Goal: Information Seeking & Learning: Learn about a topic

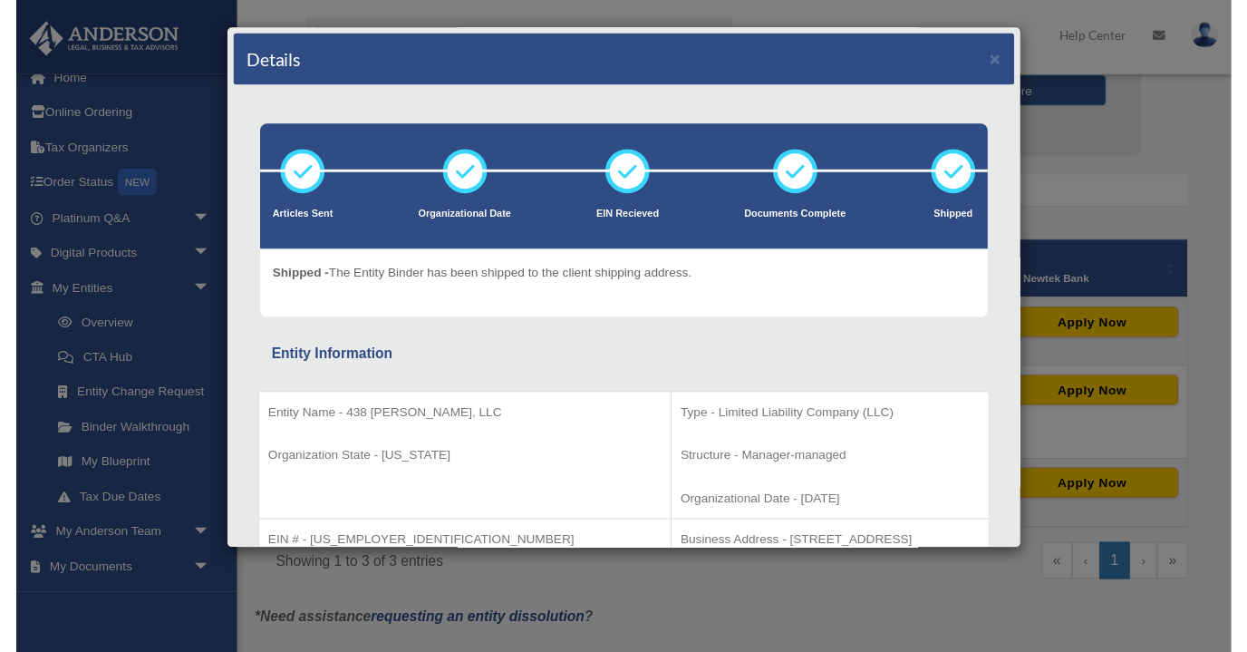
scroll to position [19, 0]
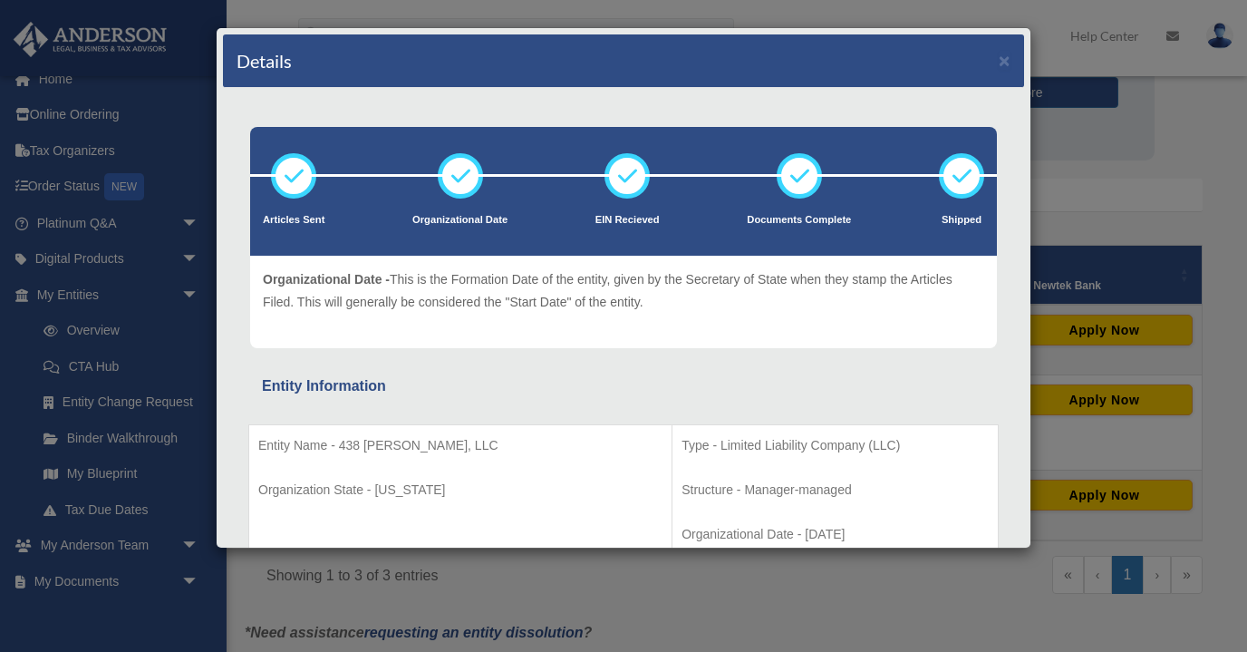
click at [1122, 211] on div "Details × Articles Sent Organizational Date" at bounding box center [623, 326] width 1247 height 652
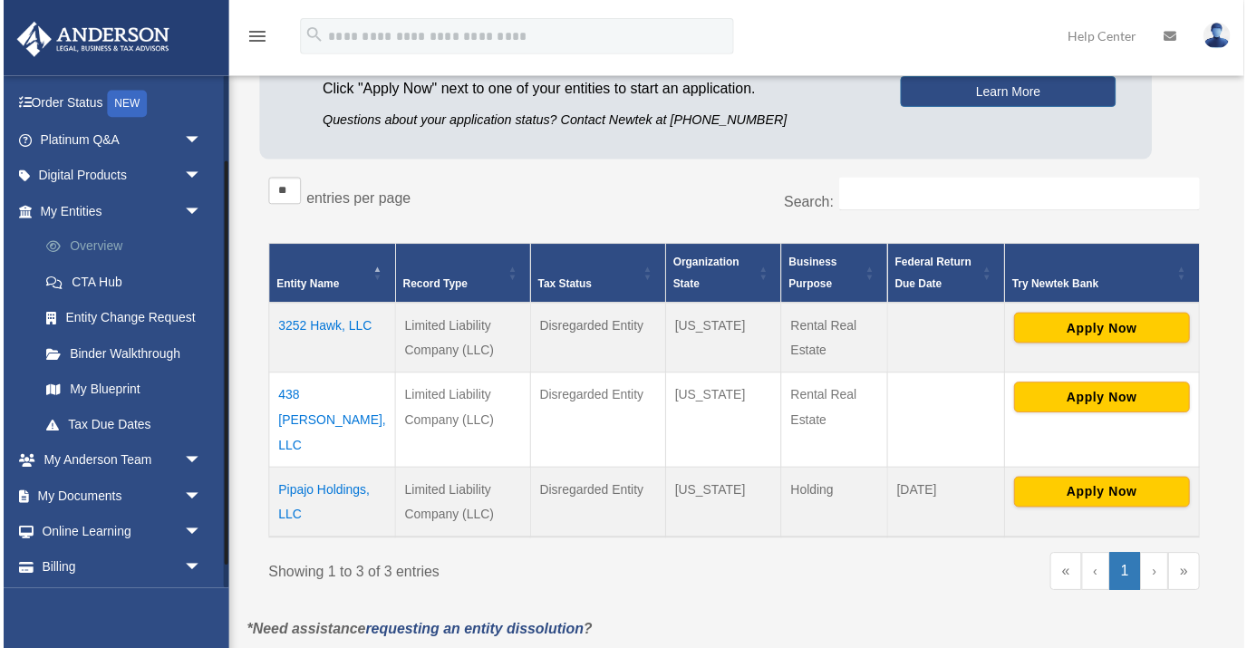
scroll to position [109, 0]
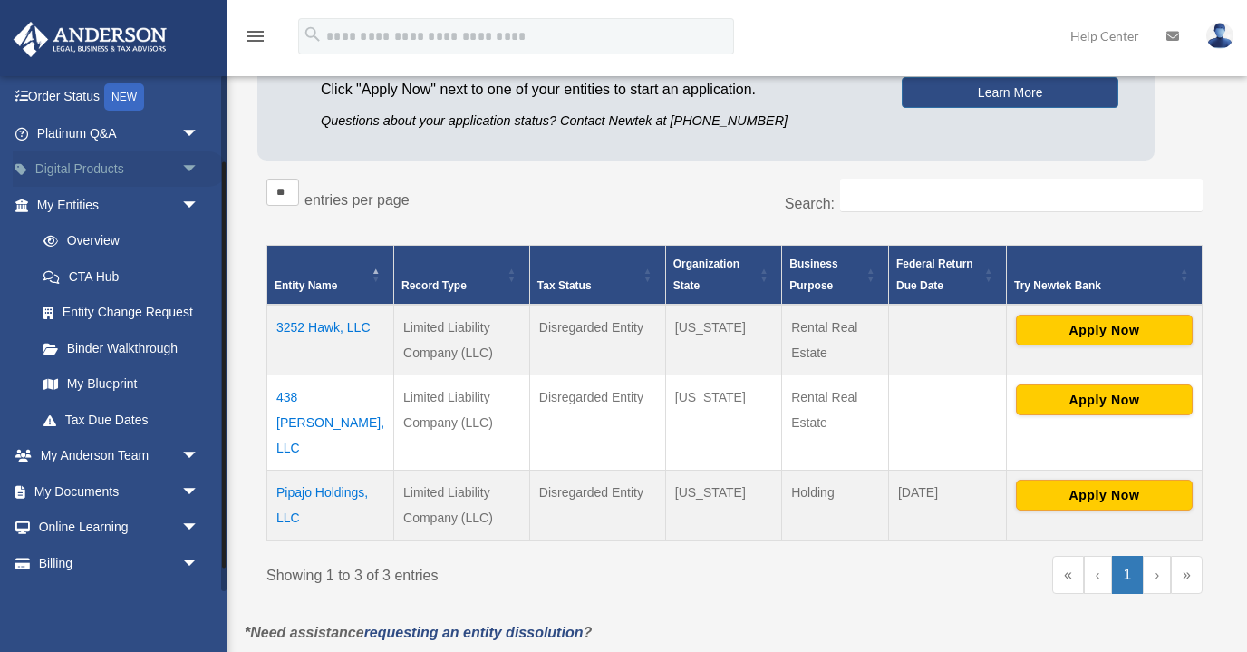
click at [182, 167] on span "arrow_drop_down" at bounding box center [199, 169] width 36 height 37
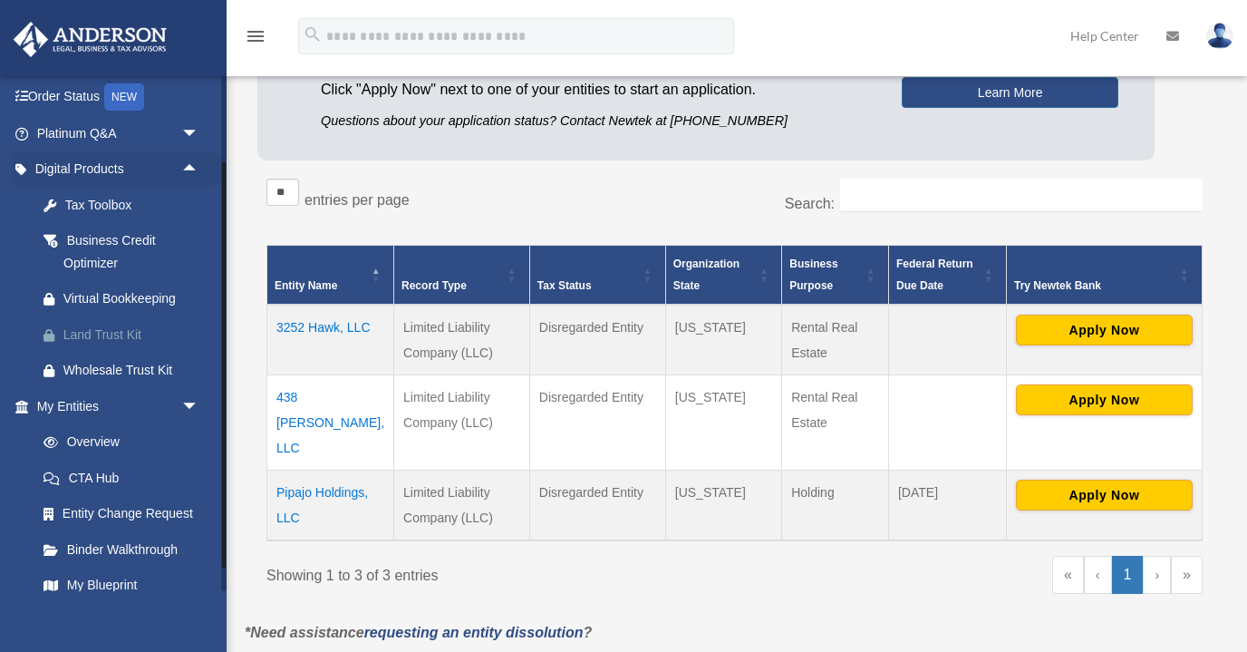
click at [111, 330] on div "Land Trust Kit" at bounding box center [133, 335] width 141 height 23
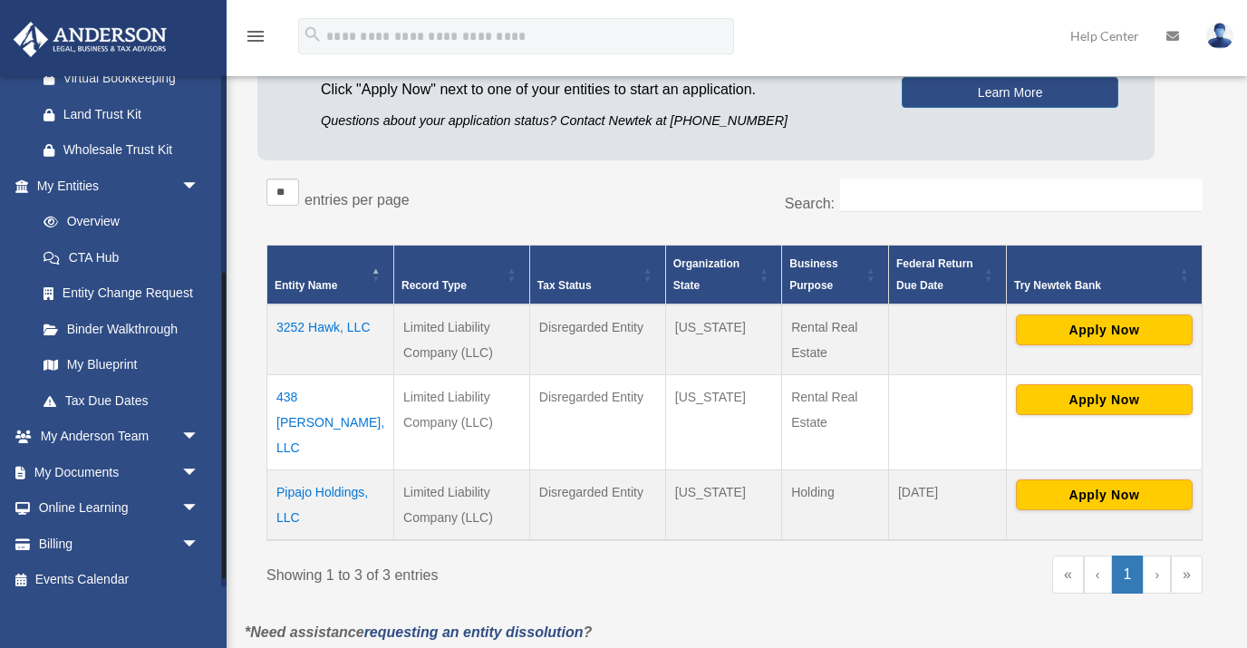
scroll to position [344, 0]
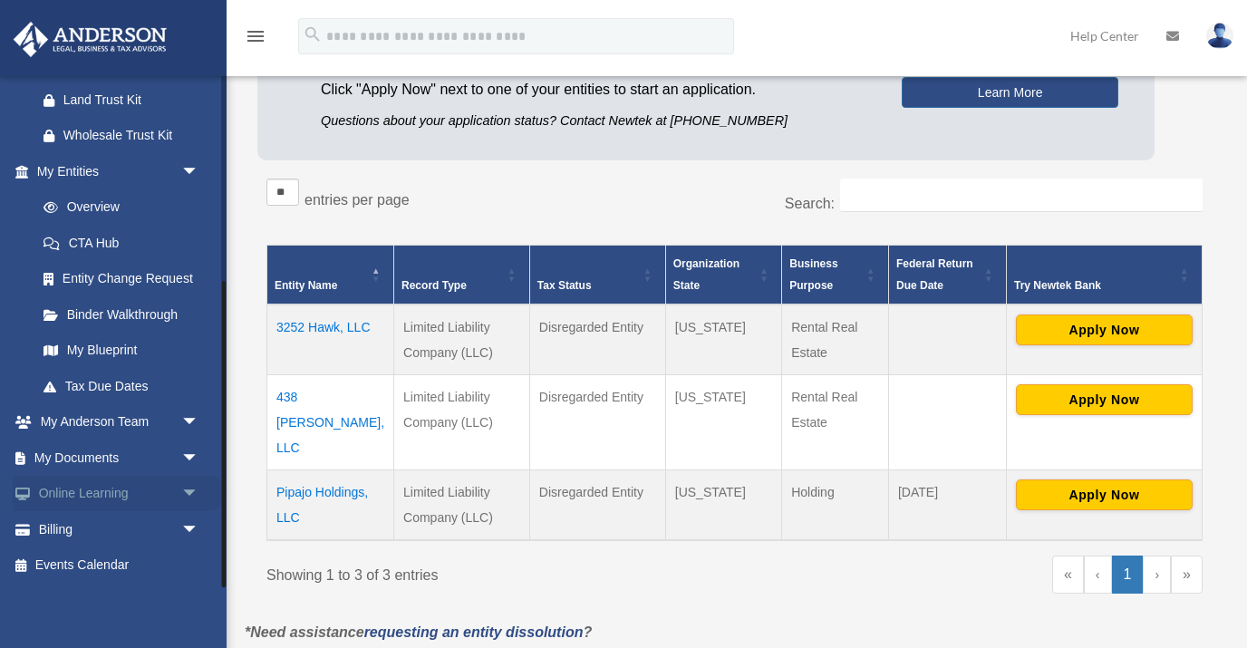
click at [196, 491] on span "arrow_drop_down" at bounding box center [199, 494] width 36 height 37
click at [112, 533] on link "Courses" at bounding box center [125, 529] width 201 height 36
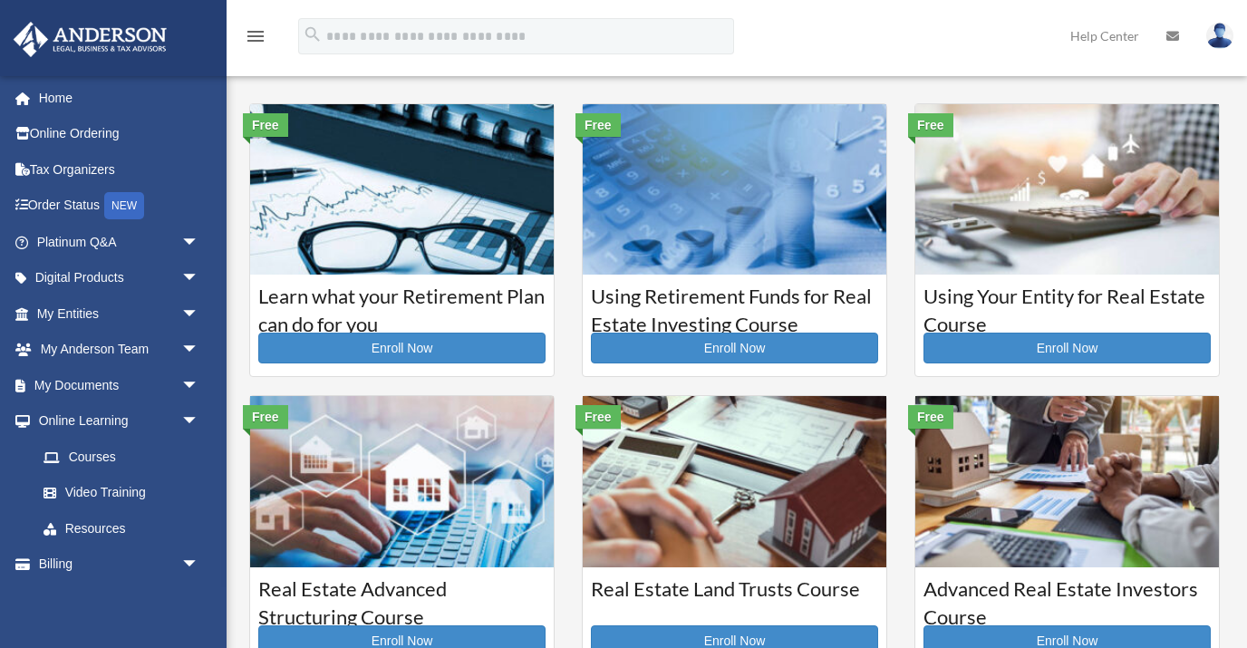
click at [105, 527] on link "Resources" at bounding box center [125, 528] width 201 height 36
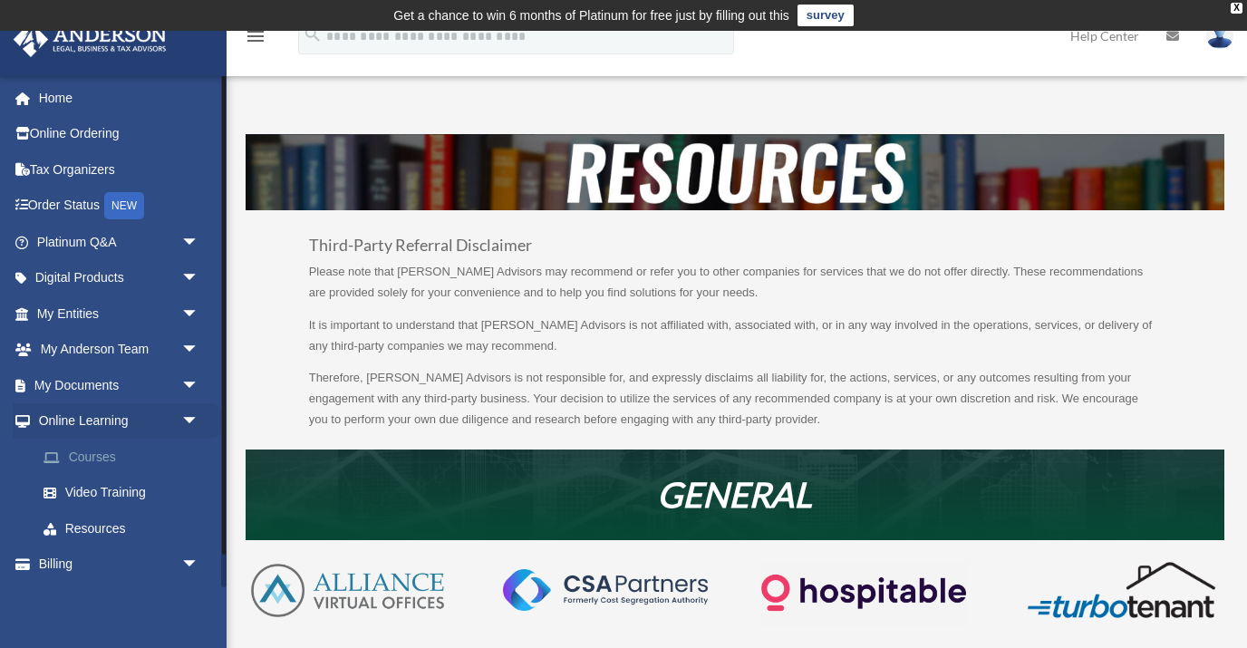
click at [100, 462] on link "Courses" at bounding box center [125, 457] width 201 height 36
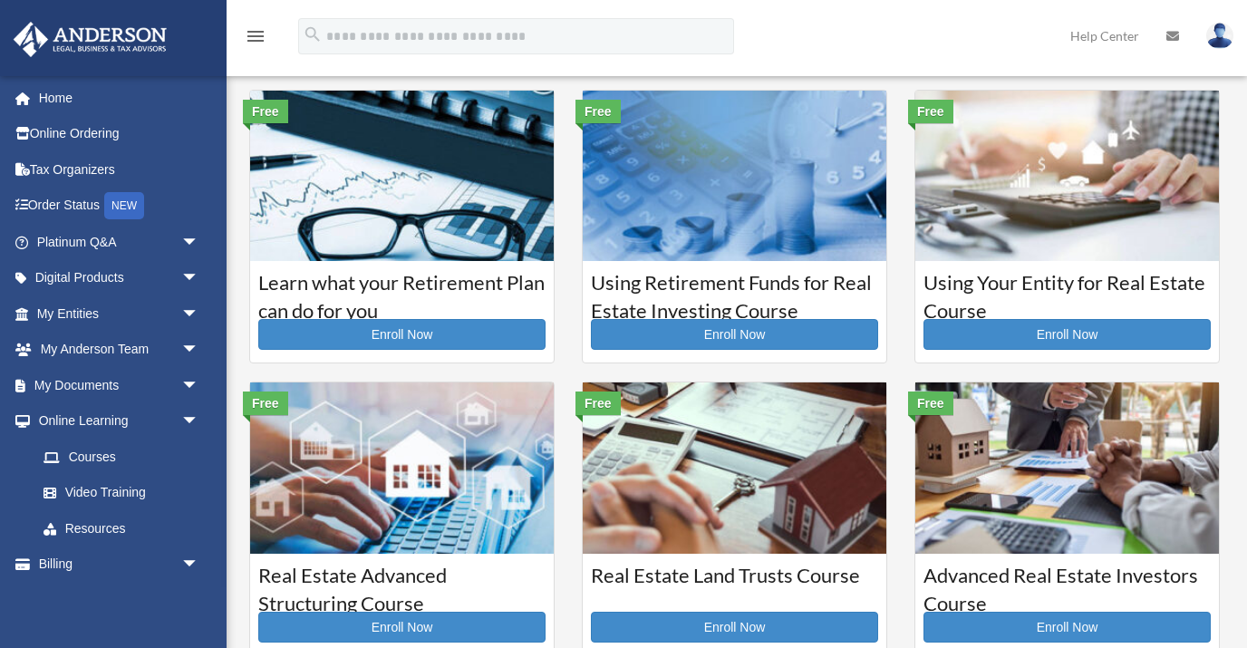
scroll to position [47, 0]
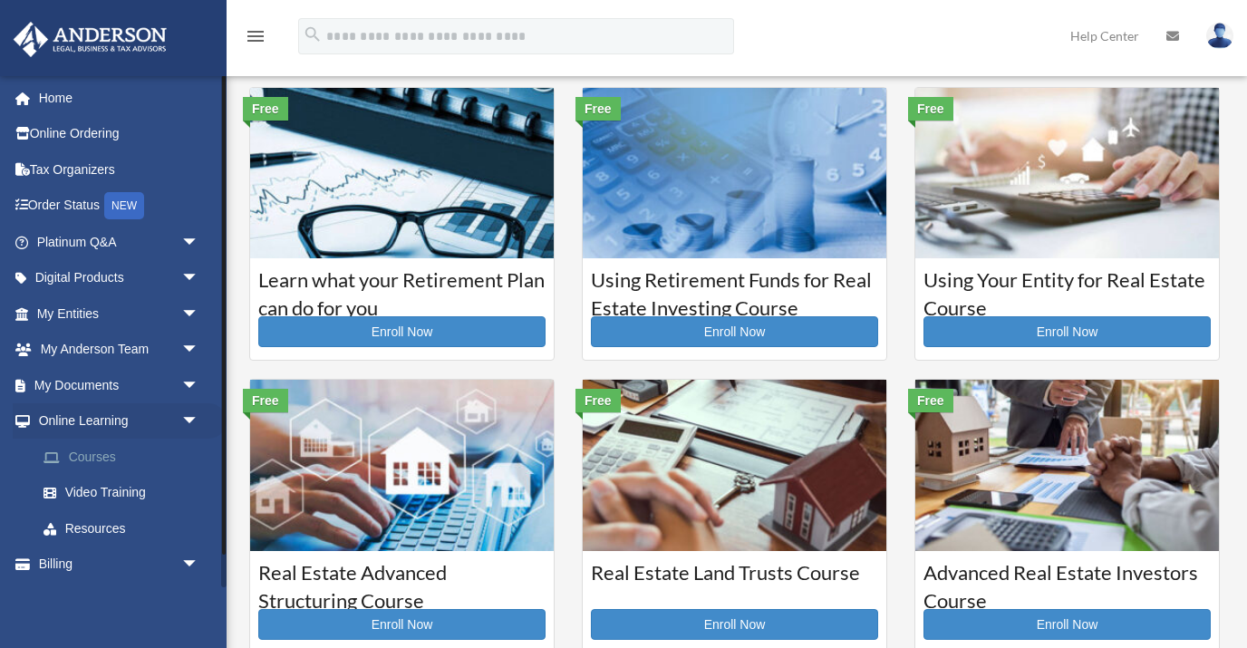
click at [116, 451] on link "Courses" at bounding box center [125, 457] width 201 height 36
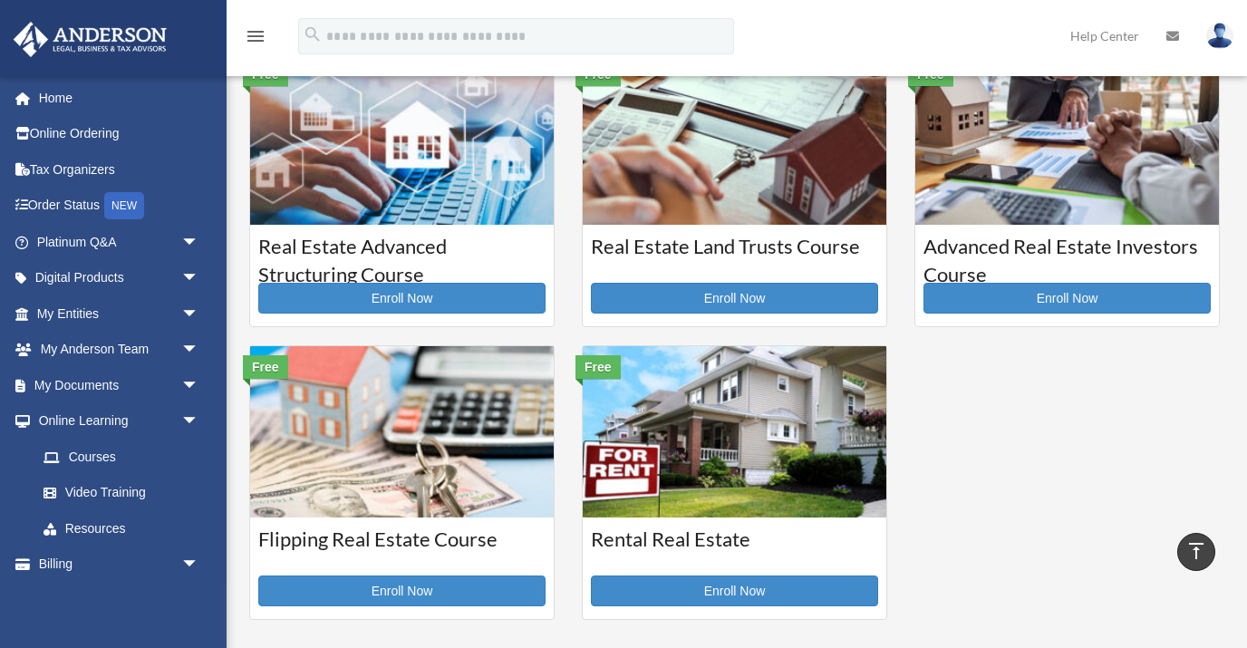
scroll to position [372, 0]
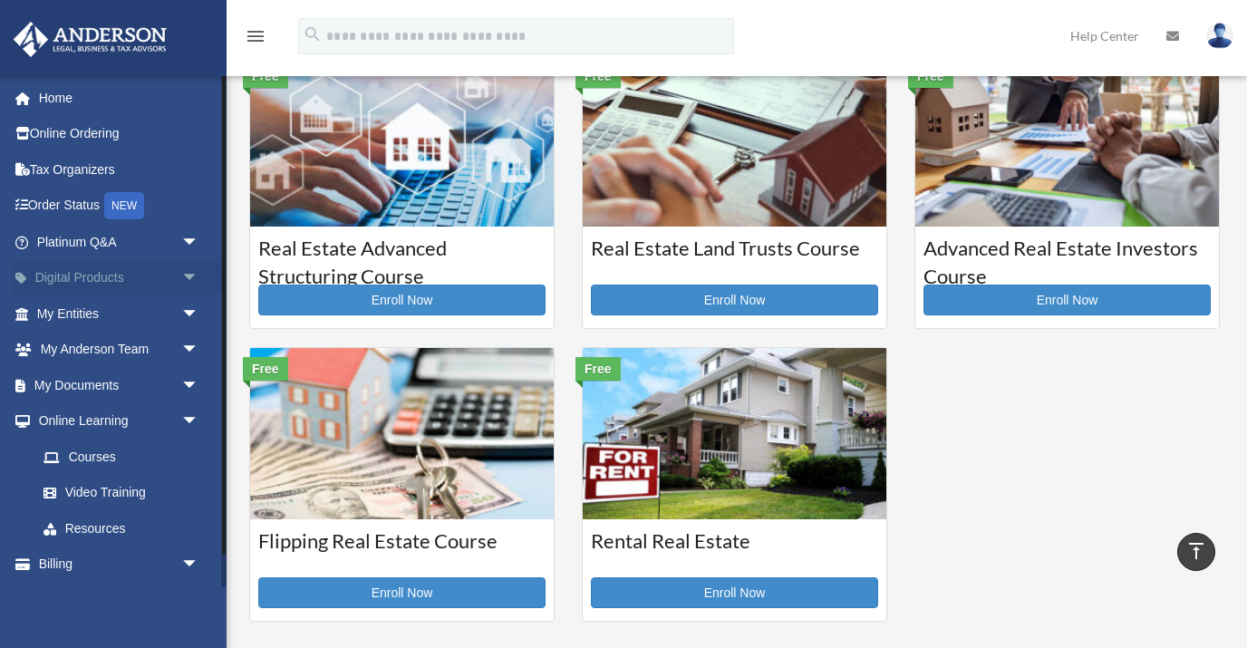
click at [192, 277] on span "arrow_drop_down" at bounding box center [199, 278] width 36 height 37
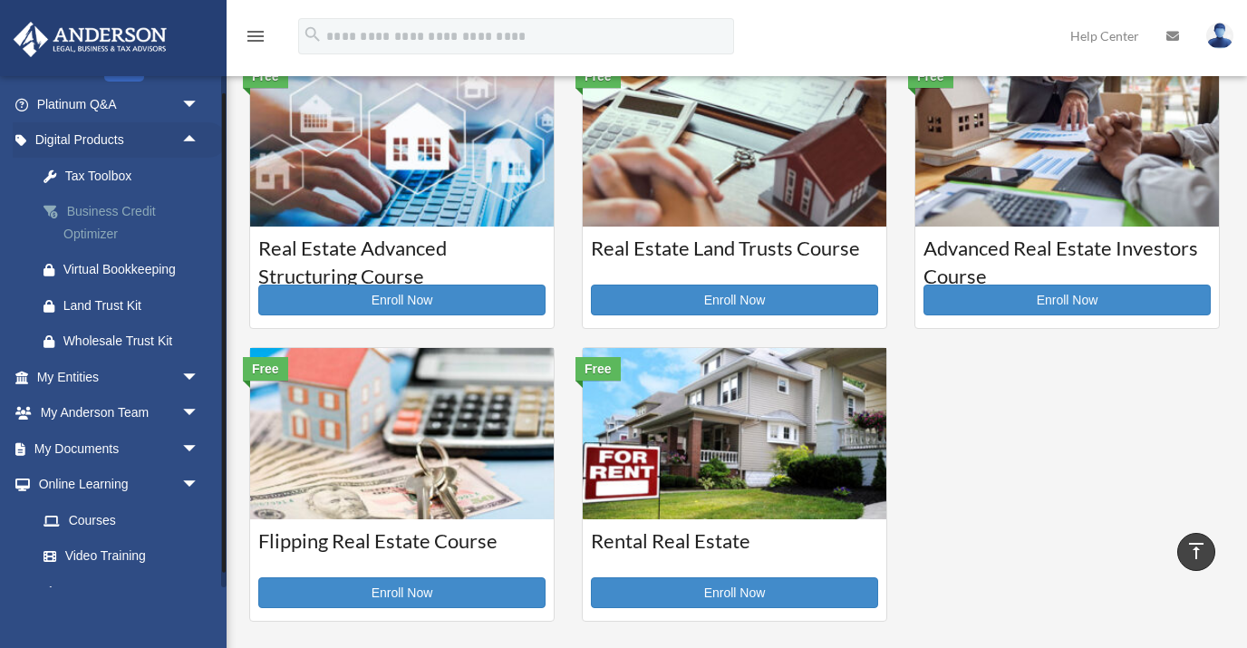
scroll to position [143, 0]
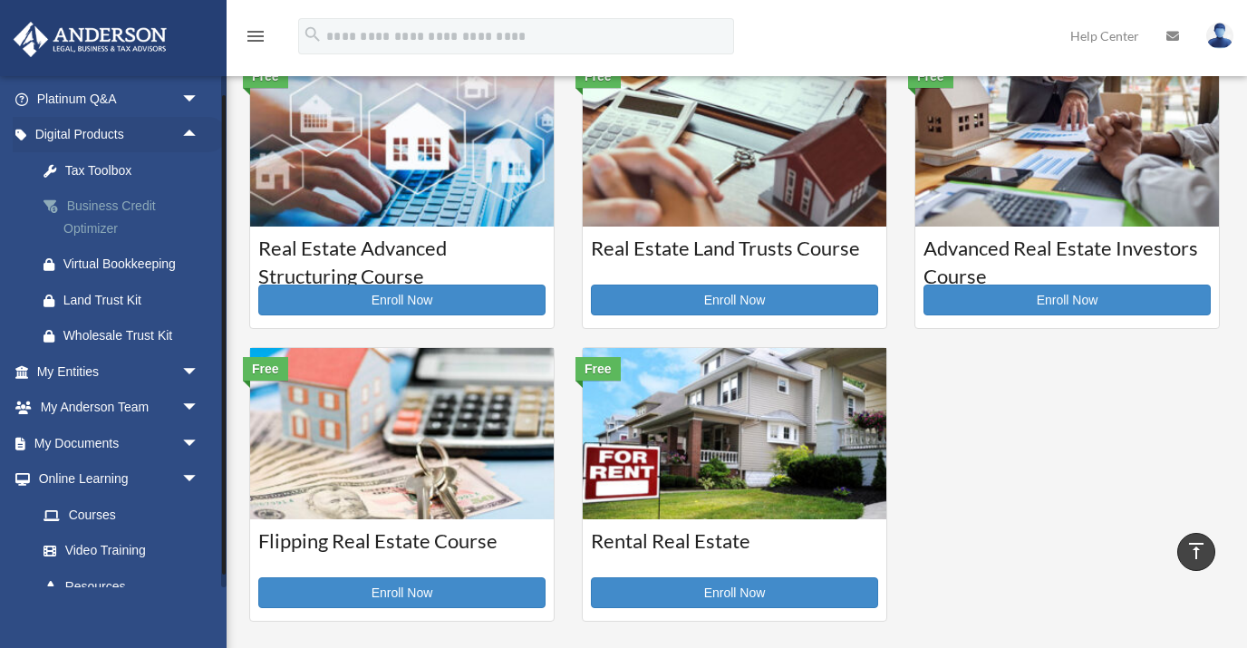
click at [191, 346] on link "Wholesale Trust Kit" at bounding box center [125, 336] width 201 height 36
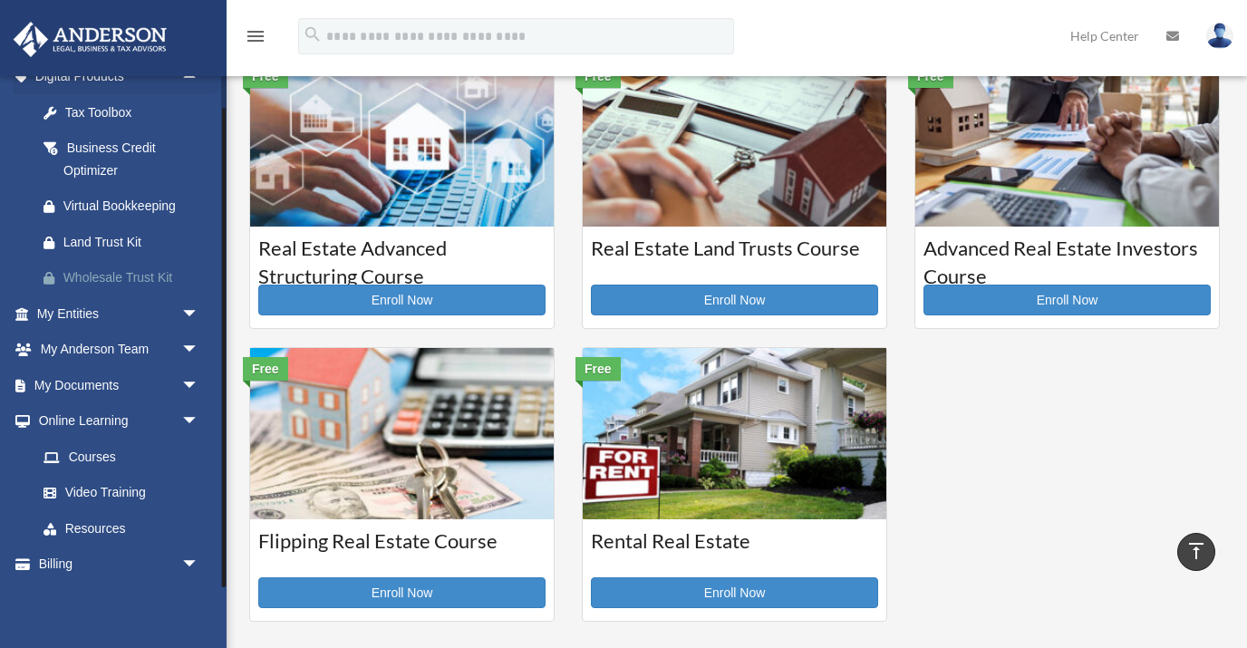
scroll to position [236, 0]
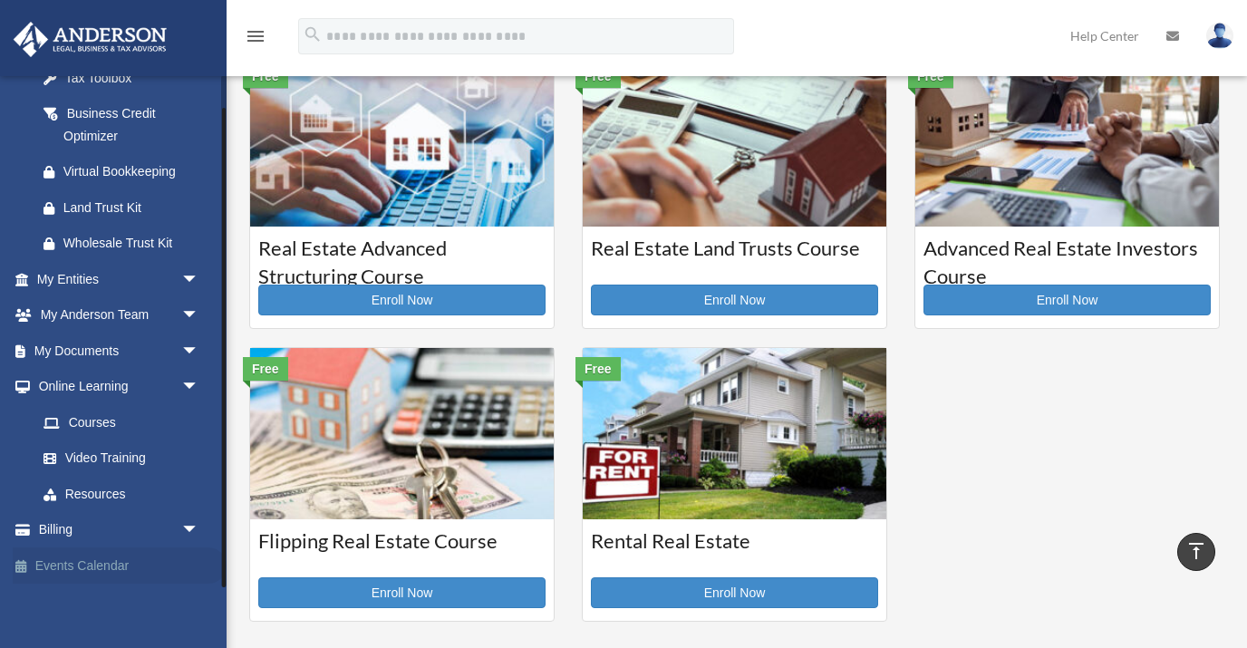
click at [106, 560] on link "Events Calendar" at bounding box center [120, 566] width 214 height 36
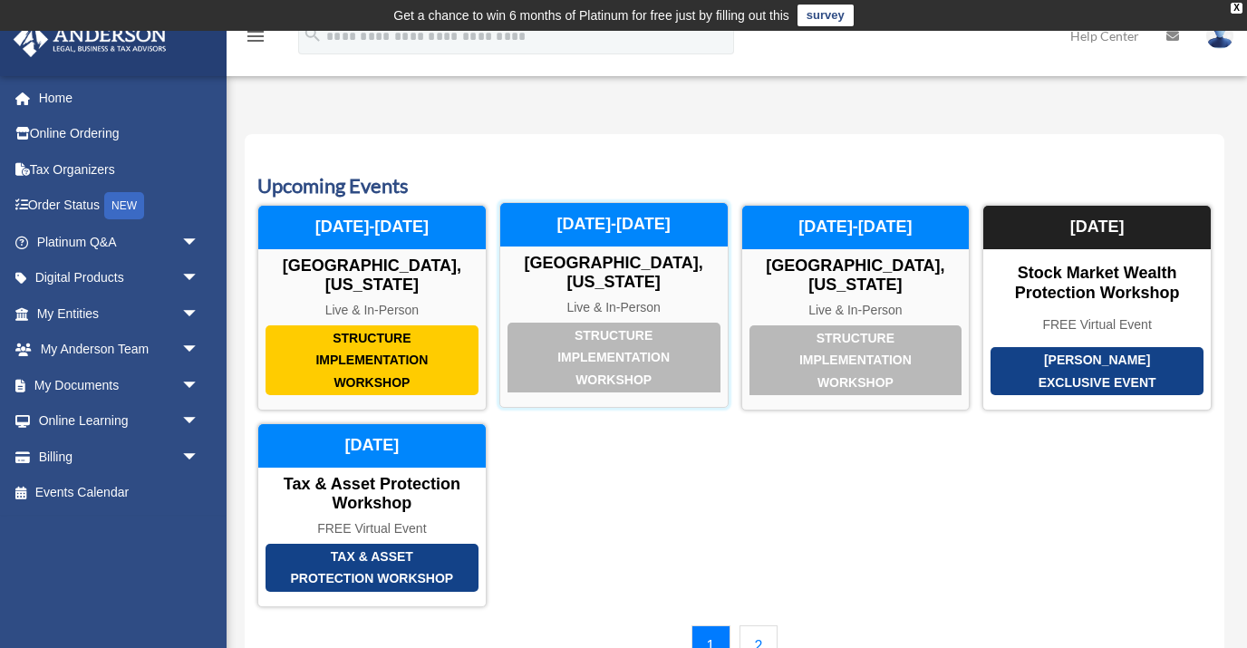
click at [594, 323] on div "Structure Implementation Workshop" at bounding box center [614, 358] width 213 height 71
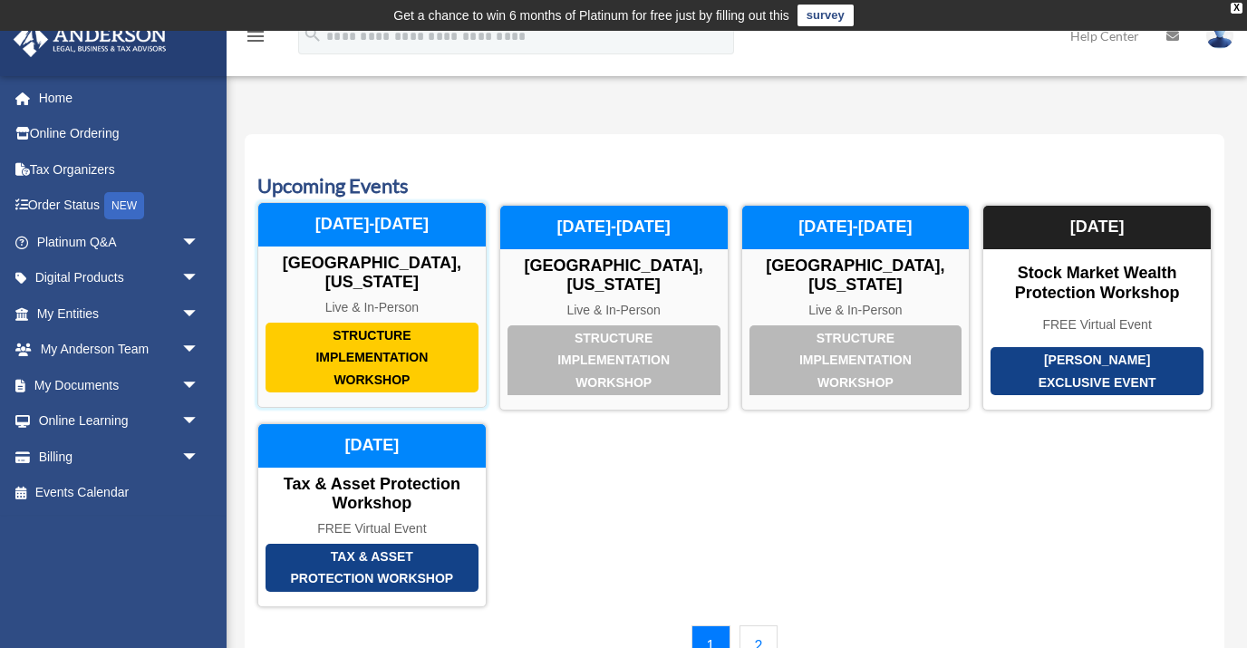
click at [434, 330] on div "Structure Implementation Workshop" at bounding box center [372, 358] width 213 height 71
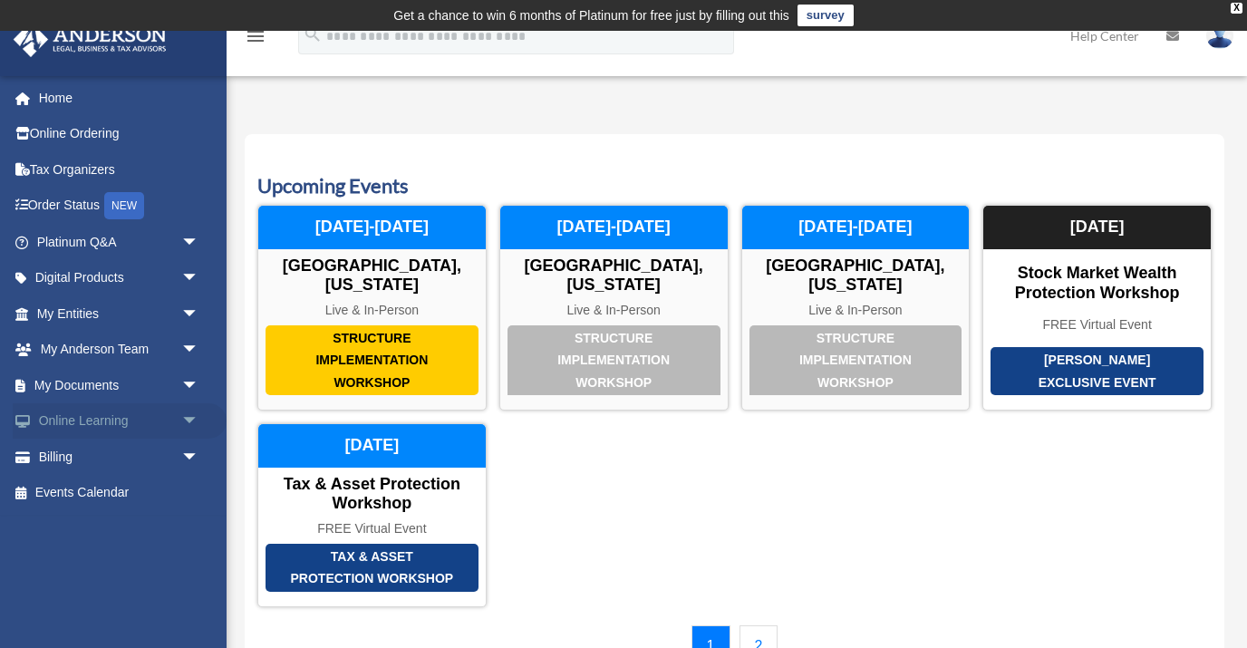
click at [141, 424] on link "Online Learning arrow_drop_down" at bounding box center [120, 421] width 214 height 36
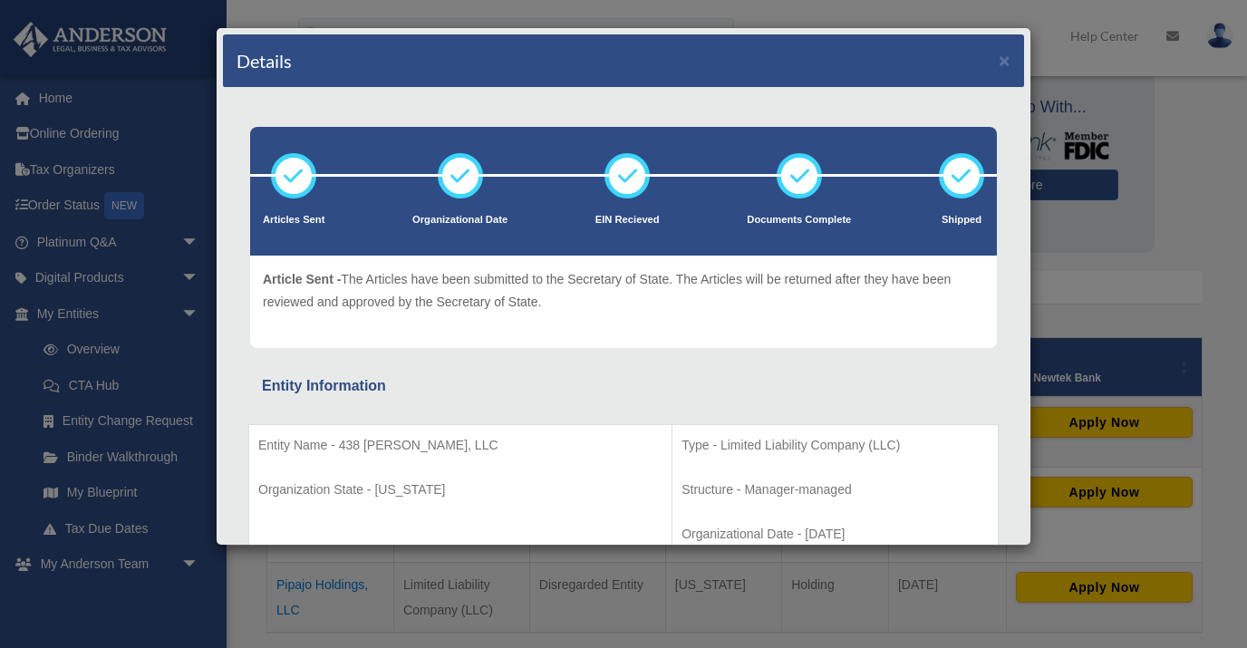
scroll to position [341, 0]
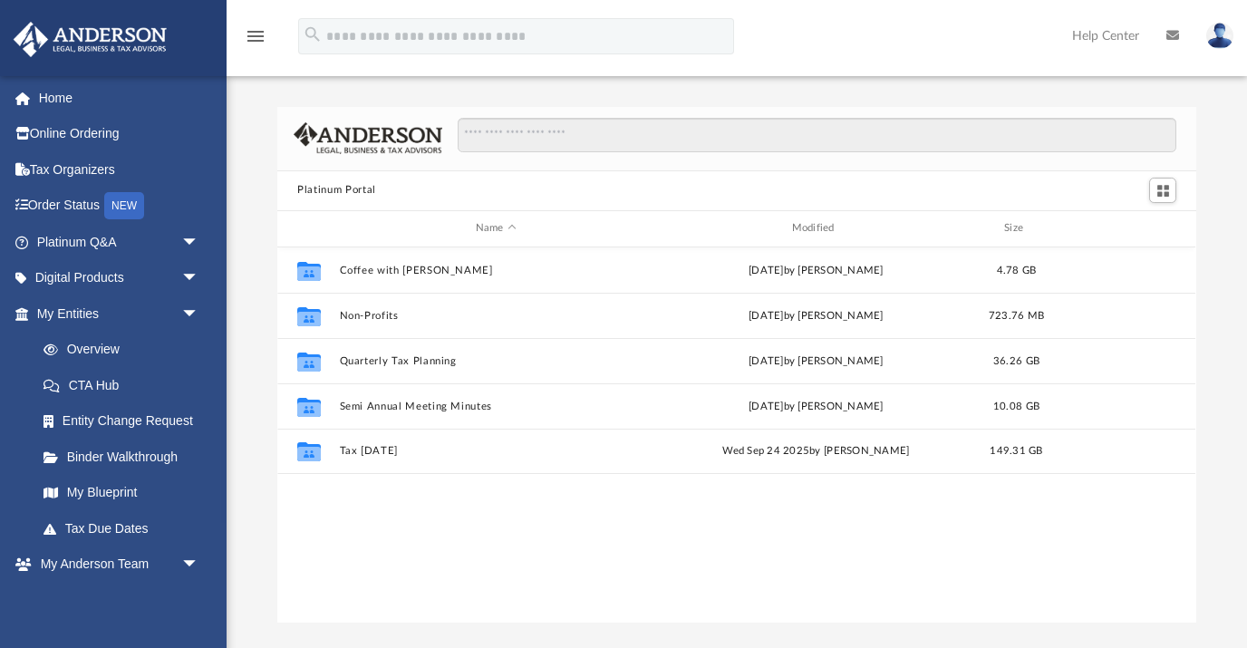
scroll to position [412, 918]
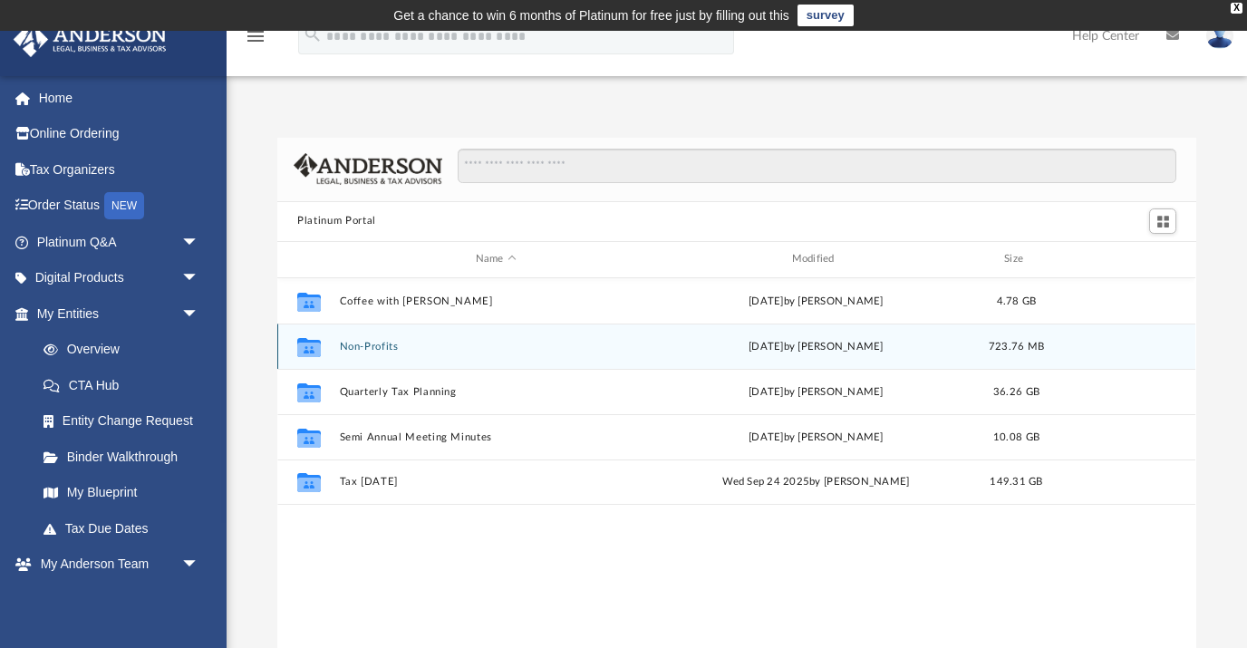
click at [371, 354] on div "Collaborated Folder Non-Profits Wed Jan 15 2025 by Matthew Moore 723.76 MB" at bounding box center [736, 346] width 918 height 45
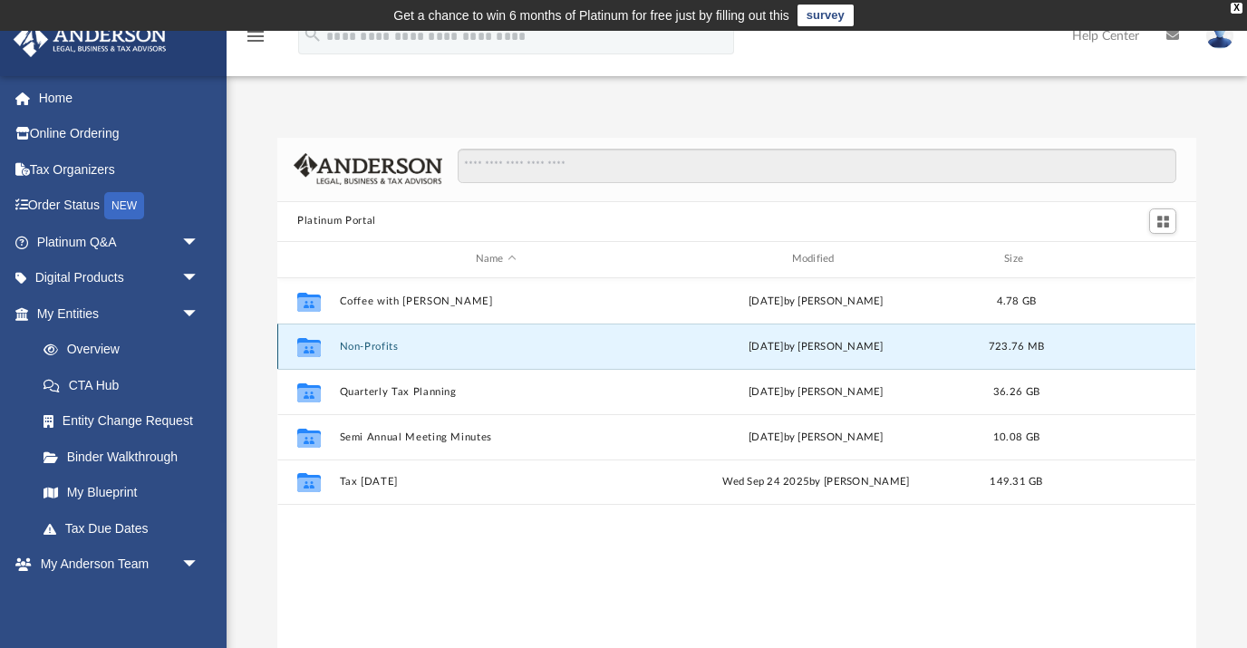
click at [371, 348] on button "Non-Profits" at bounding box center [496, 346] width 313 height 12
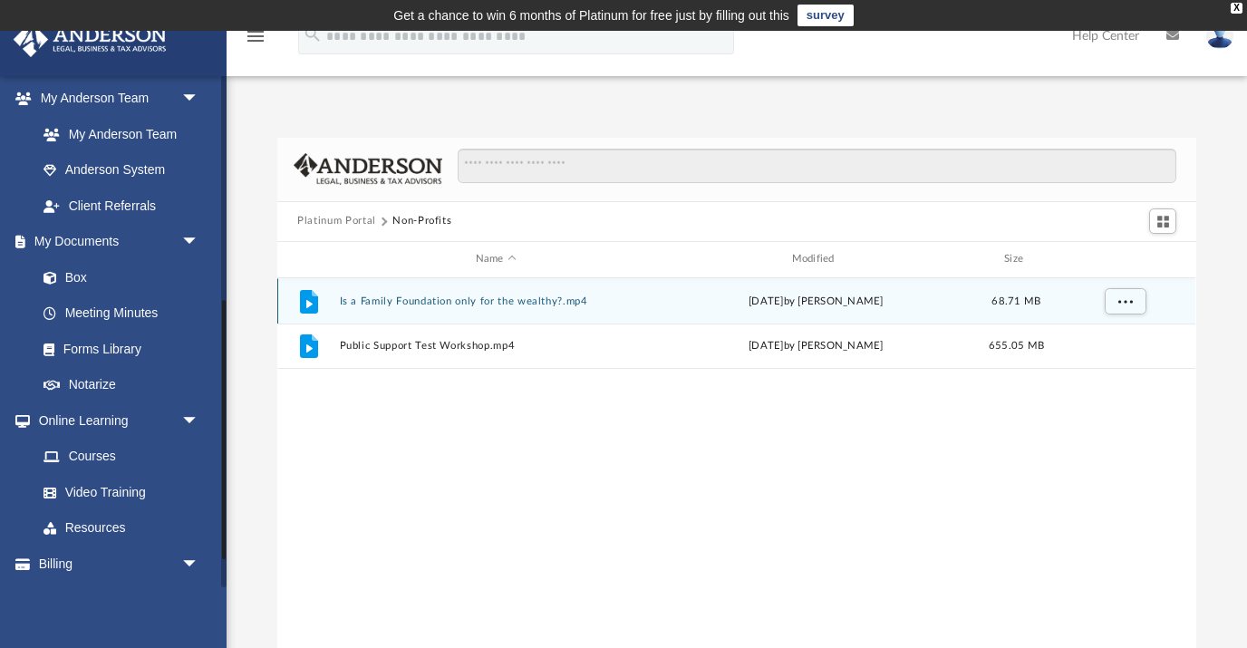
scroll to position [500, 0]
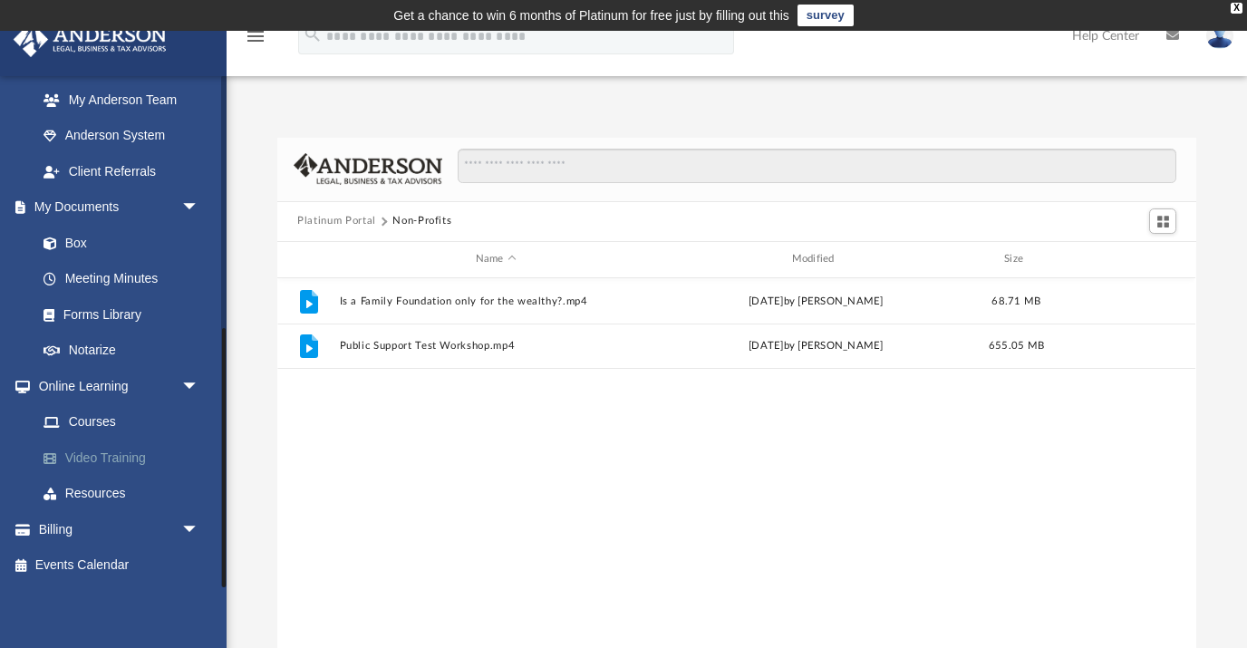
click at [112, 454] on link "Video Training" at bounding box center [125, 458] width 201 height 36
click at [131, 461] on link "Video Training" at bounding box center [125, 458] width 201 height 36
click at [115, 456] on link "Video Training" at bounding box center [125, 458] width 201 height 36
click at [318, 222] on button "Platinum Portal" at bounding box center [336, 221] width 79 height 16
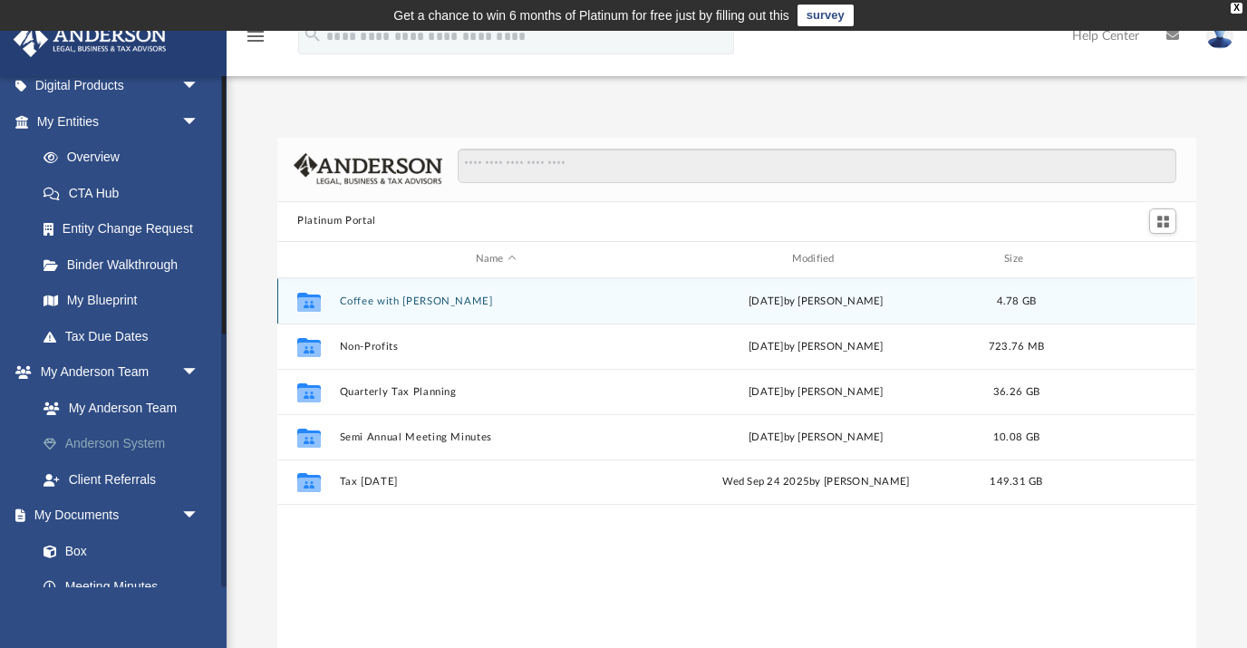
scroll to position [0, 0]
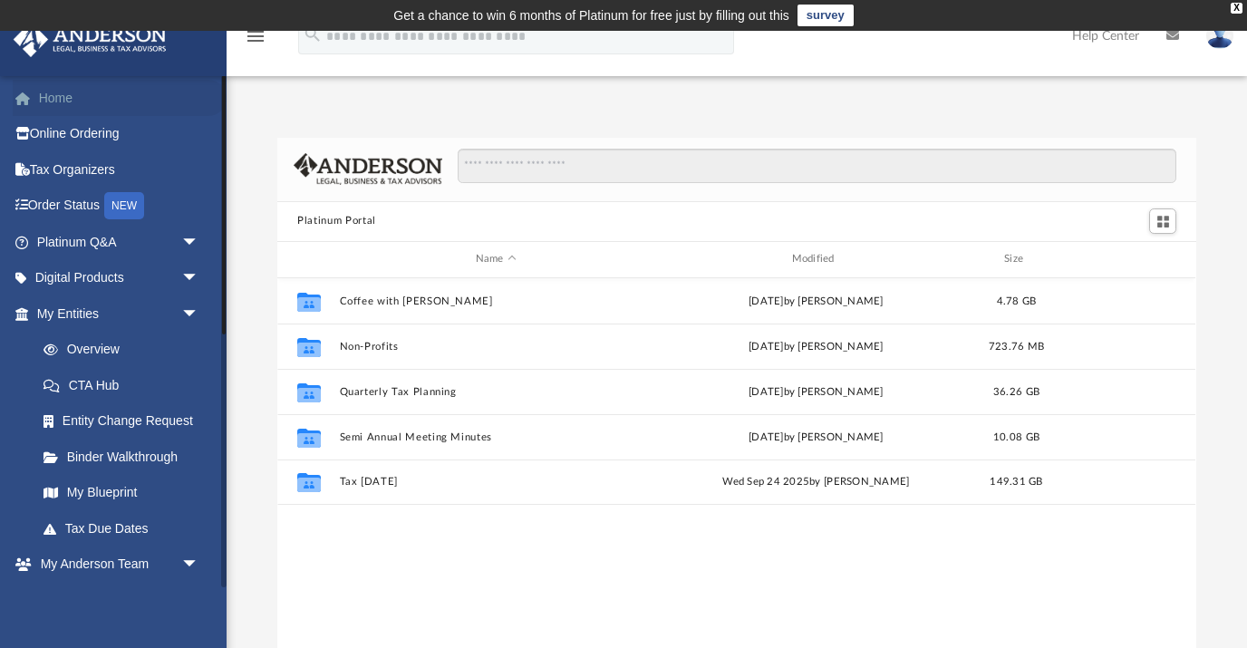
click at [51, 101] on link "Home" at bounding box center [120, 98] width 214 height 36
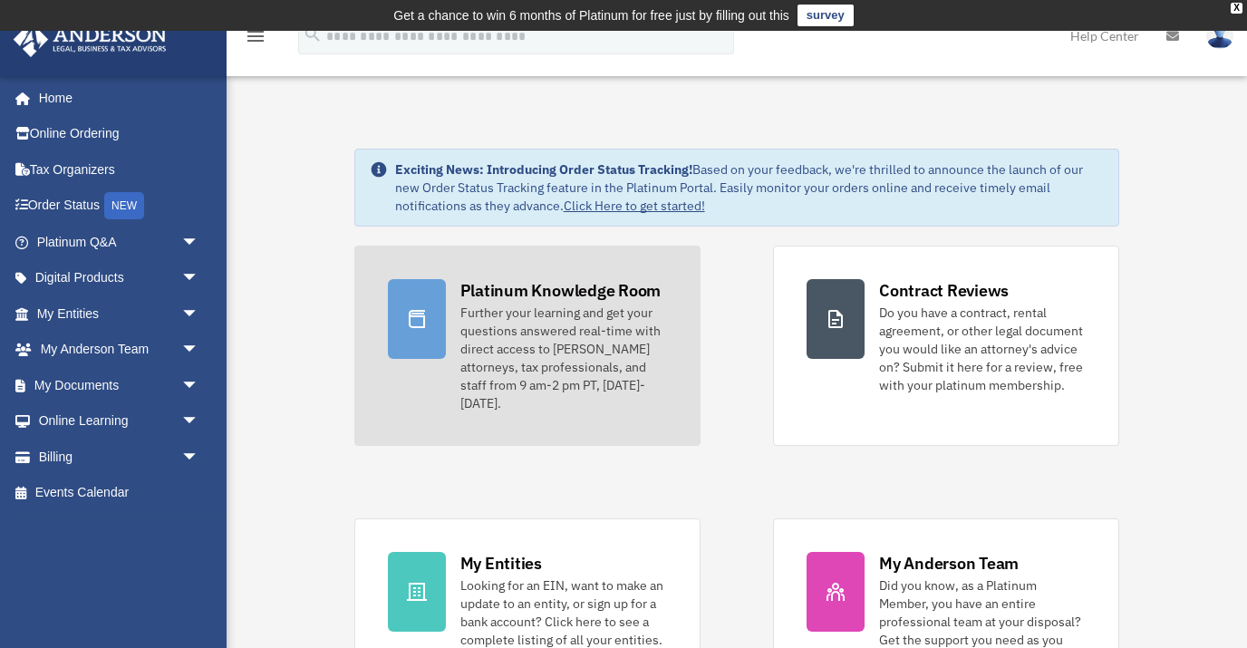
click at [487, 311] on div "Further your learning and get your questions answered real-time with direct acc…" at bounding box center [564, 358] width 207 height 109
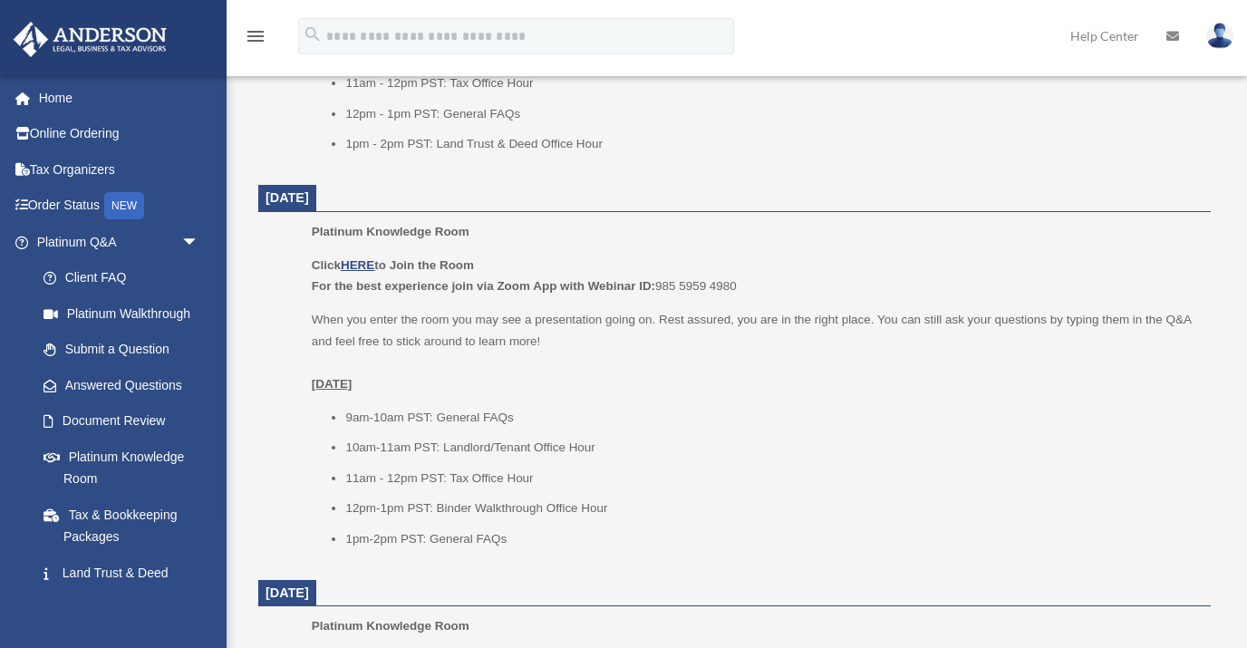
scroll to position [1092, 0]
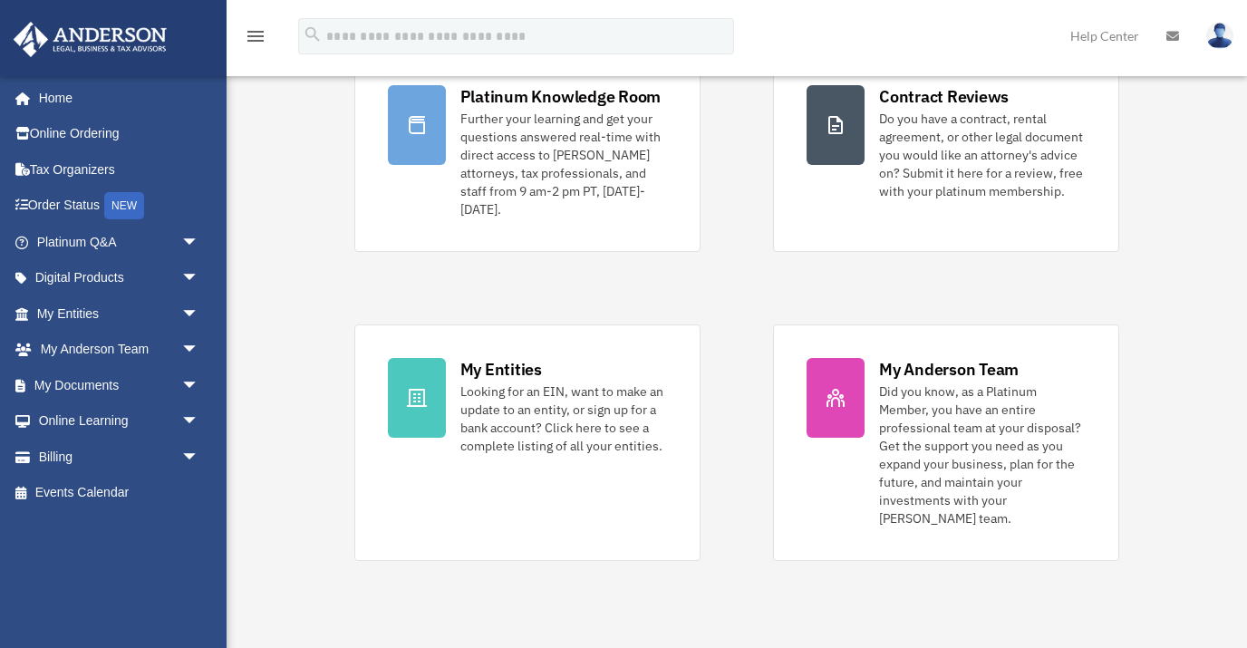
scroll to position [193, 0]
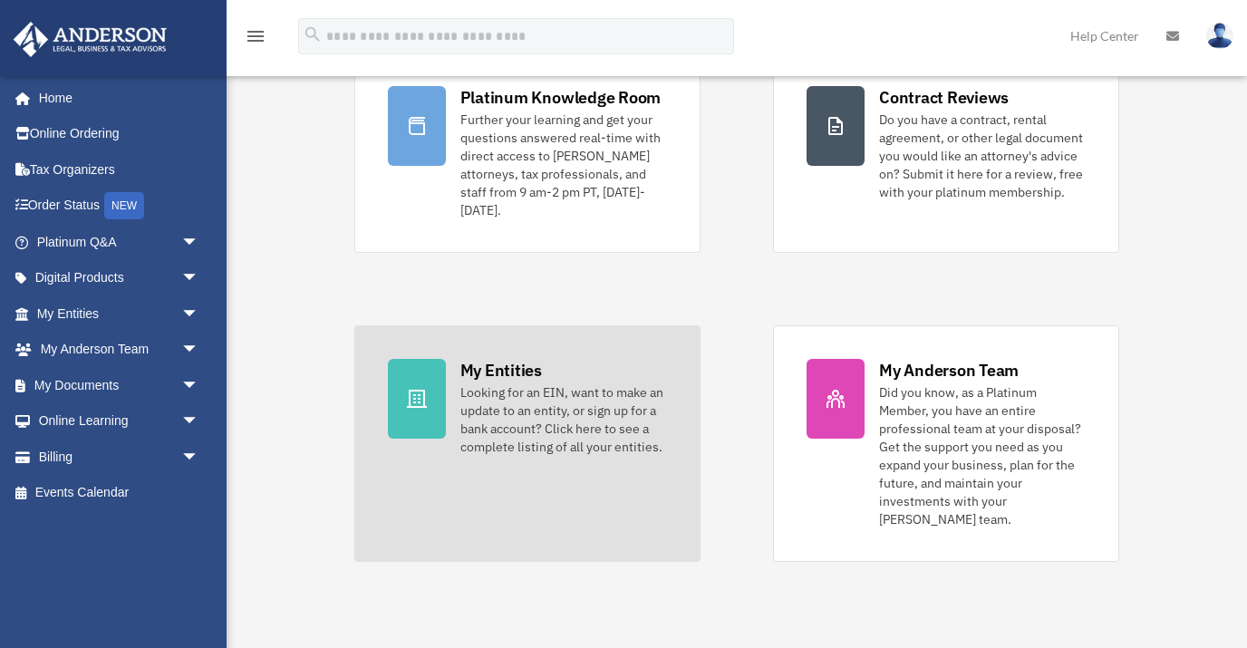
click at [462, 399] on div "Looking for an EIN, want to make an update to an entity, or sign up for a bank …" at bounding box center [564, 419] width 207 height 73
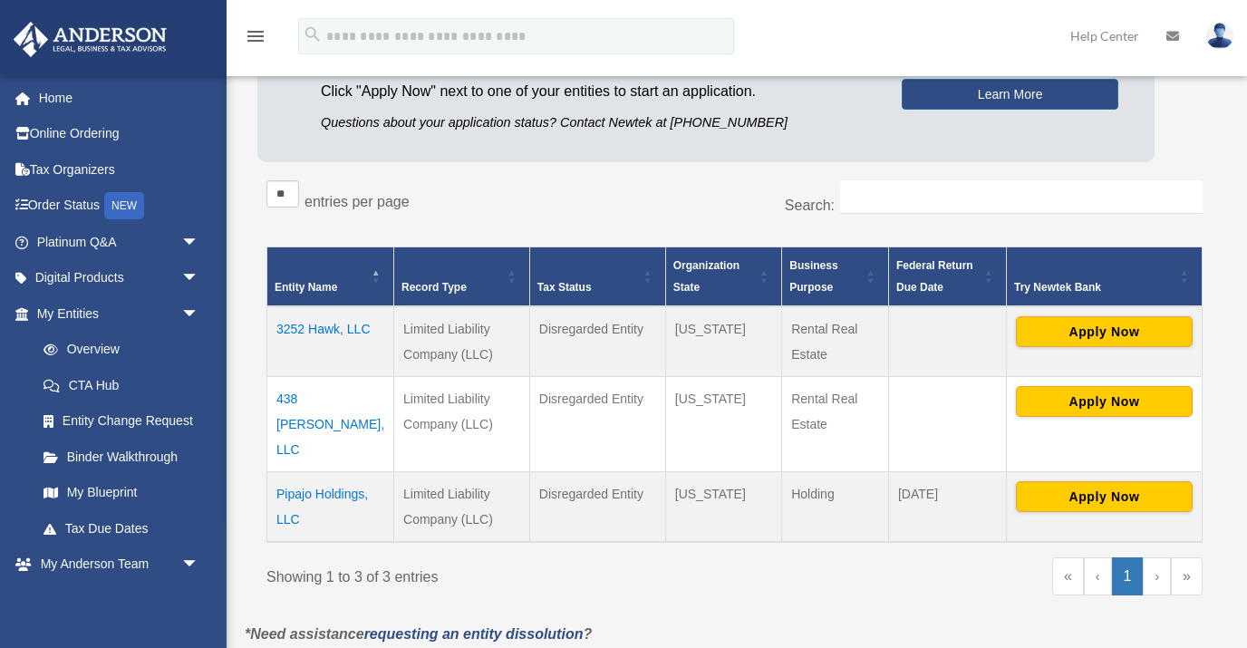
scroll to position [236, 0]
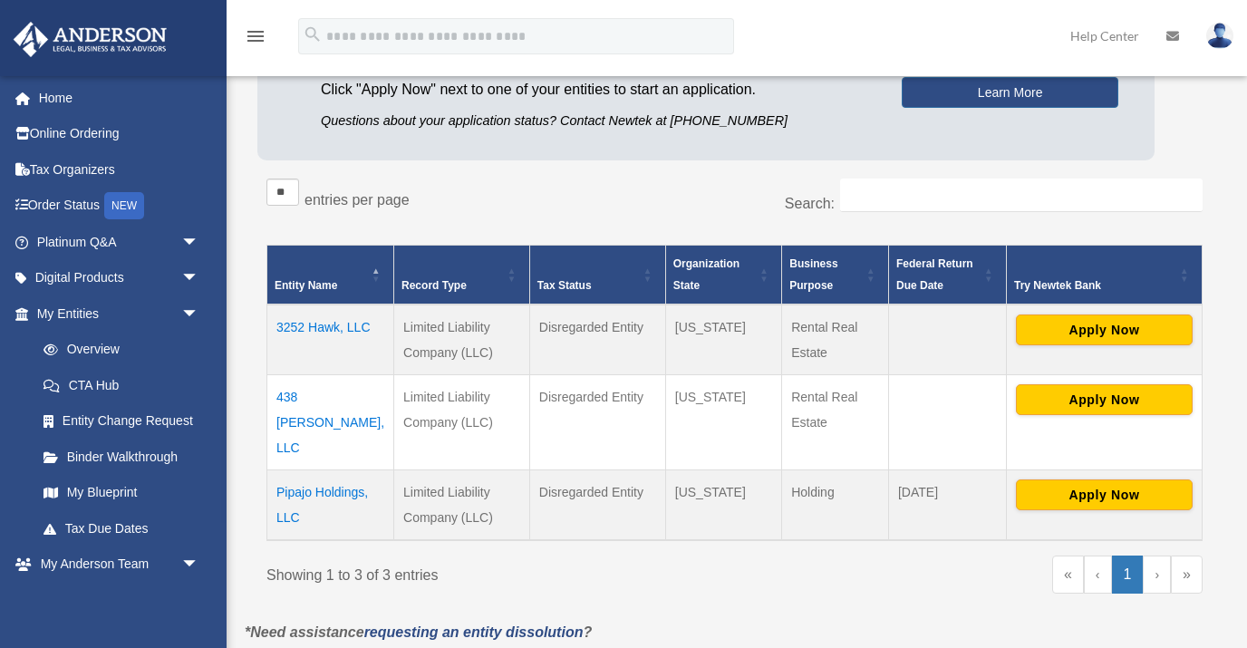
click at [297, 395] on td "438 [PERSON_NAME], LLC" at bounding box center [330, 422] width 127 height 95
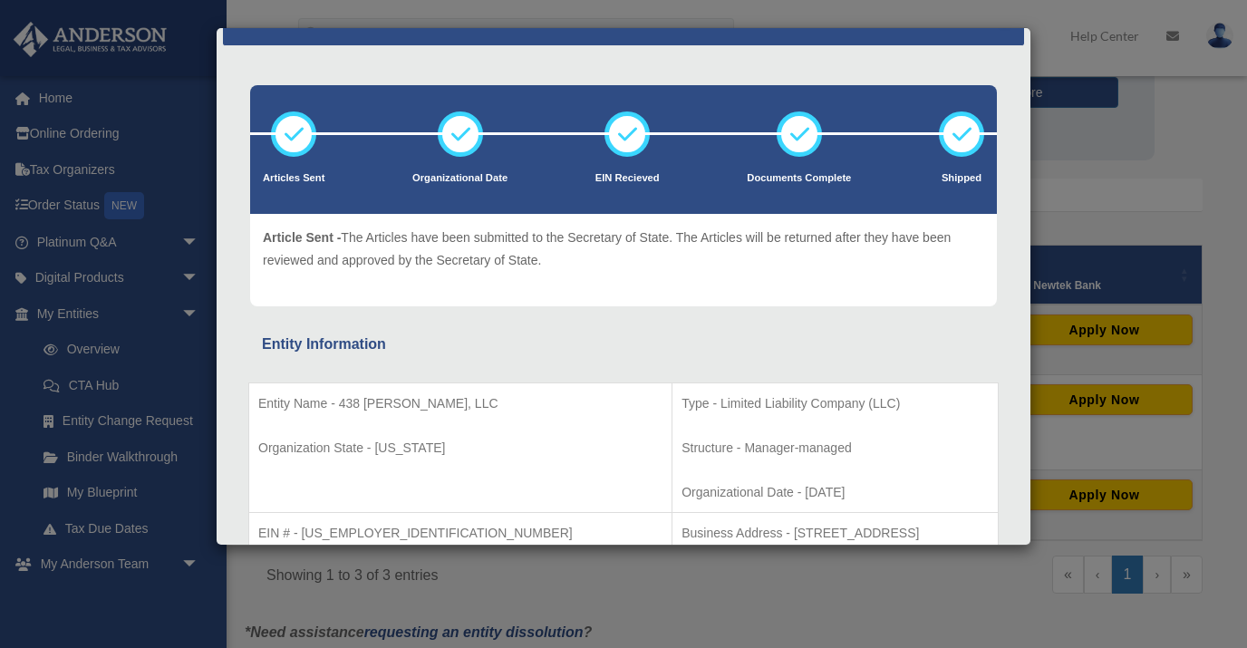
scroll to position [0, 0]
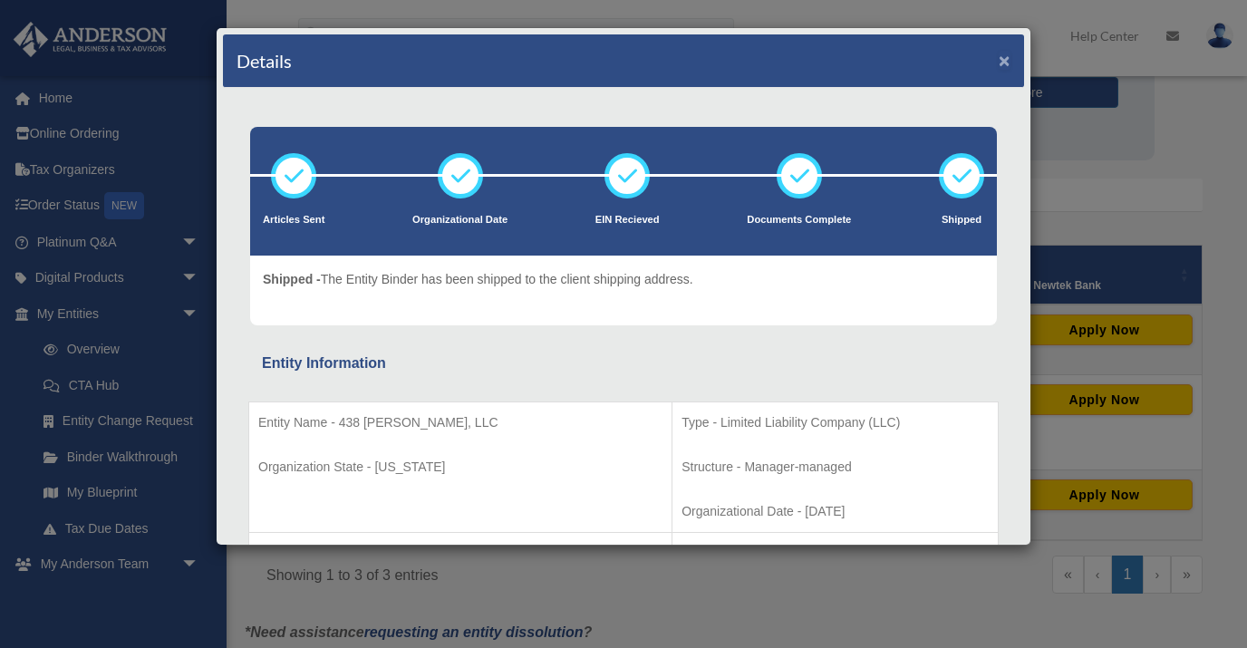
click at [1009, 63] on button "×" at bounding box center [1005, 60] width 12 height 19
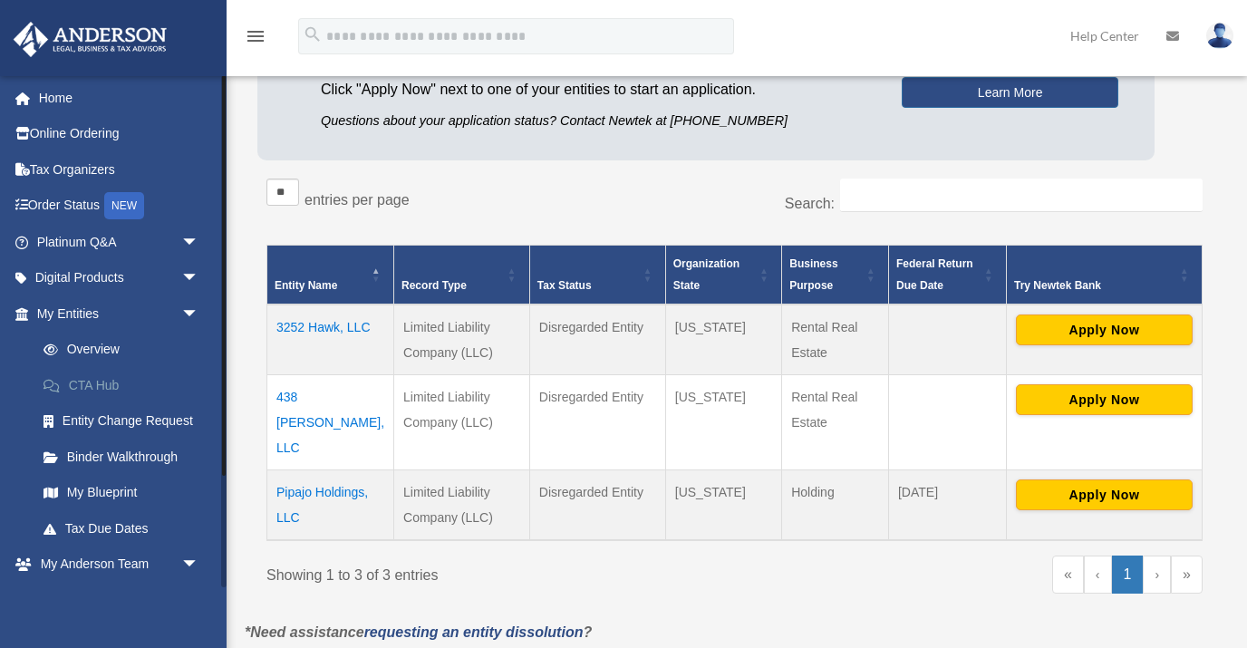
click at [141, 389] on link "CTA Hub" at bounding box center [125, 385] width 201 height 36
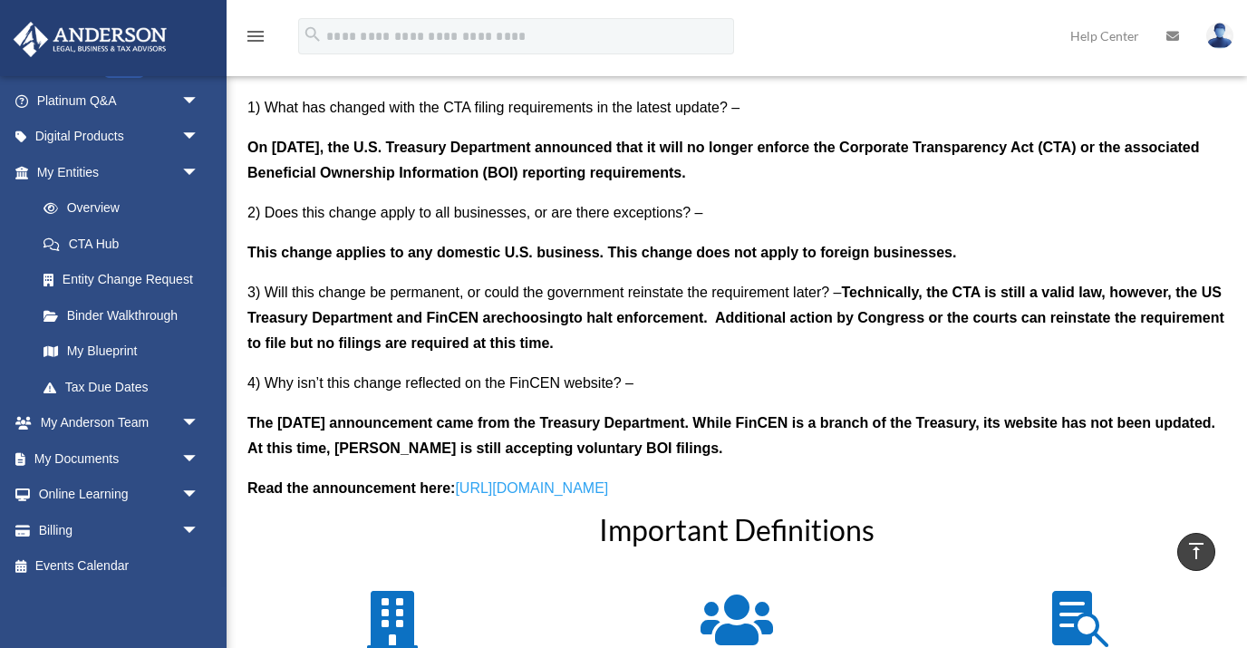
scroll to position [1673, 0]
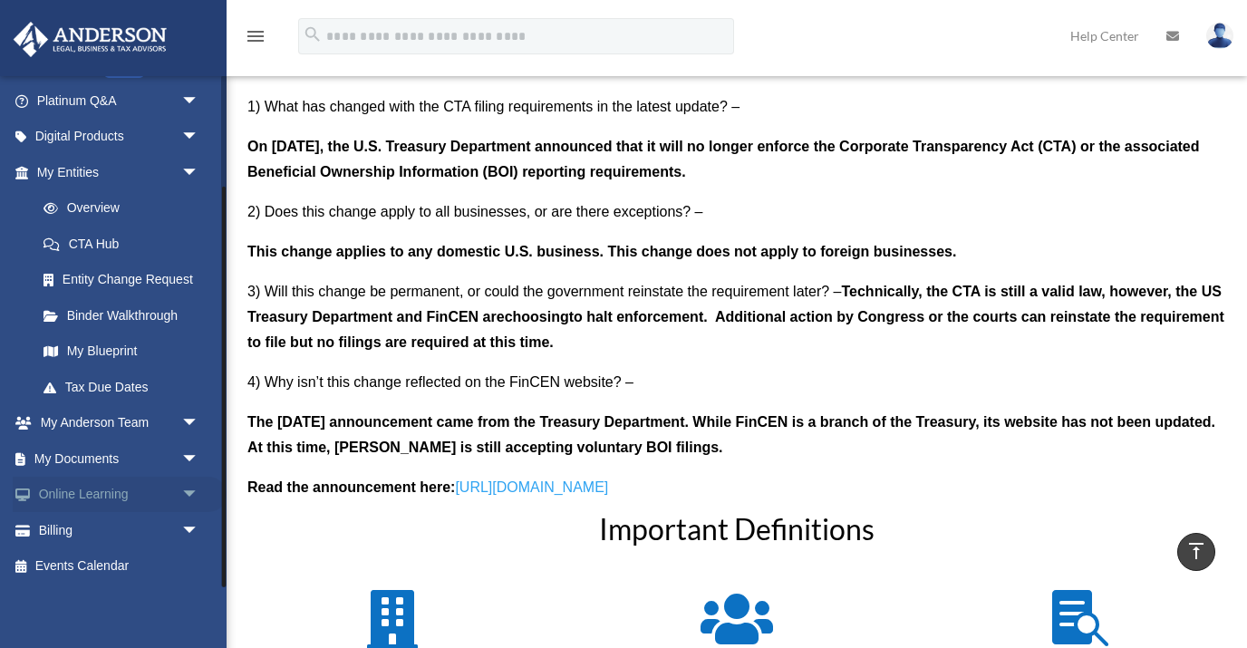
click at [193, 490] on span "arrow_drop_down" at bounding box center [199, 495] width 36 height 37
click at [112, 500] on link "Online Learning arrow_drop_up" at bounding box center [120, 495] width 214 height 36
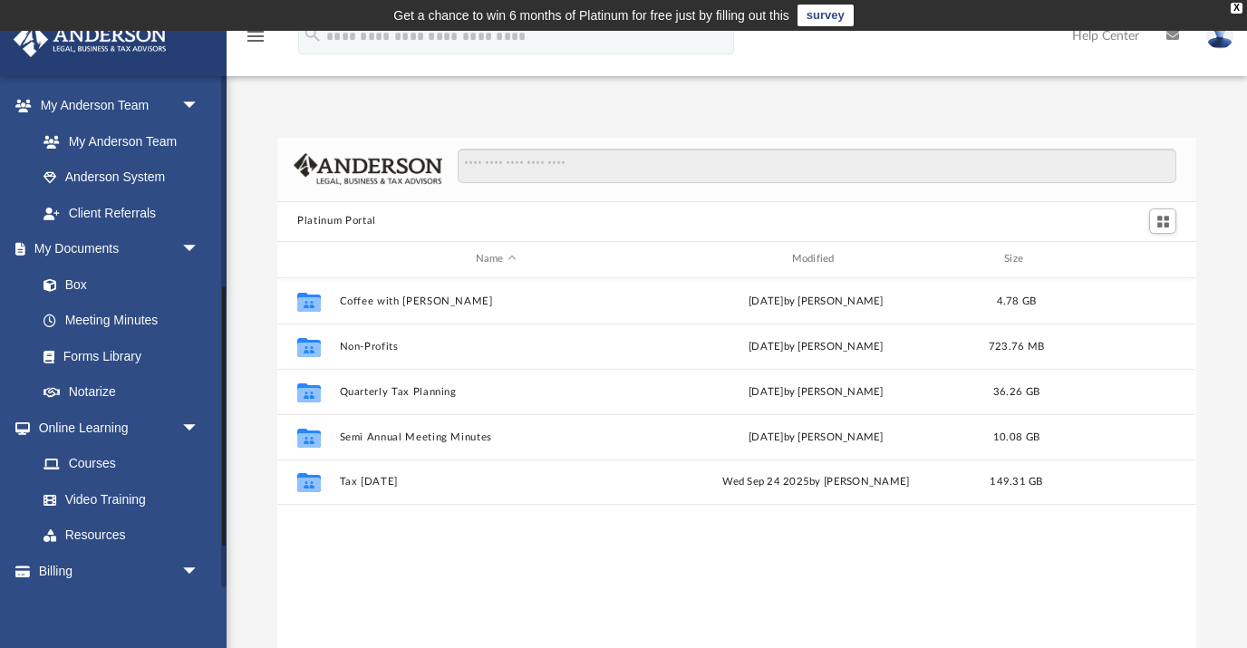
scroll to position [500, 0]
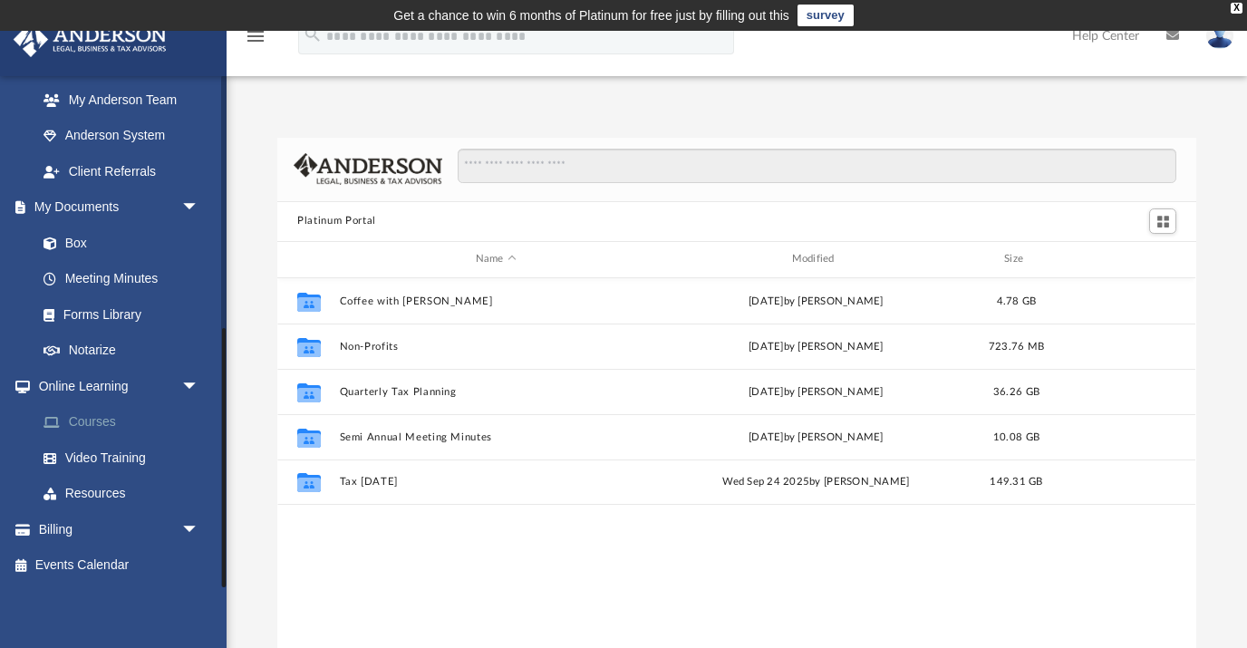
click at [104, 423] on link "Courses" at bounding box center [125, 422] width 201 height 36
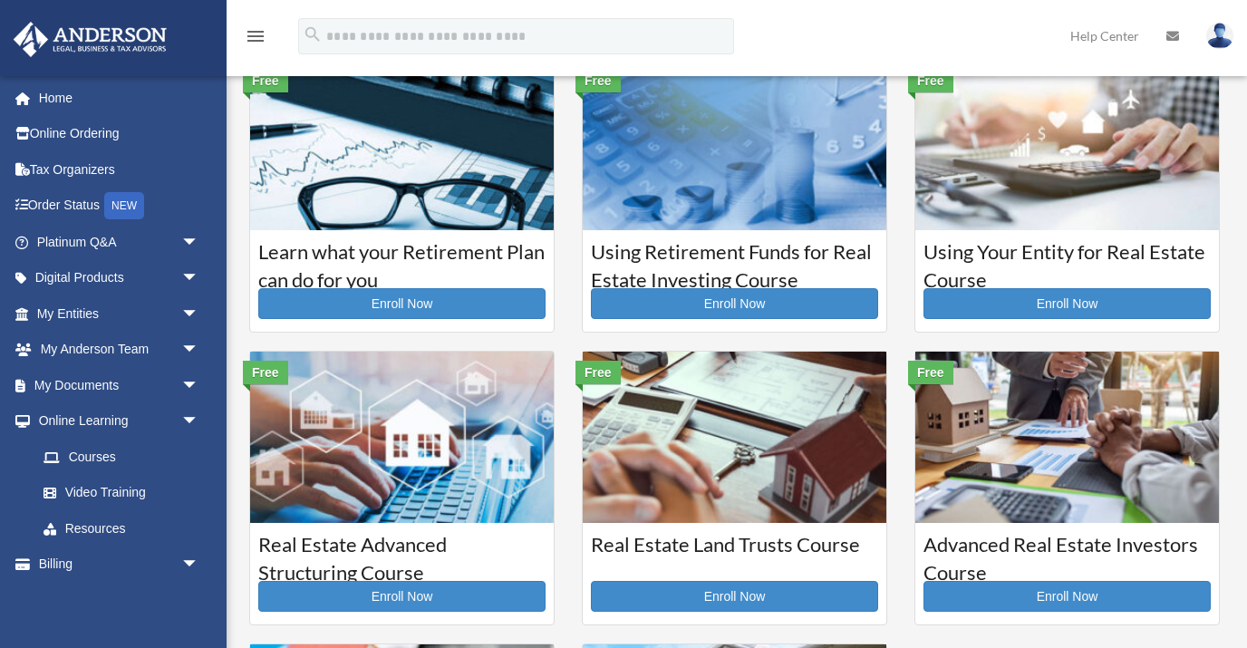
scroll to position [76, 0]
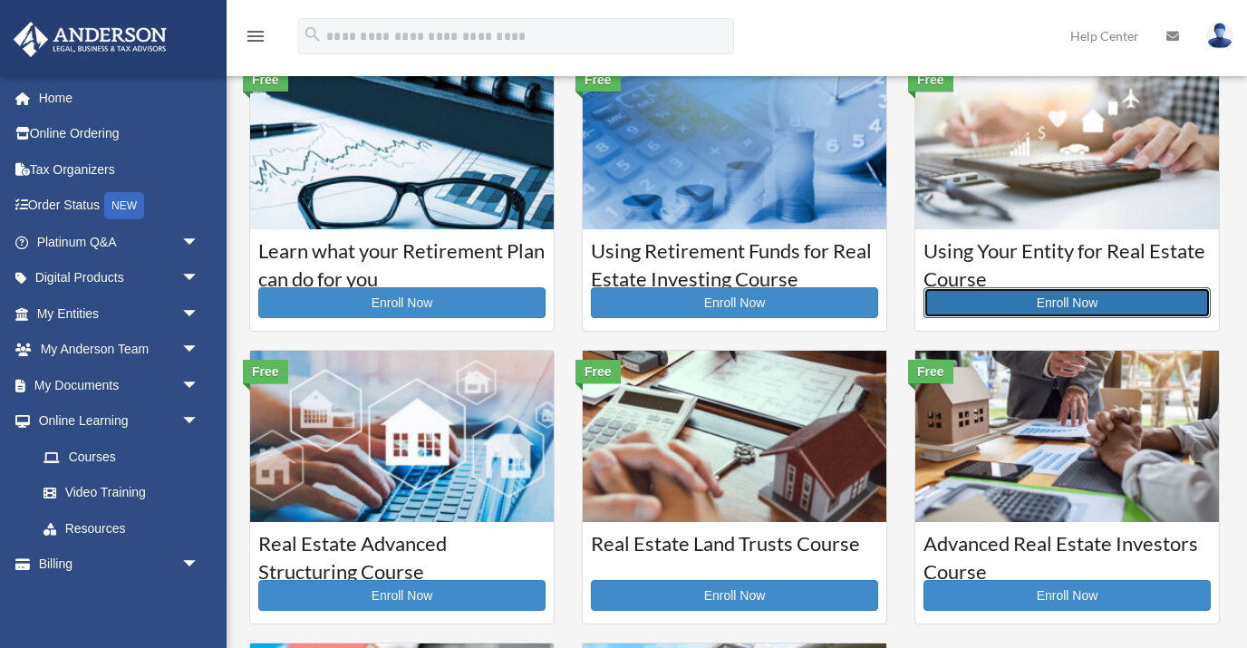
click at [990, 297] on link "Enroll Now" at bounding box center [1067, 302] width 287 height 31
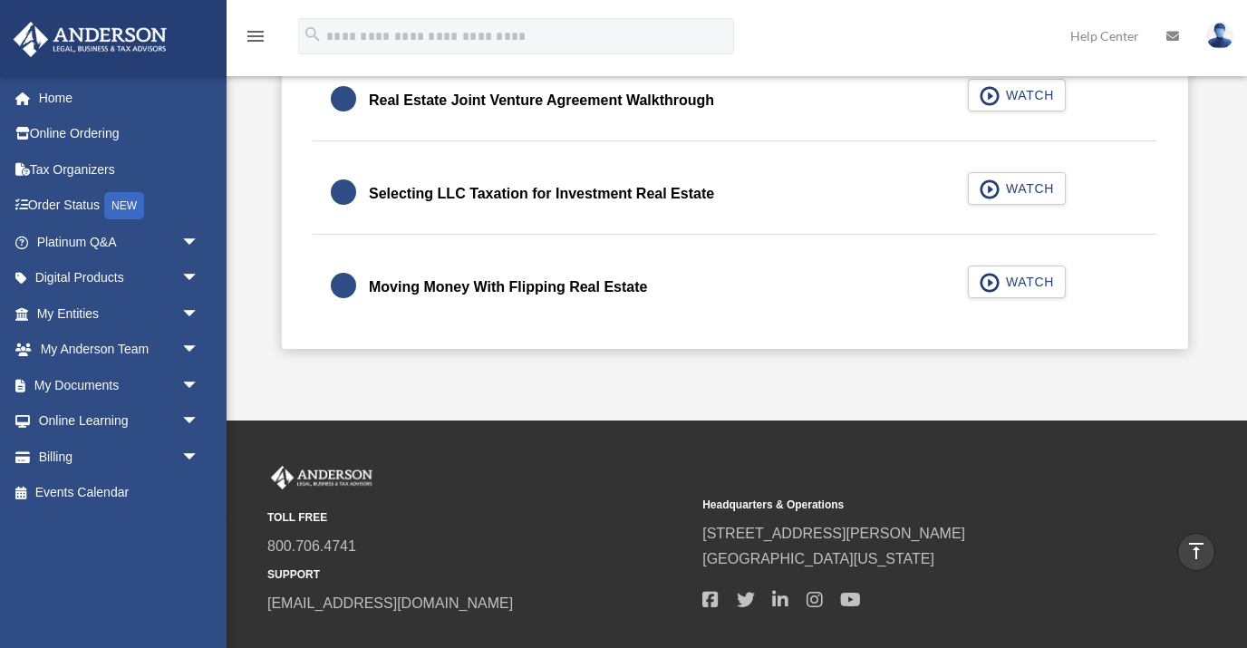
scroll to position [789, 0]
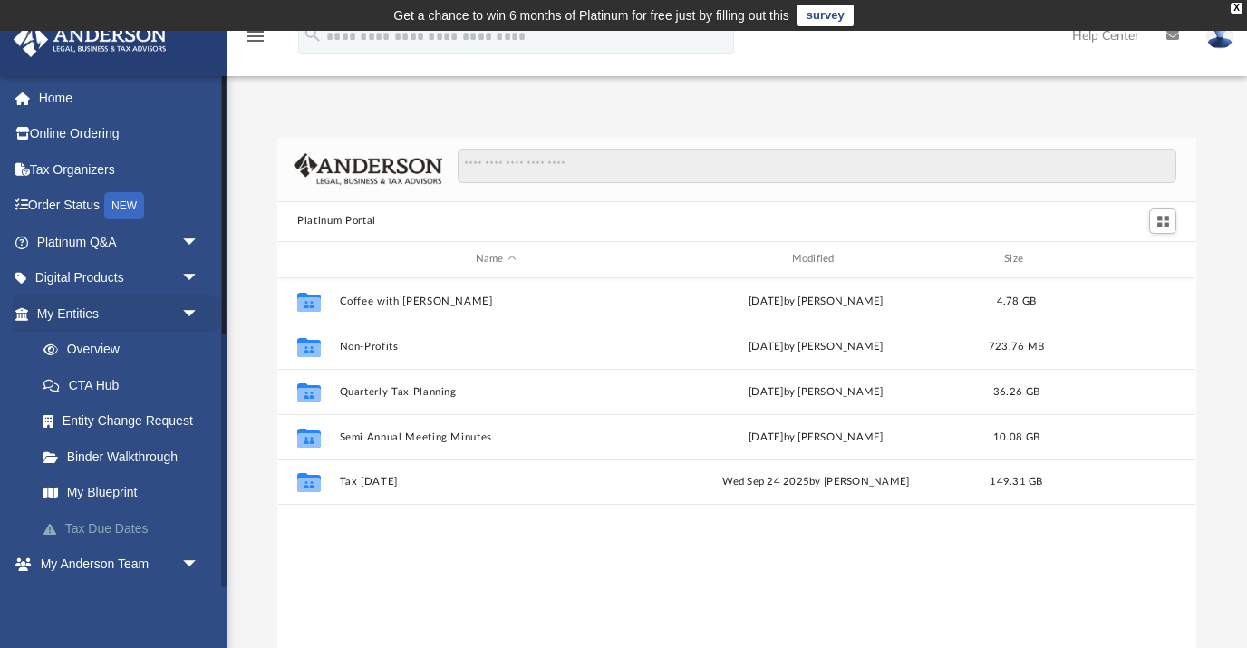
scroll to position [168, 0]
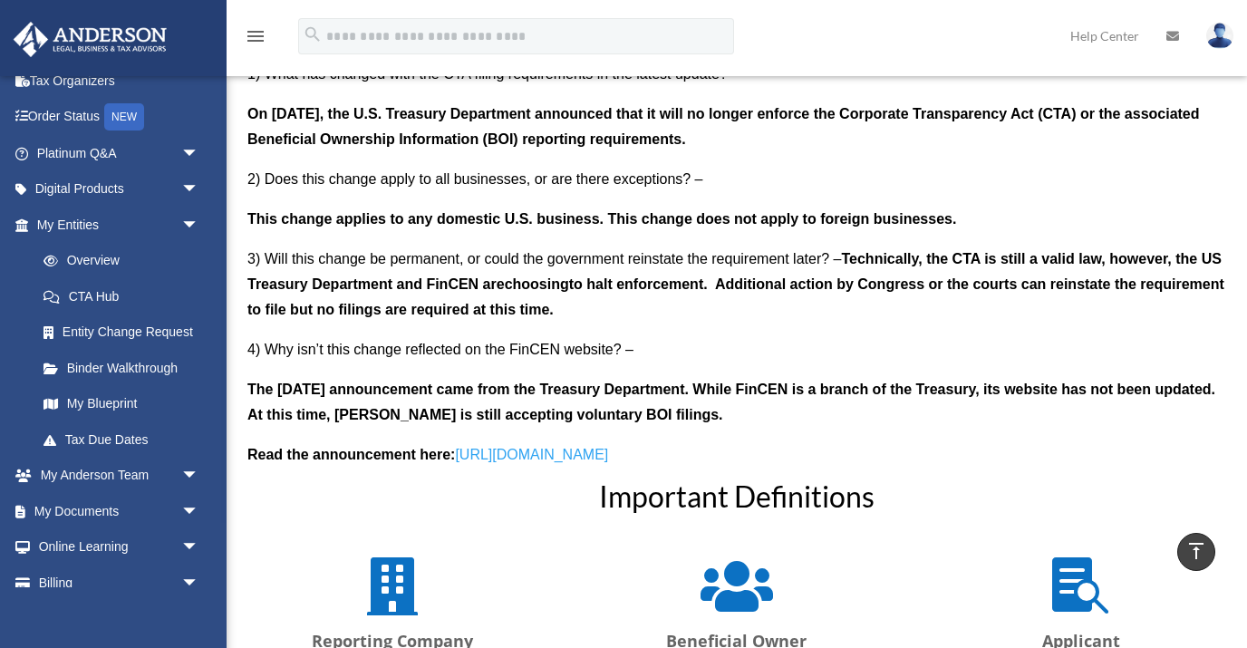
scroll to position [1704, 0]
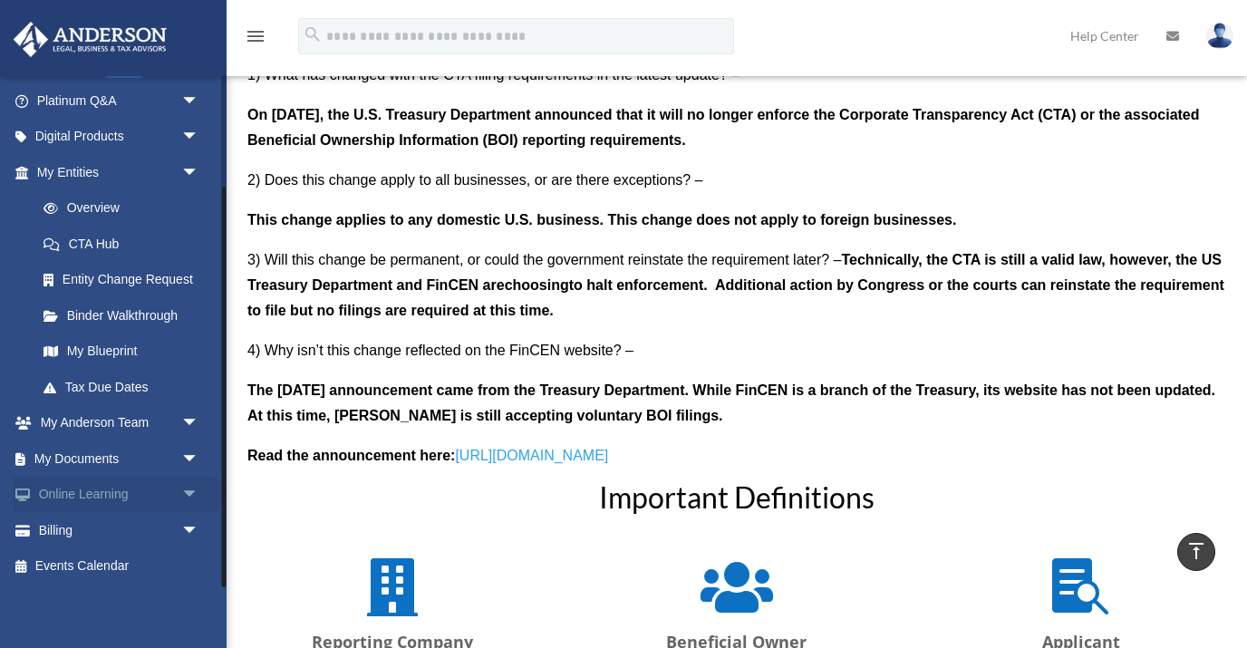
click at [90, 503] on link "Online Learning arrow_drop_down" at bounding box center [120, 495] width 214 height 36
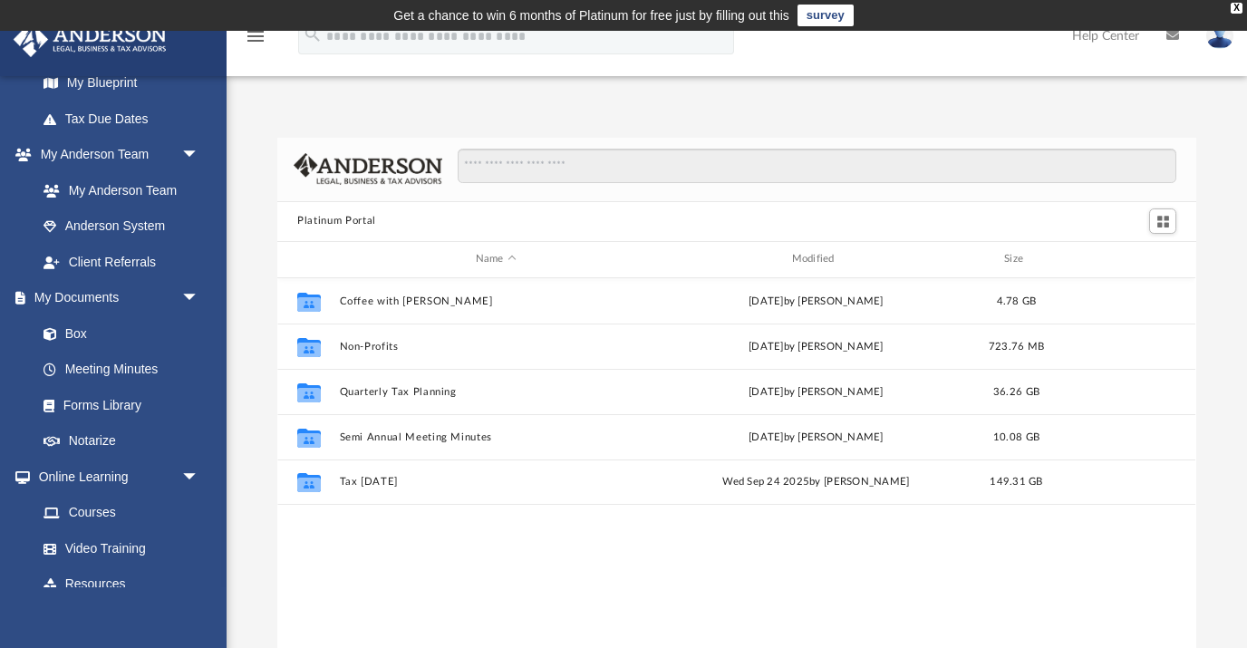
scroll to position [415, 0]
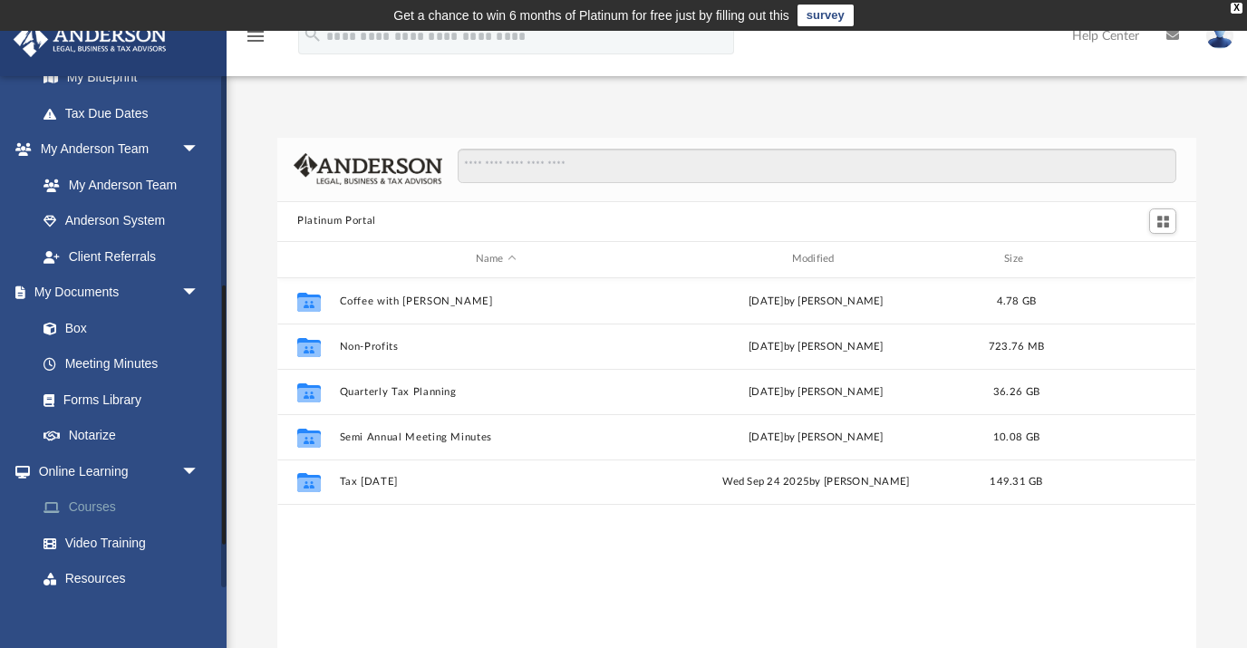
click at [90, 504] on link "Courses" at bounding box center [125, 508] width 201 height 36
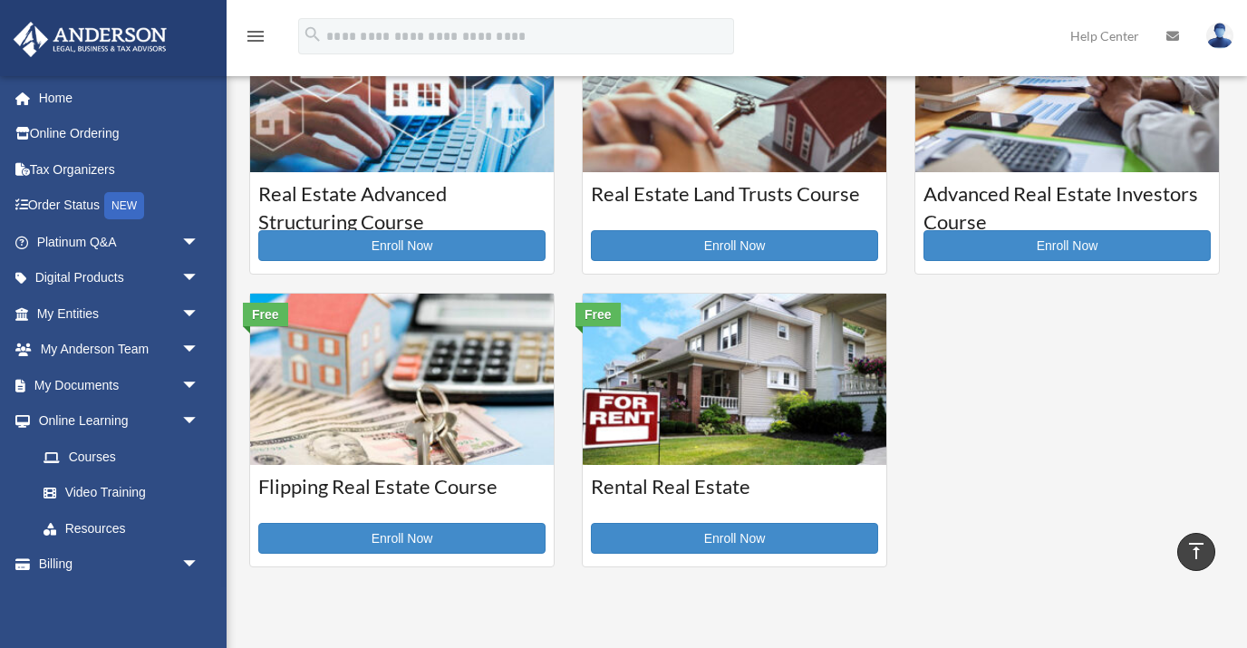
scroll to position [423, 0]
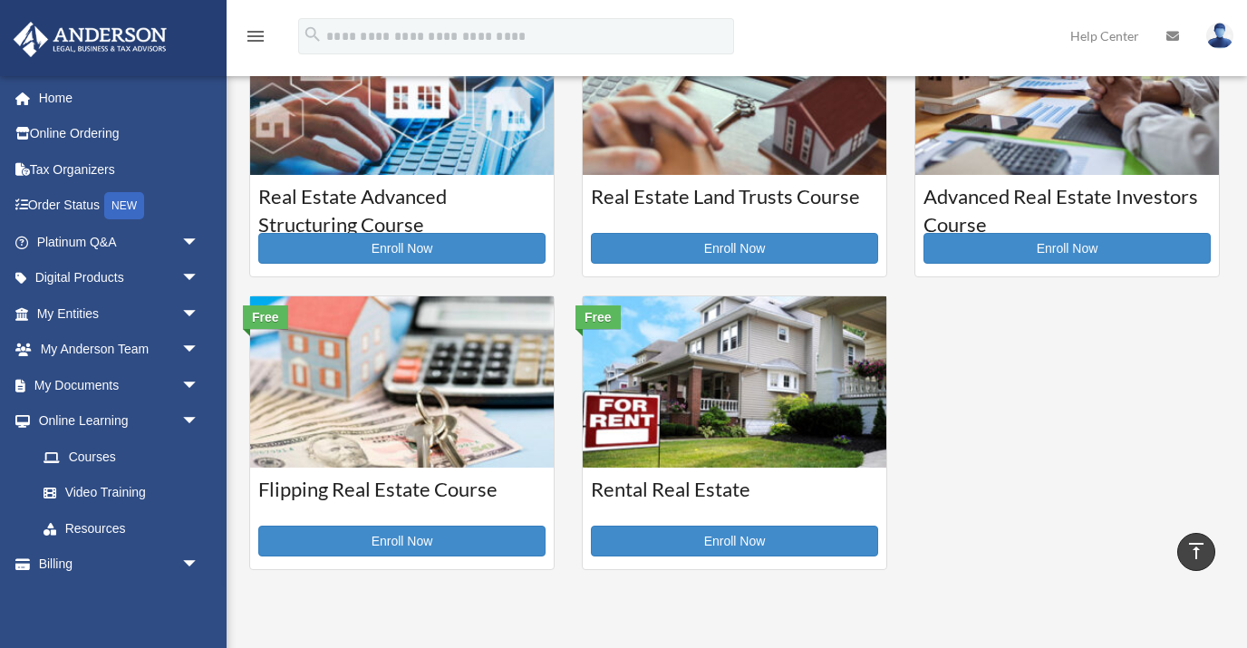
click at [675, 160] on img at bounding box center [735, 89] width 304 height 171
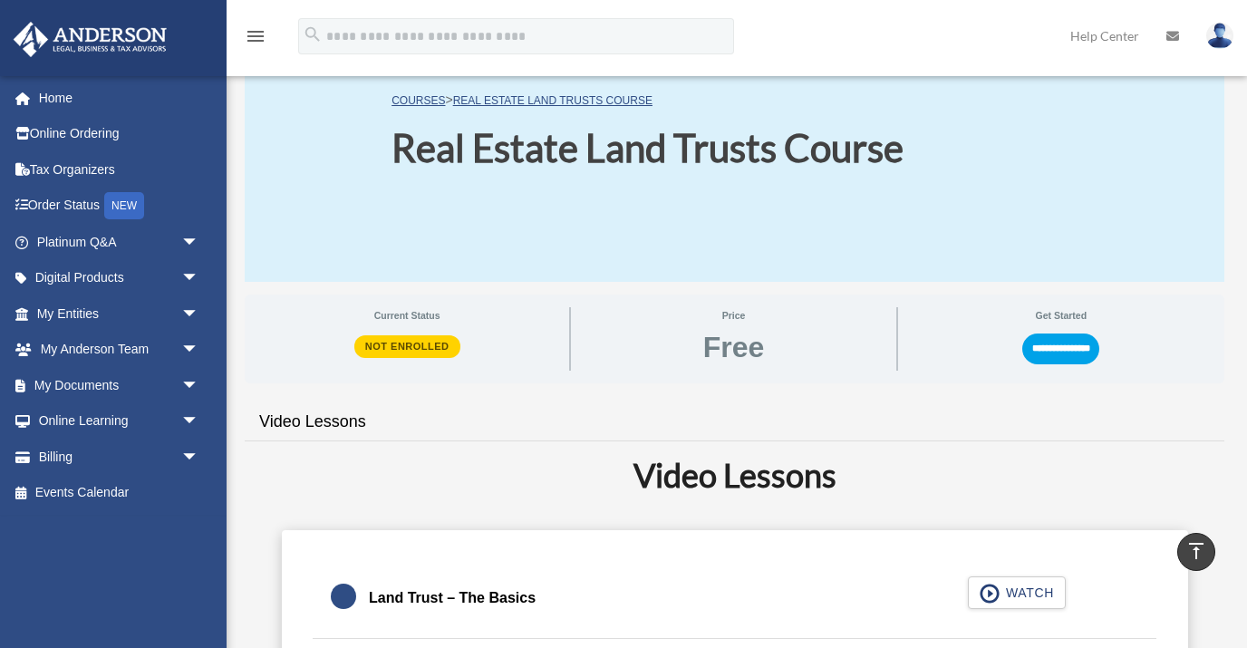
scroll to position [99, 0]
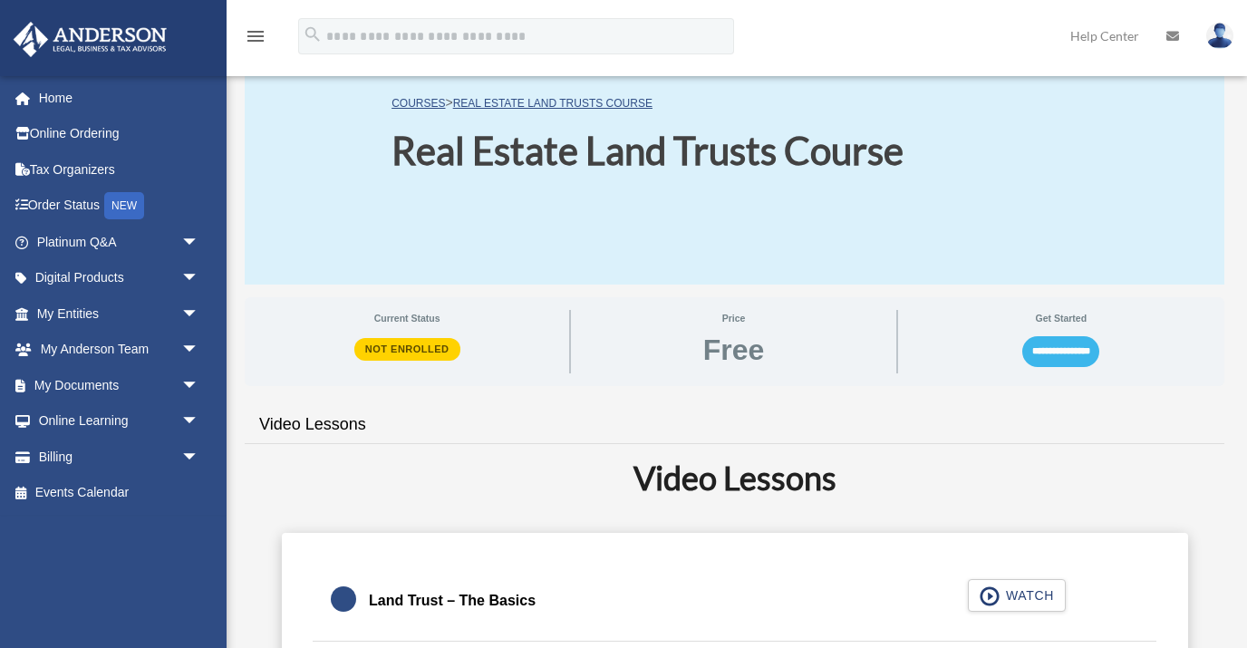
click at [1091, 349] on input "**********" at bounding box center [1061, 351] width 77 height 31
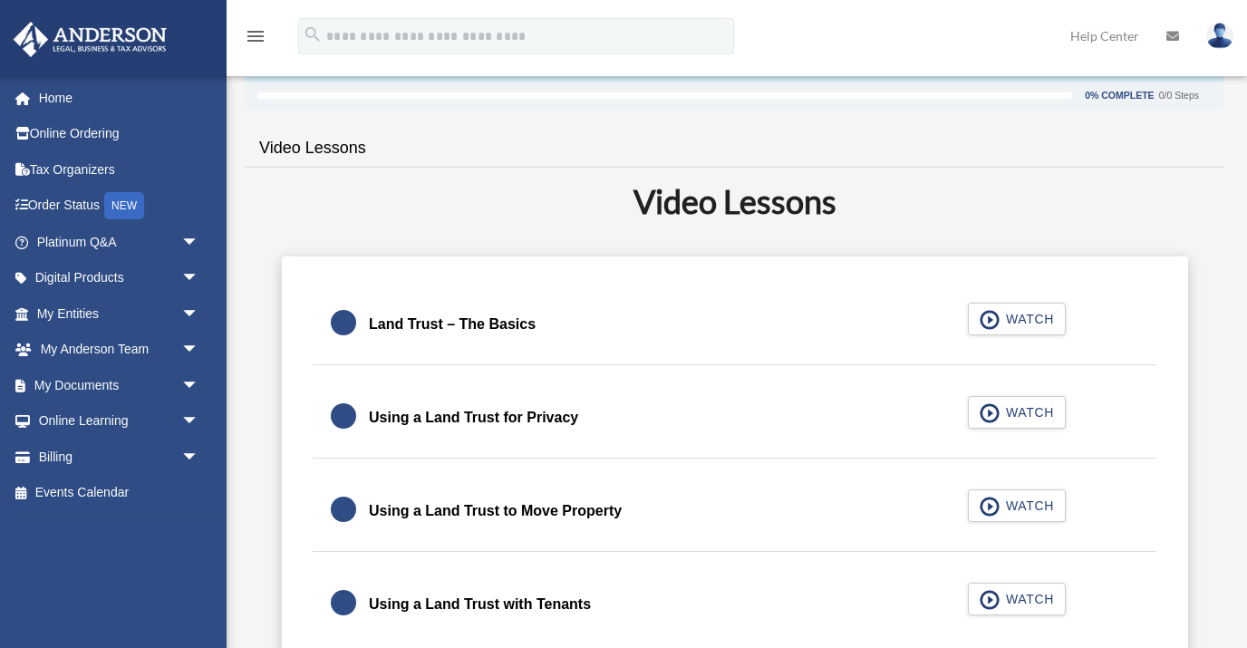
scroll to position [336, 0]
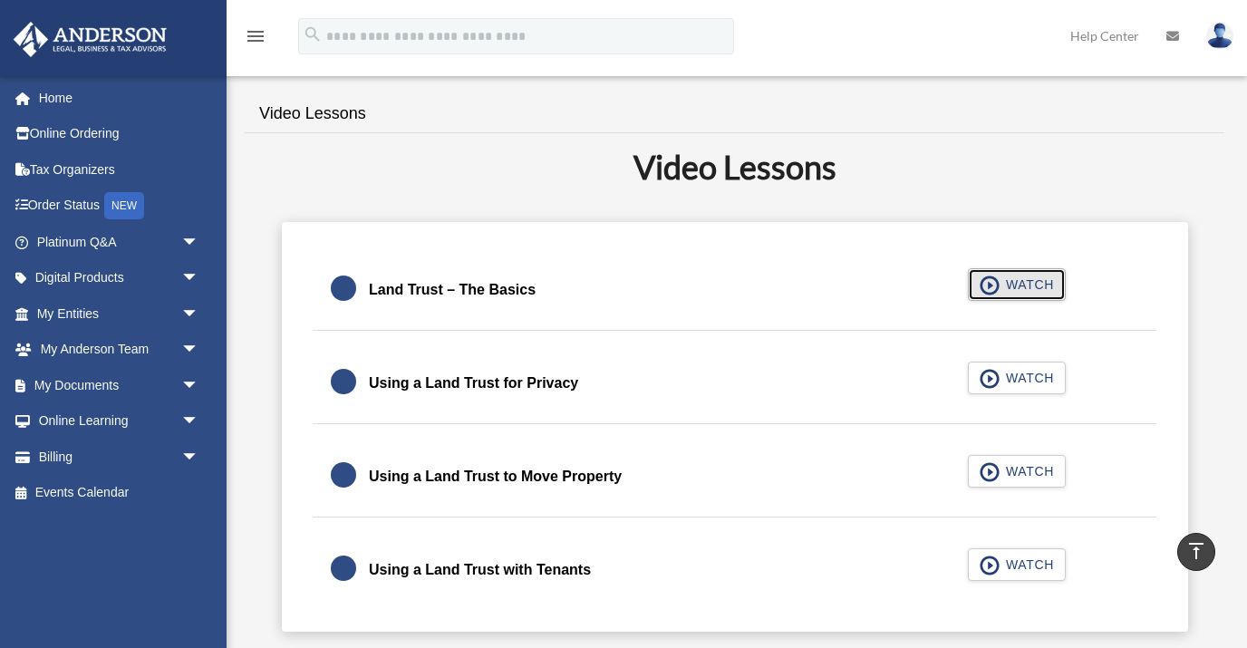
click at [1022, 282] on span "WATCH" at bounding box center [1027, 285] width 53 height 18
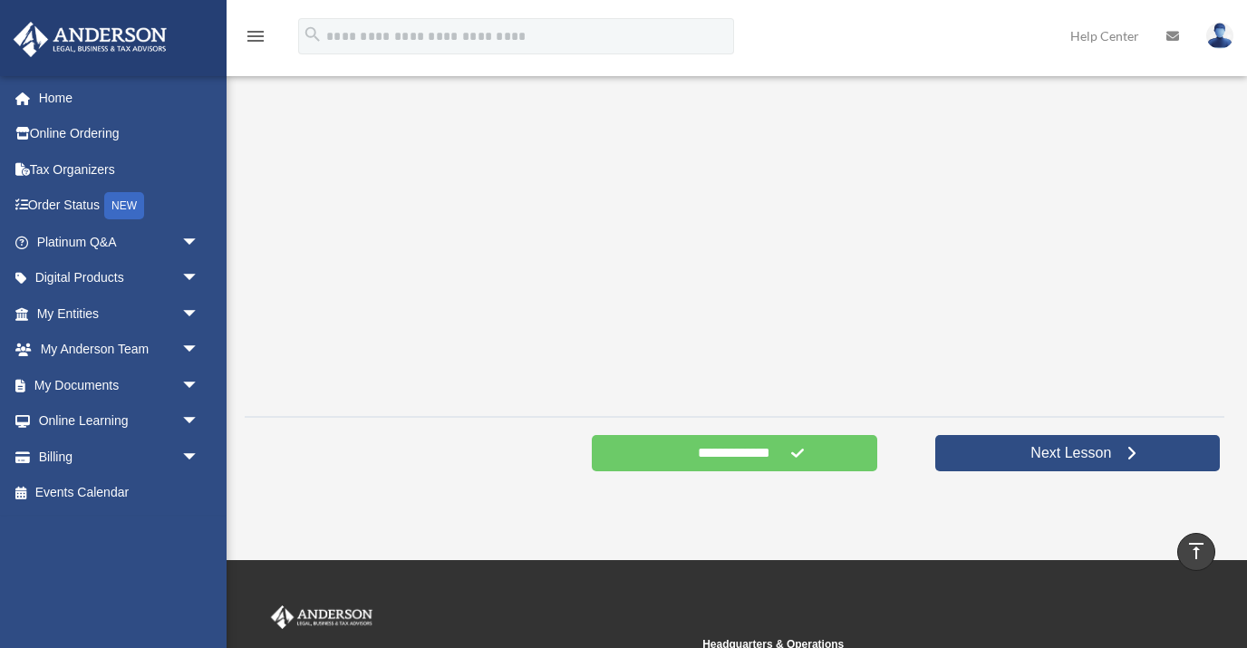
scroll to position [535, 0]
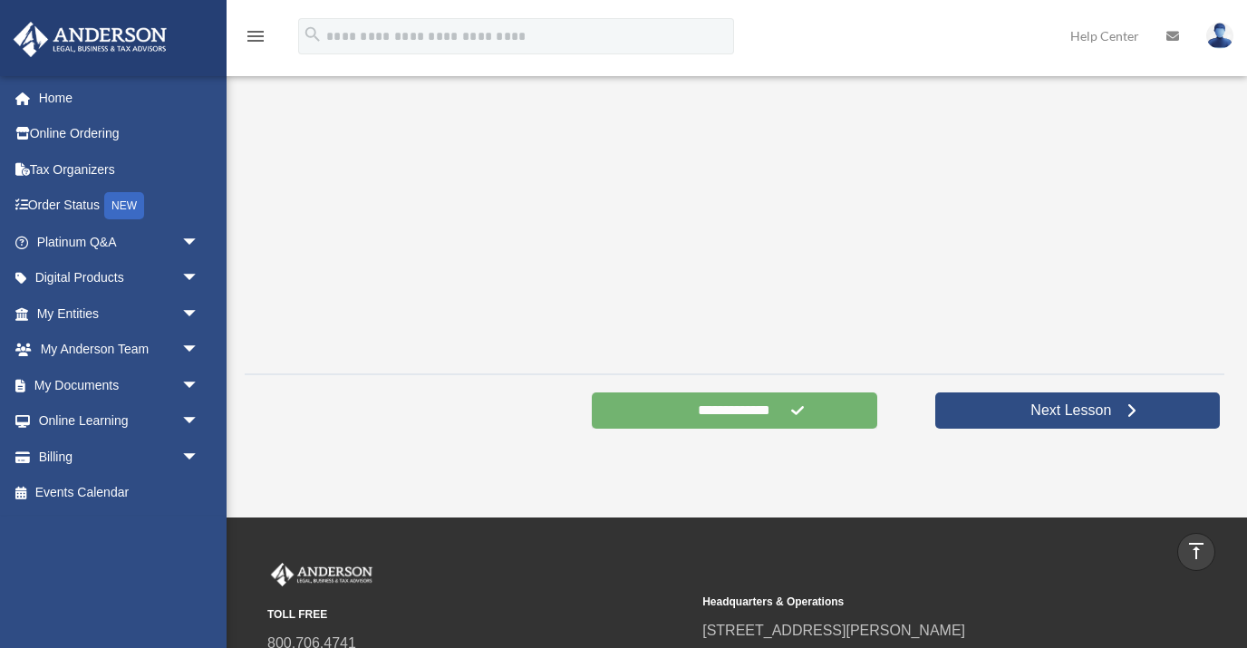
click at [846, 414] on input "**********" at bounding box center [734, 411] width 285 height 36
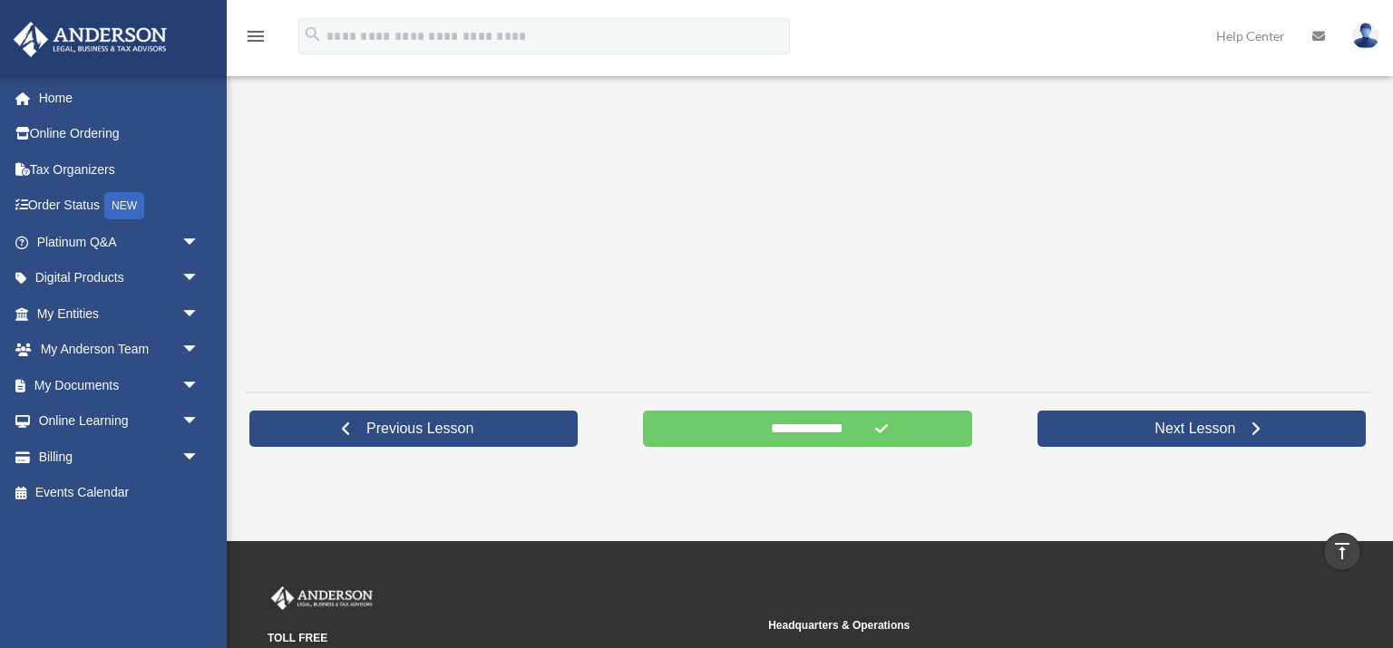
scroll to position [525, 0]
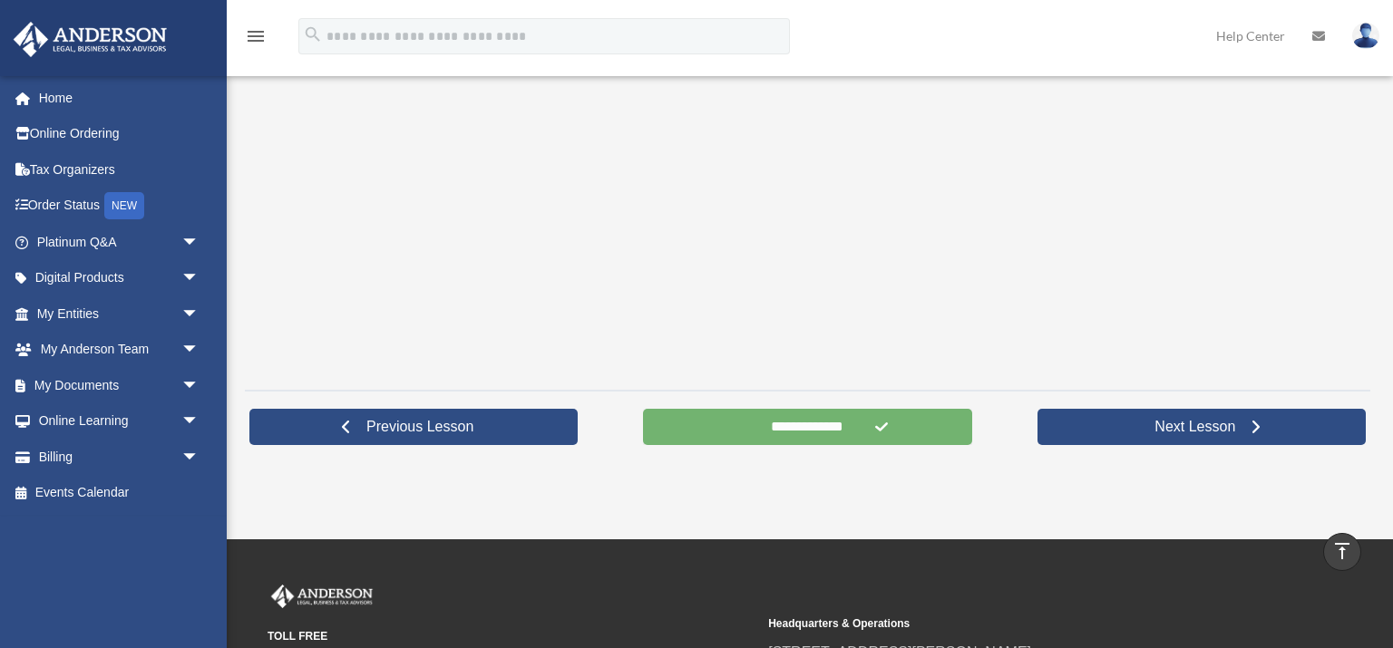
click at [807, 429] on input "**********" at bounding box center [807, 427] width 328 height 36
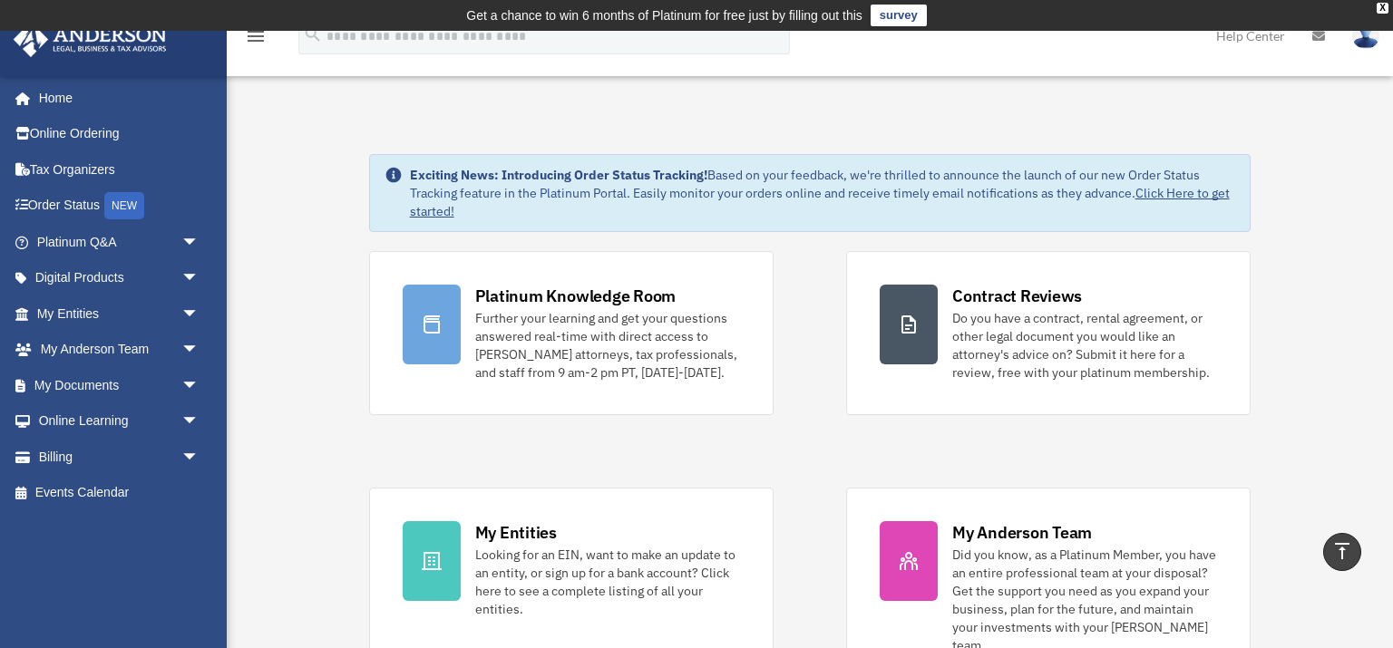
scroll to position [728, 0]
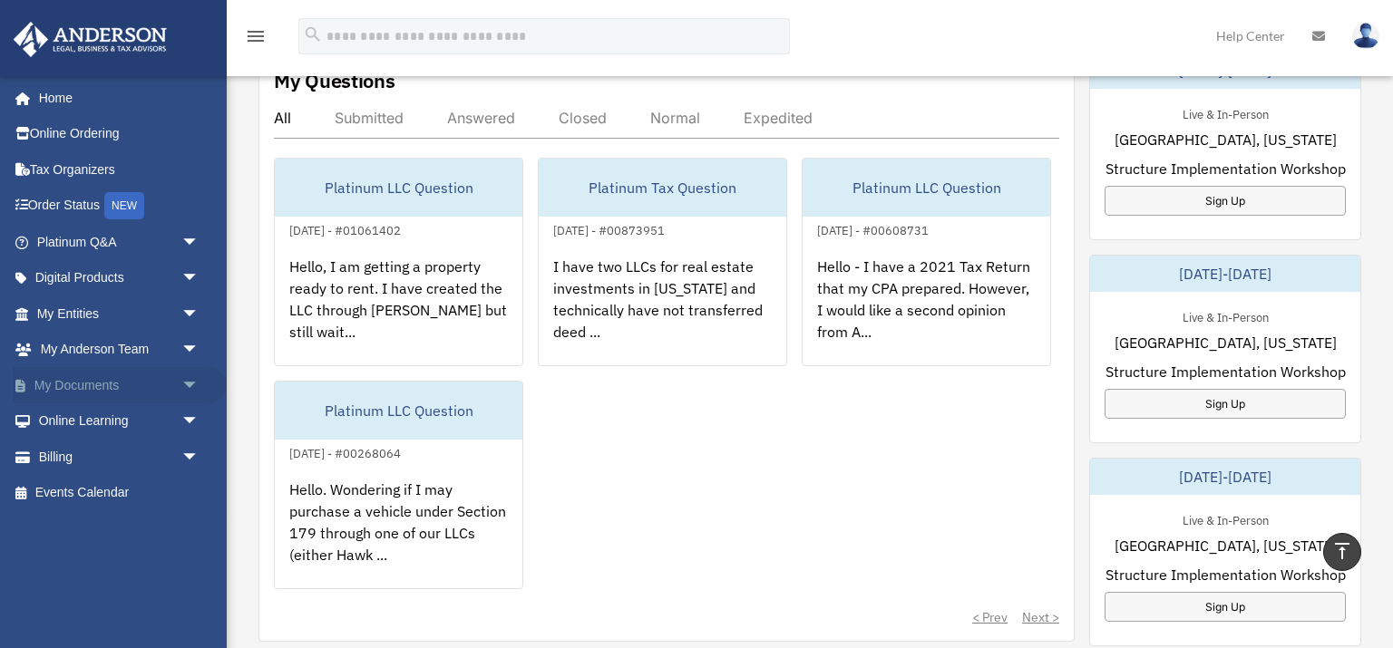
click at [96, 380] on link "My Documents arrow_drop_down" at bounding box center [120, 385] width 214 height 36
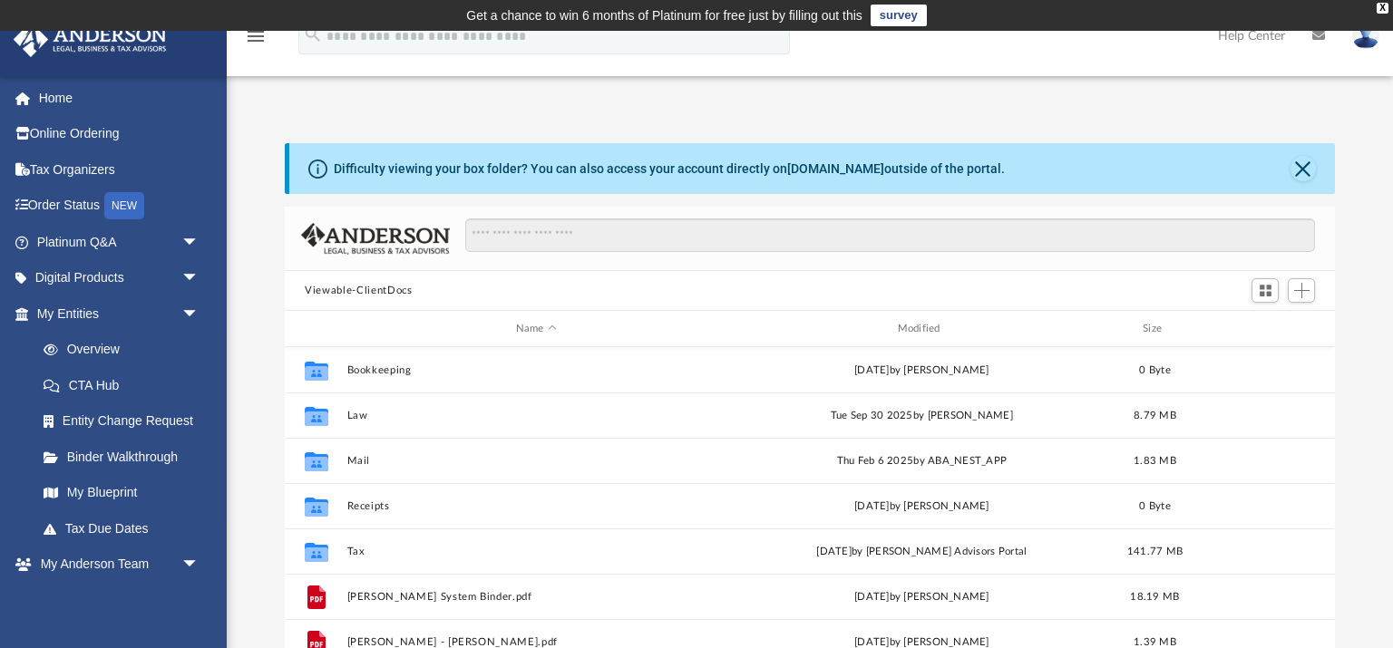
scroll to position [412, 1049]
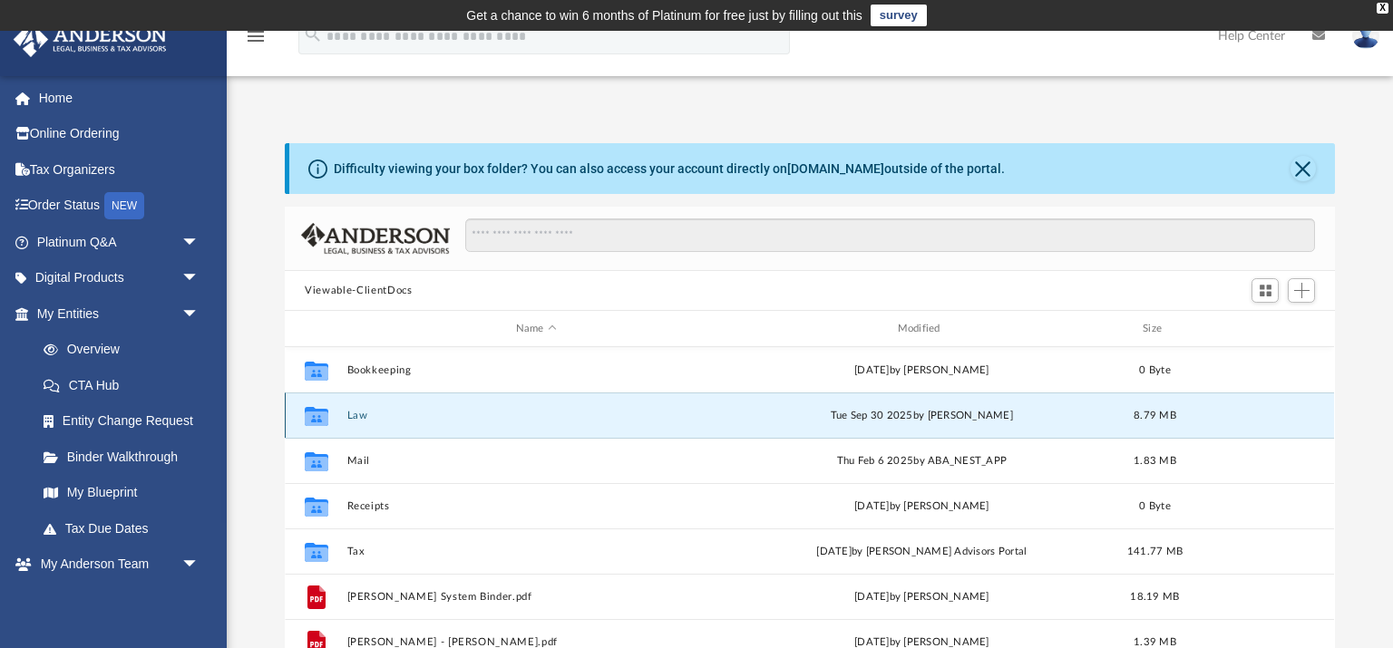
click at [362, 419] on button "Law" at bounding box center [536, 416] width 378 height 12
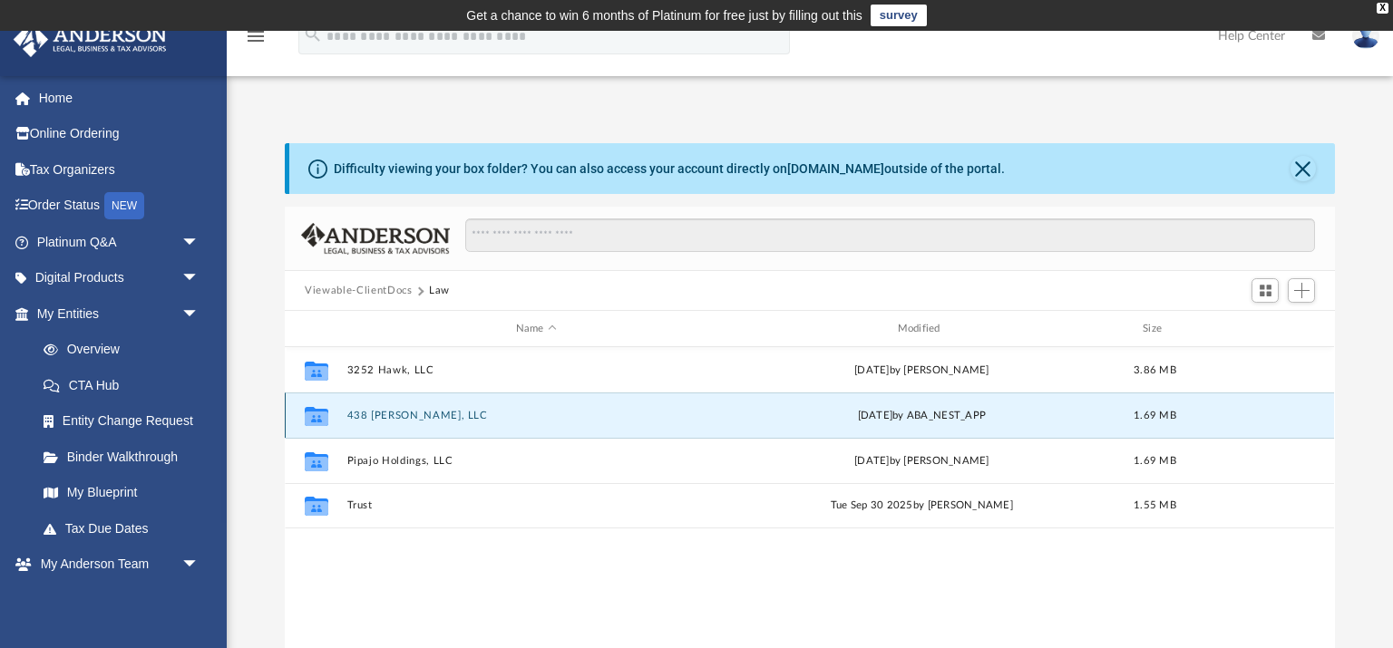
click at [362, 419] on button "438 Talbert, LLC" at bounding box center [536, 416] width 378 height 12
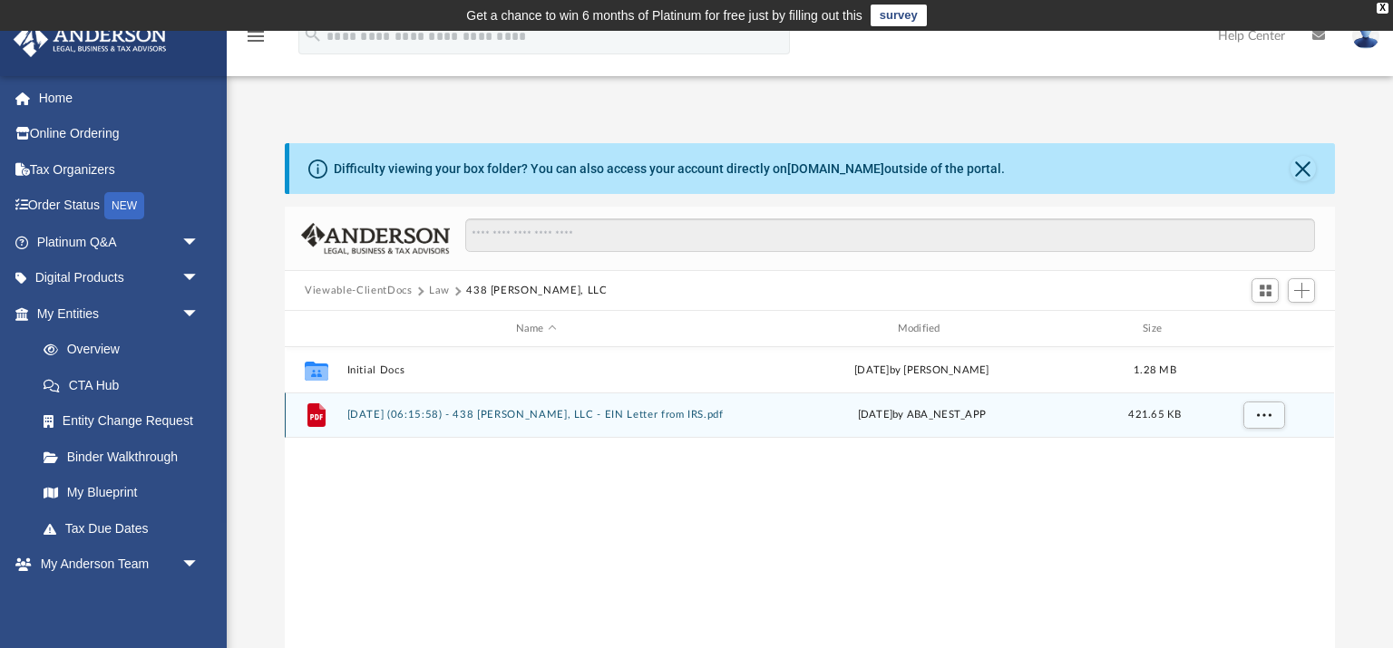
click at [362, 419] on button "2025.07.11 (06:15:58) - 438 Talbert, LLC - EIN Letter from IRS.pdf" at bounding box center [536, 415] width 378 height 12
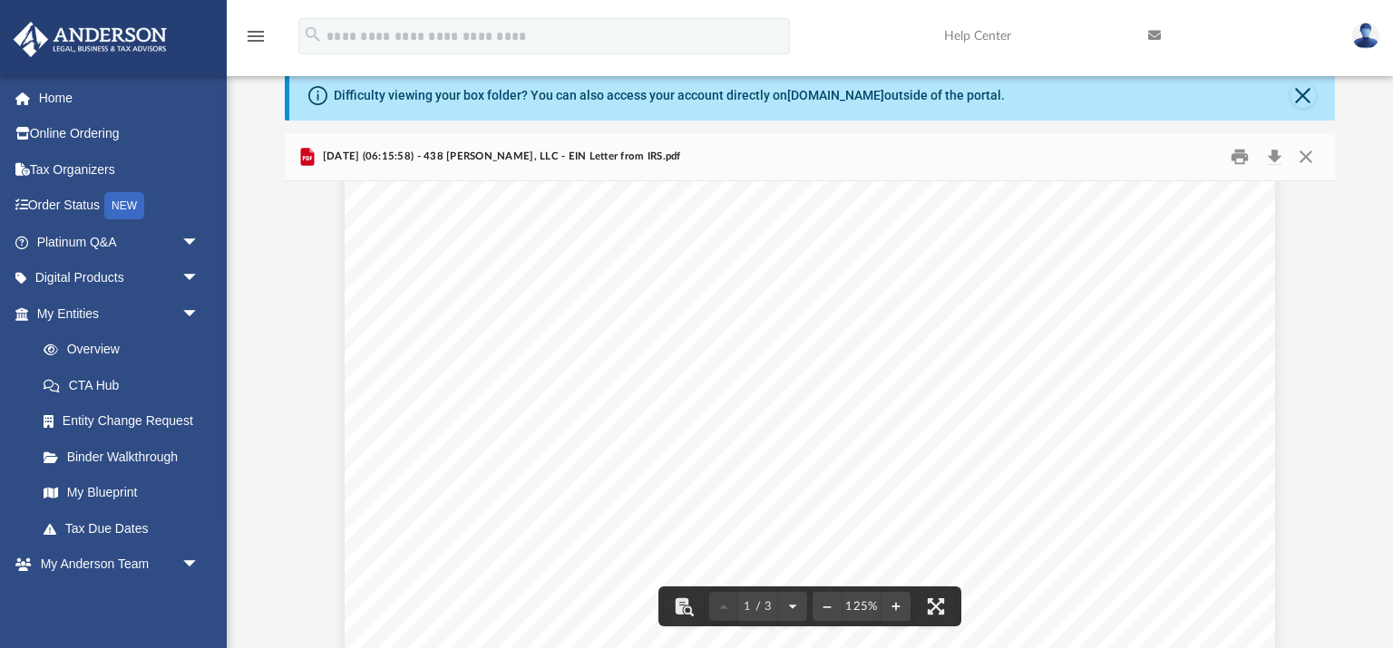
scroll to position [74, 0]
click at [1244, 159] on button "Print" at bounding box center [1239, 157] width 36 height 28
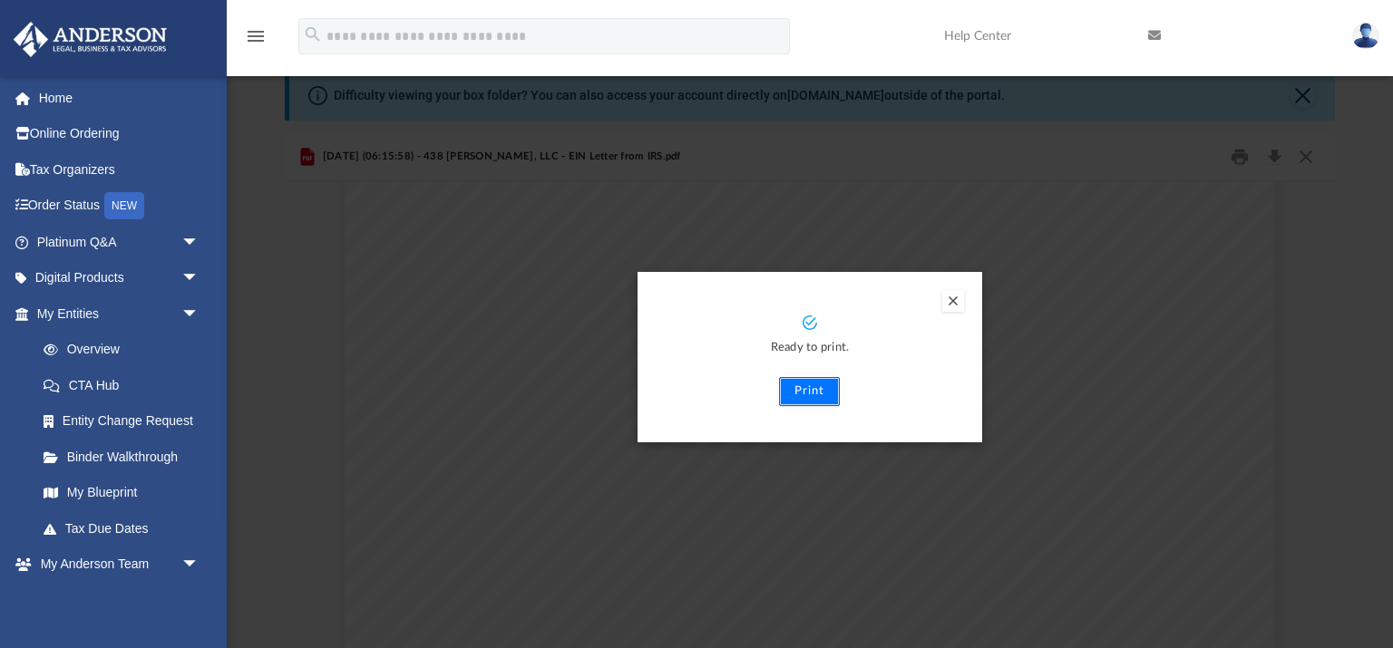
click at [815, 390] on button "Print" at bounding box center [809, 391] width 61 height 29
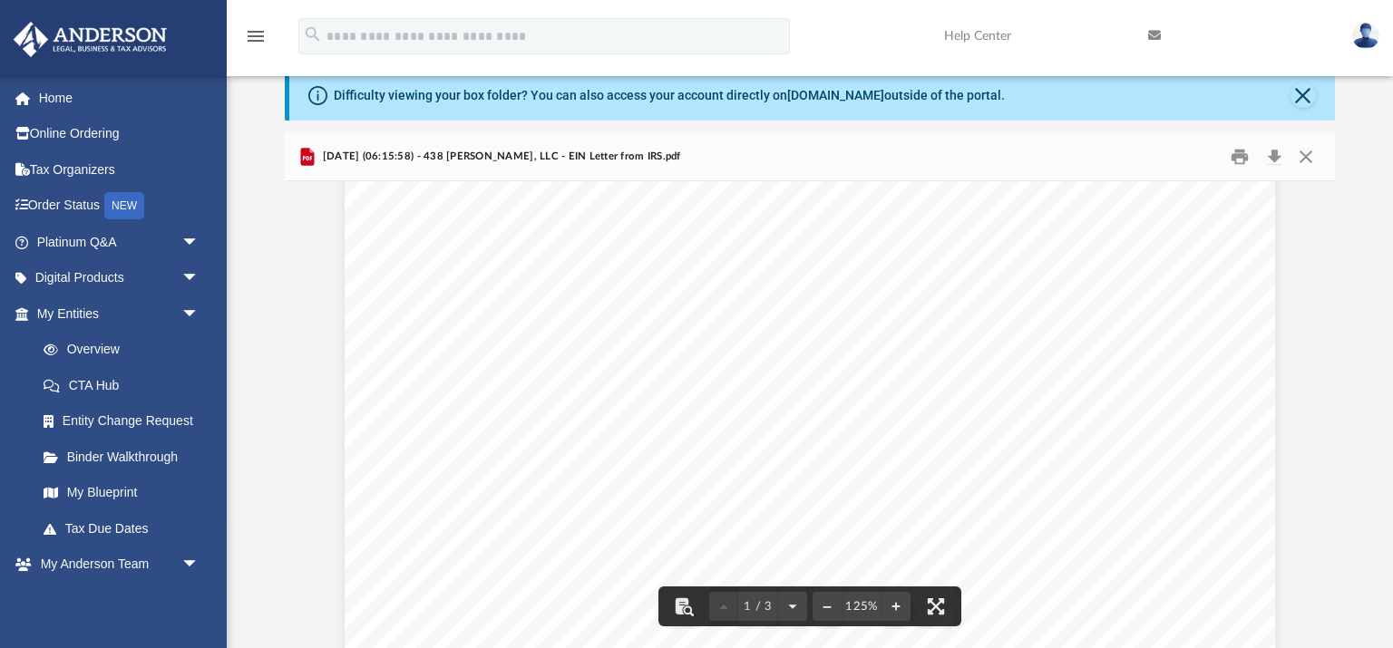
scroll to position [0, 0]
click at [1300, 100] on button "Close" at bounding box center [1302, 95] width 25 height 25
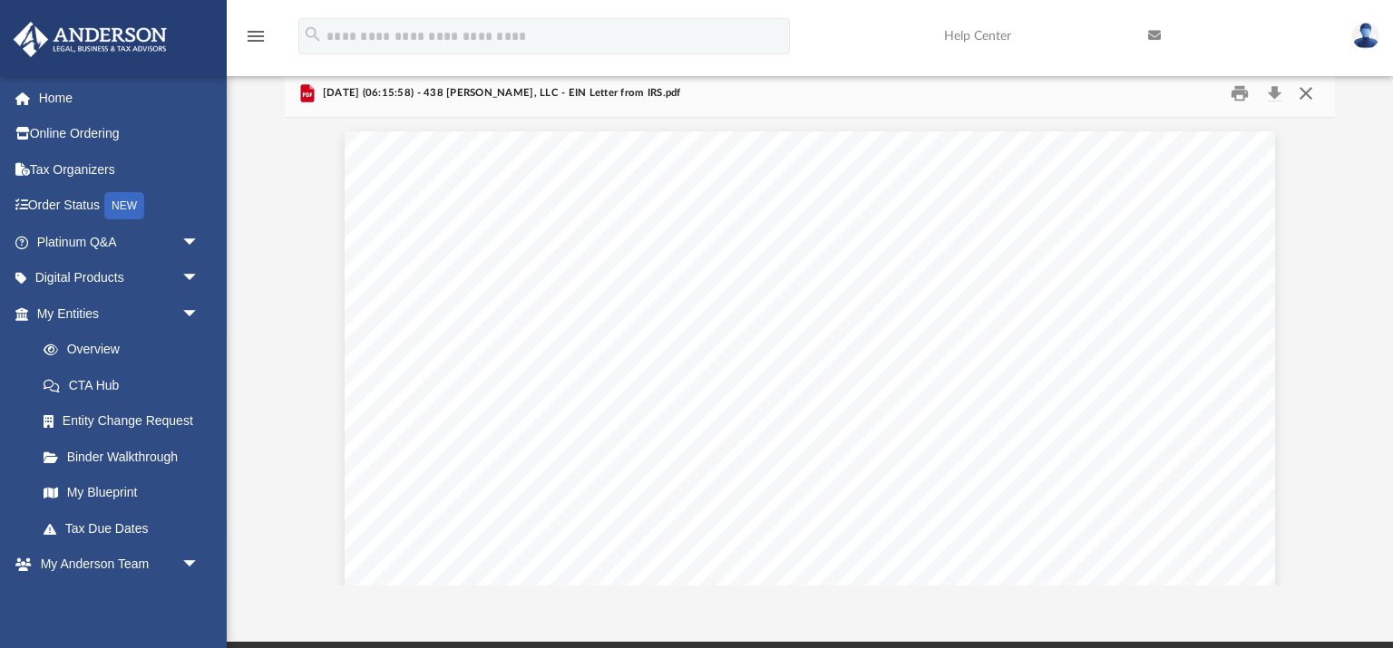
click at [1303, 101] on button "Close" at bounding box center [1305, 94] width 33 height 28
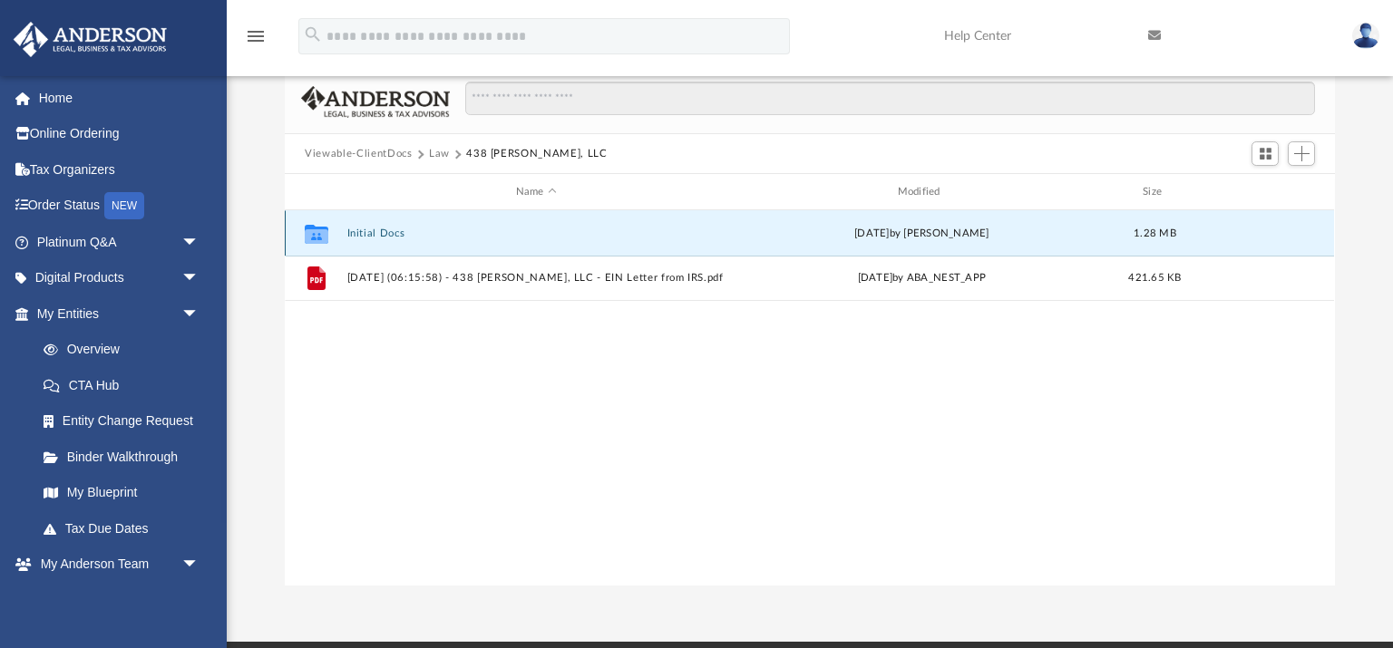
click at [381, 237] on button "Initial Docs" at bounding box center [536, 234] width 378 height 12
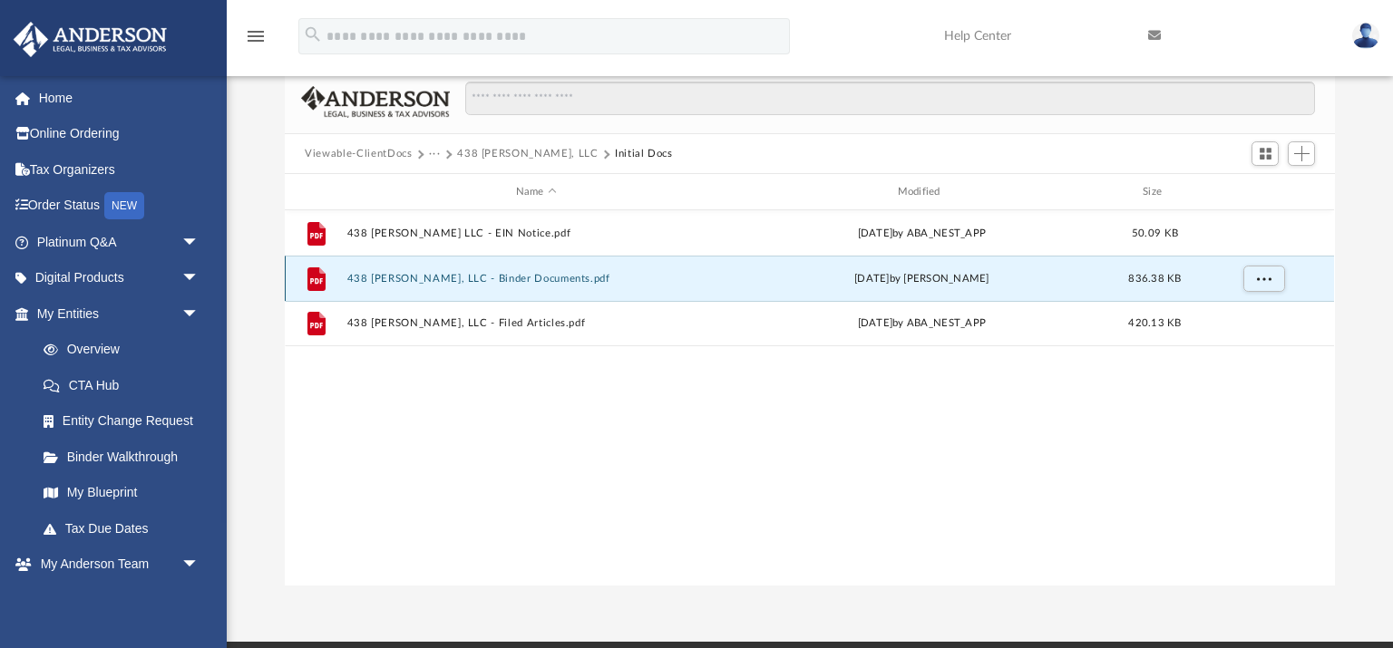
click at [438, 280] on button "438 Talbert, LLC - Binder Documents.pdf" at bounding box center [536, 279] width 378 height 12
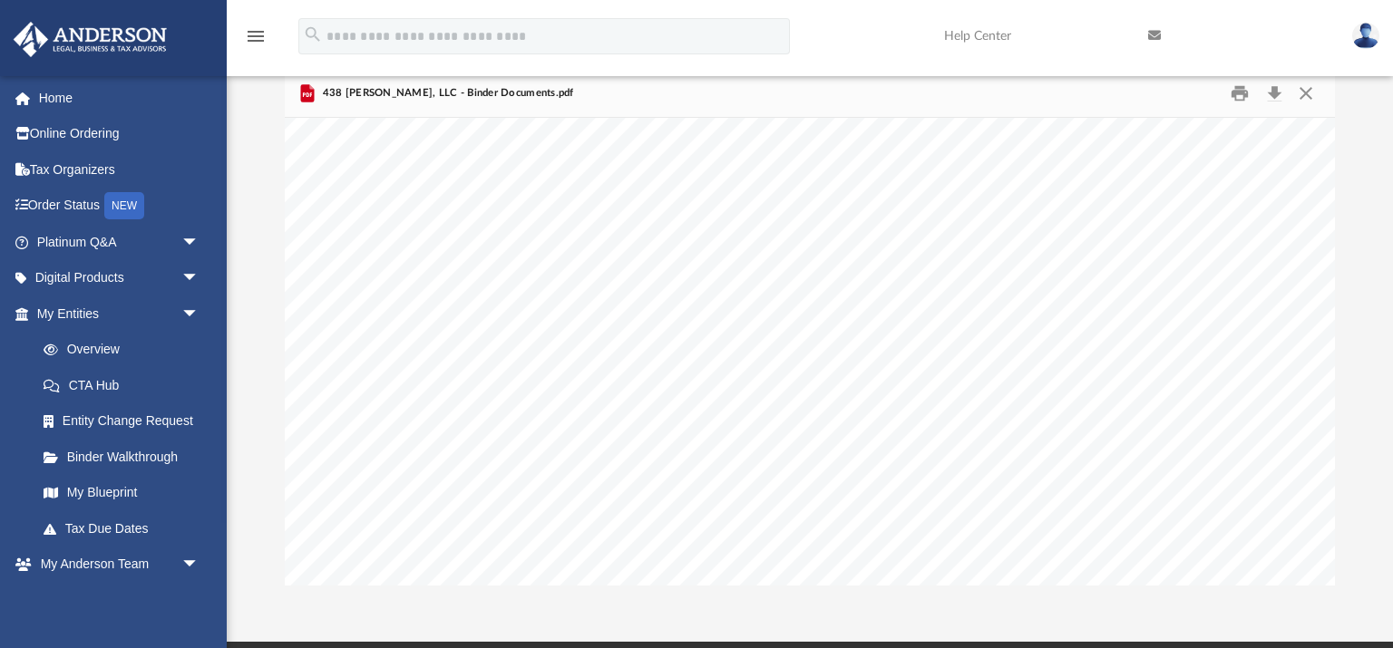
scroll to position [88333, 102]
click at [81, 490] on link "My Blueprint" at bounding box center [125, 493] width 201 height 36
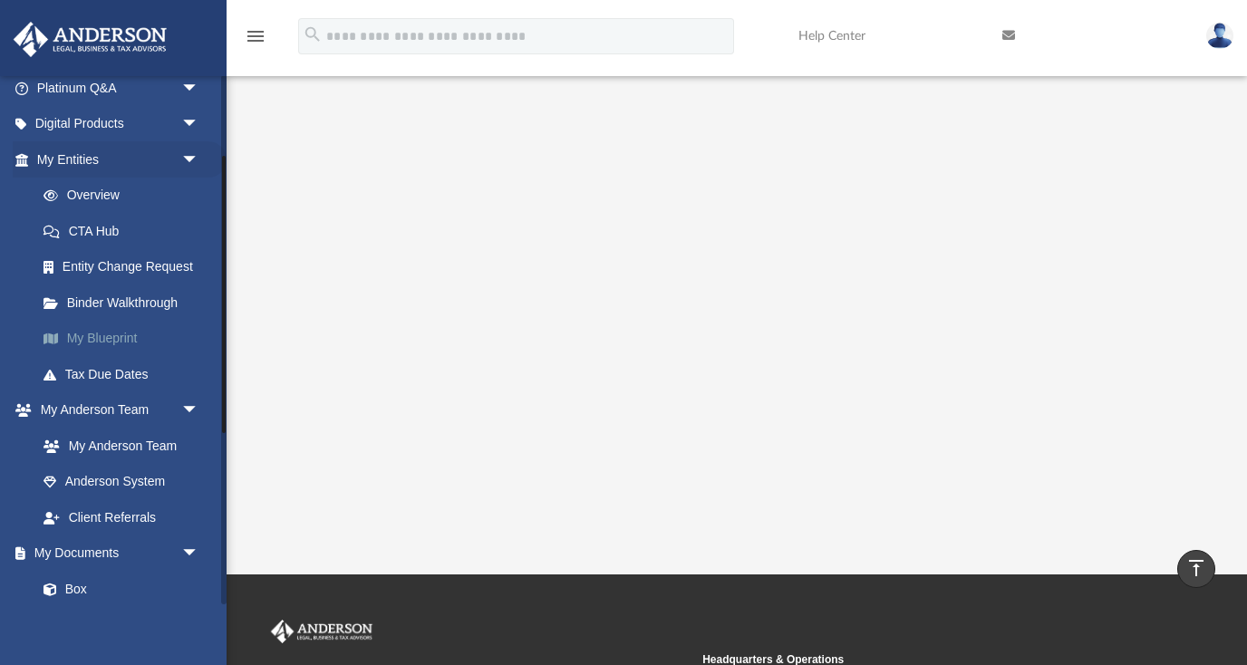
scroll to position [156, 0]
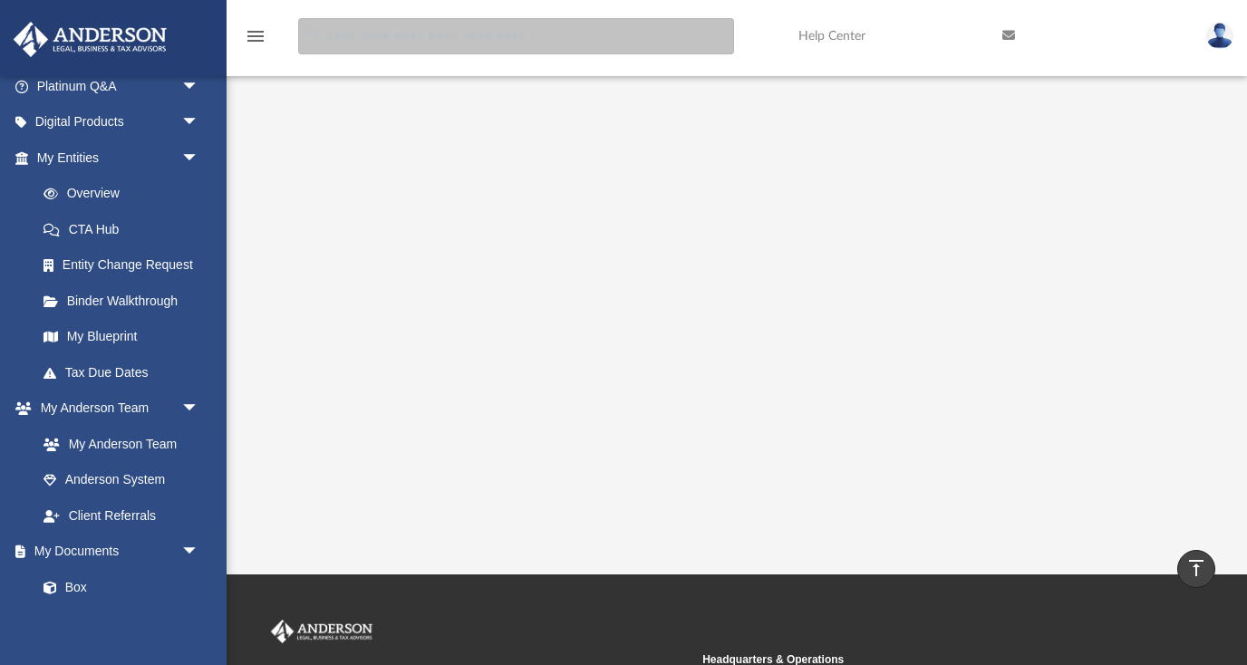
click at [443, 35] on input "search" at bounding box center [516, 36] width 436 height 36
type input "**********"
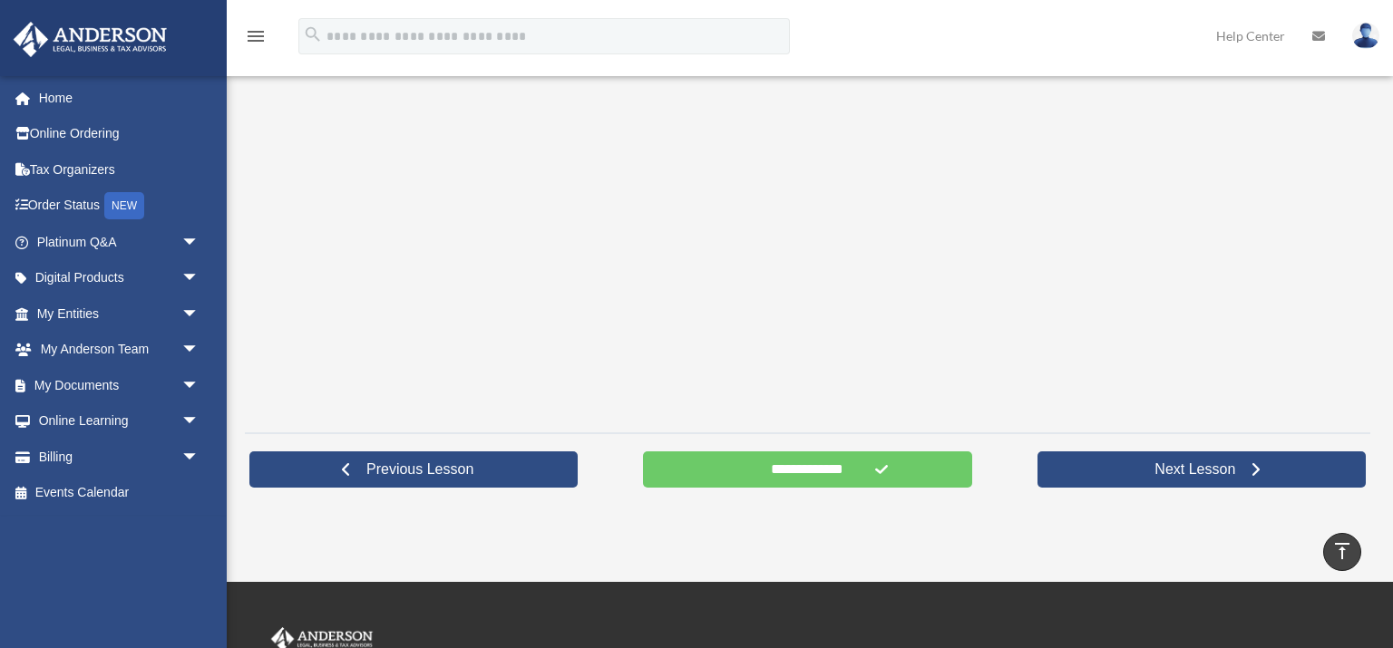
scroll to position [755, 0]
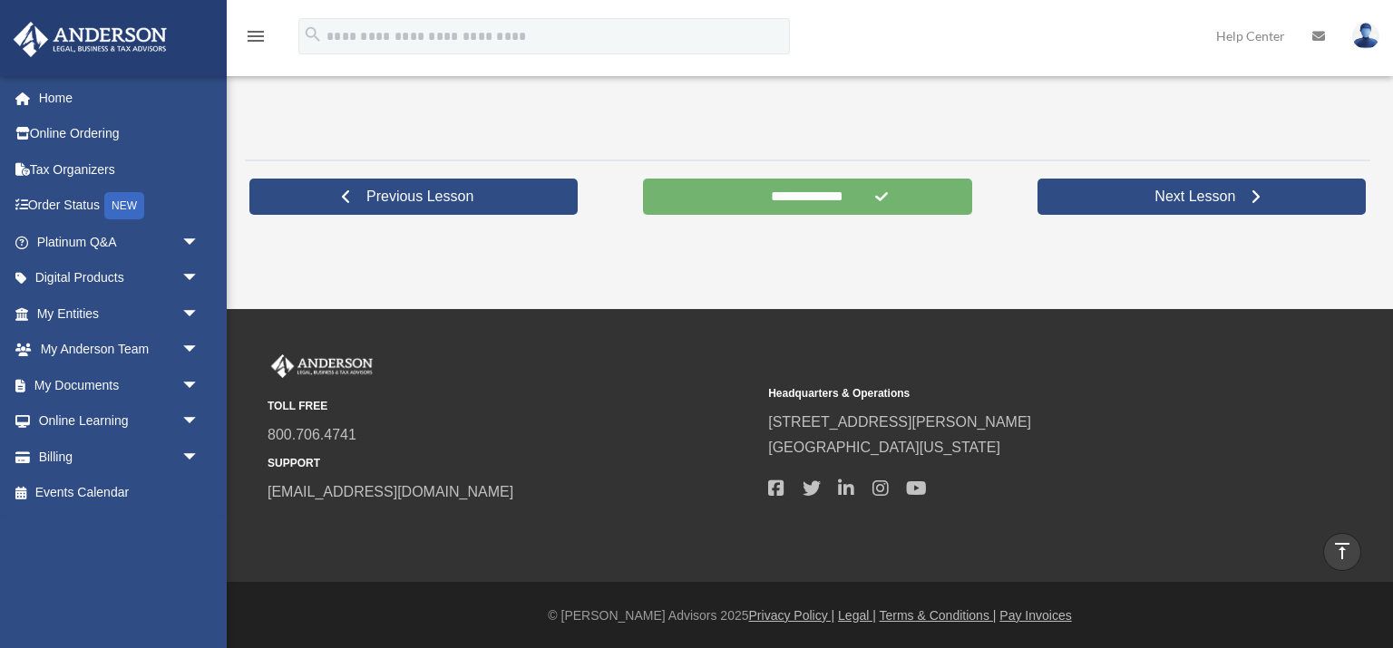
click at [815, 208] on input "**********" at bounding box center [807, 197] width 328 height 36
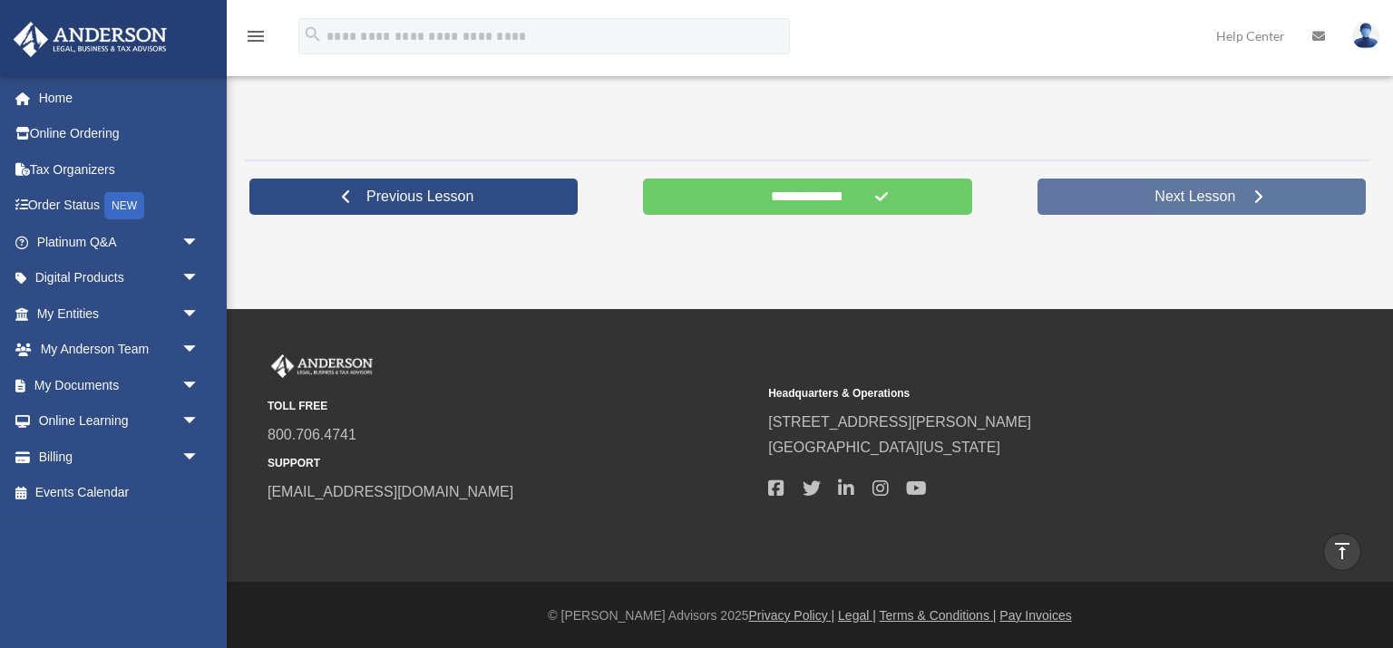
click at [1218, 207] on link "Next Lesson" at bounding box center [1201, 197] width 328 height 36
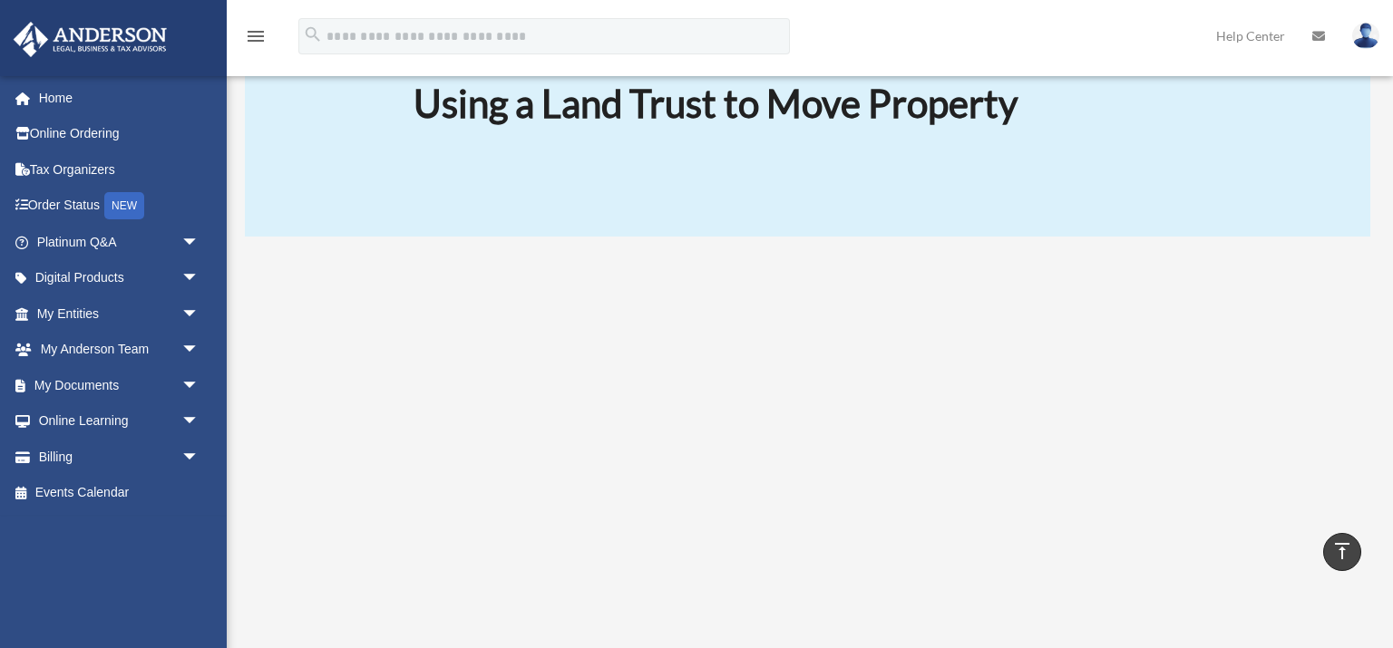
scroll to position [101, 0]
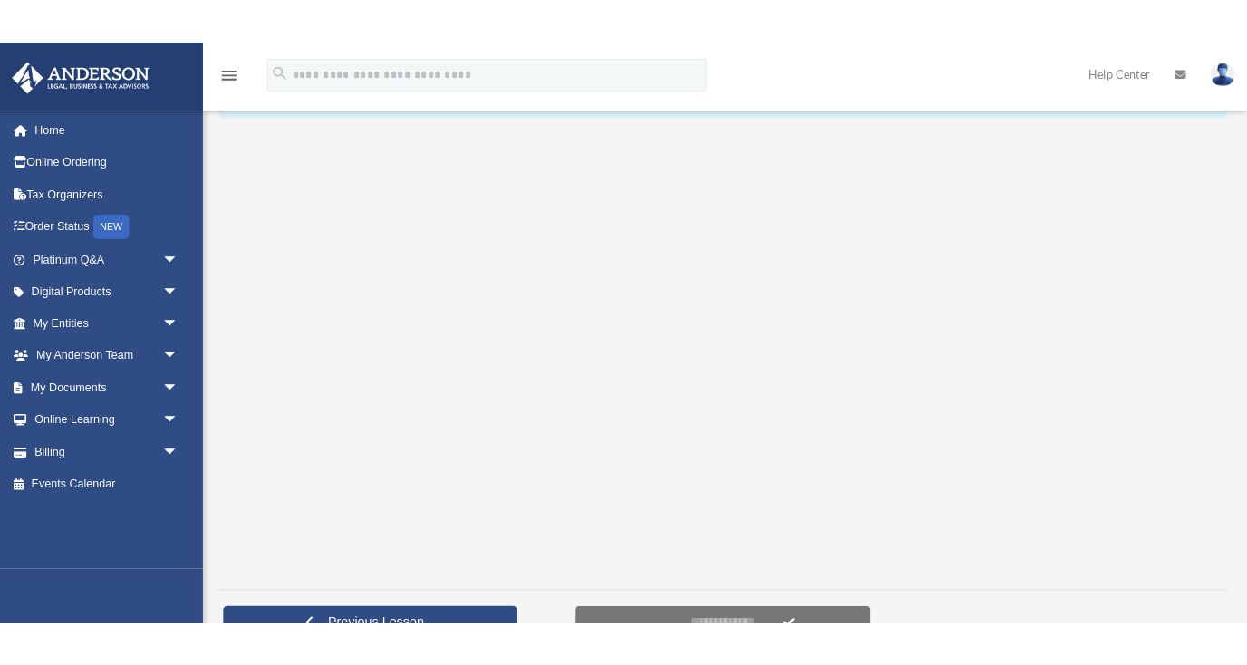
scroll to position [306, 0]
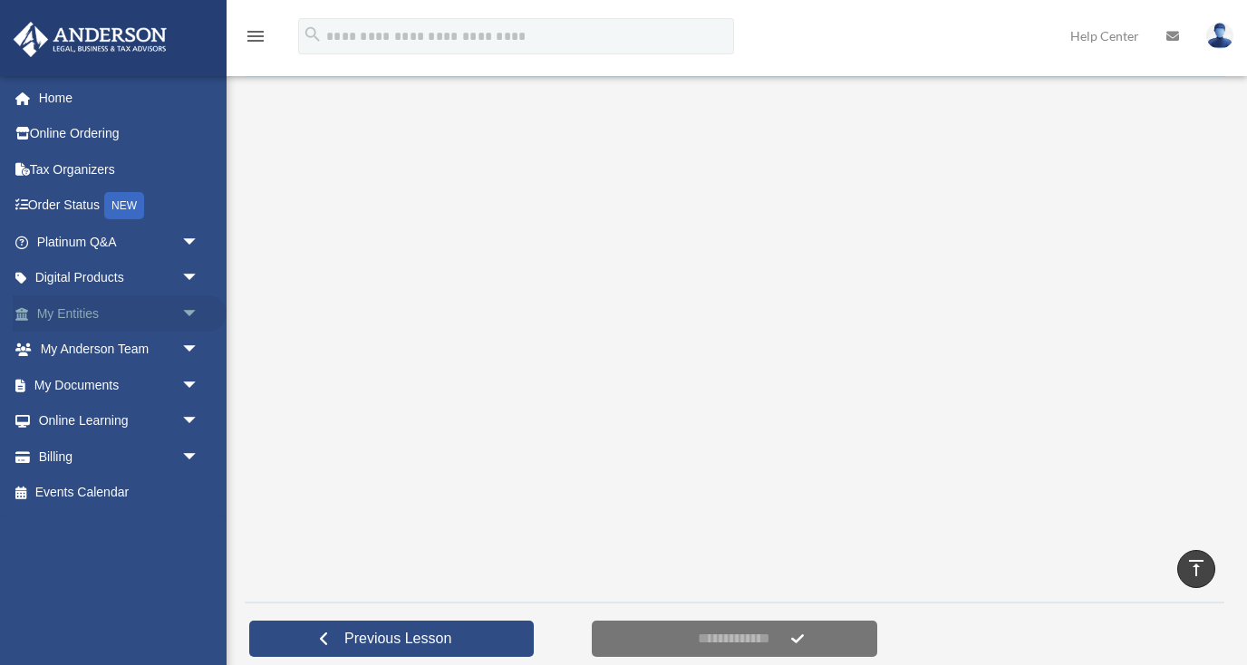
click at [112, 312] on link "My Entities arrow_drop_down" at bounding box center [120, 314] width 214 height 36
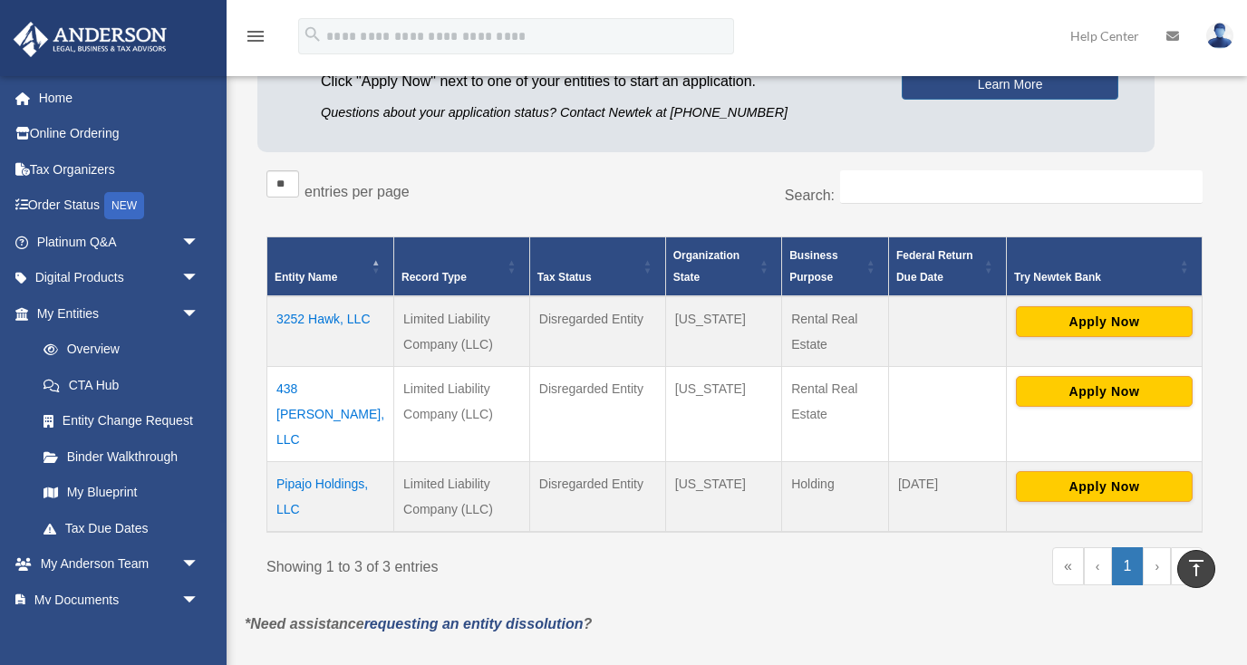
scroll to position [231, 0]
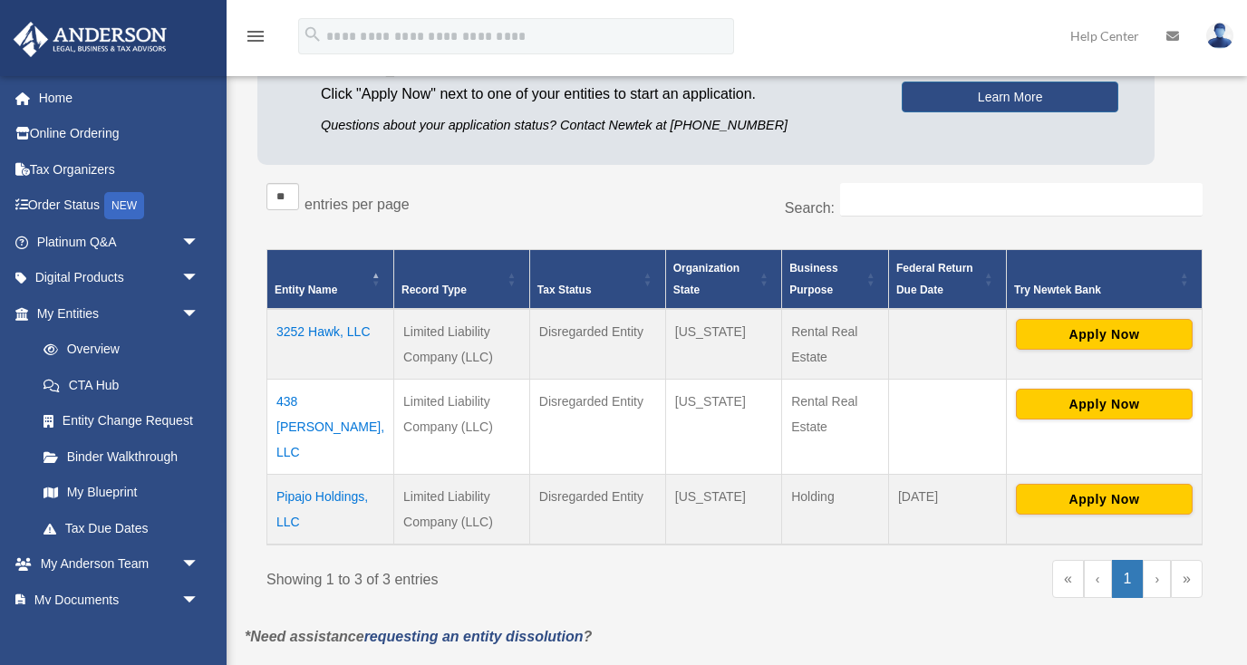
click at [334, 333] on td "3252 Hawk, LLC" at bounding box center [330, 344] width 127 height 71
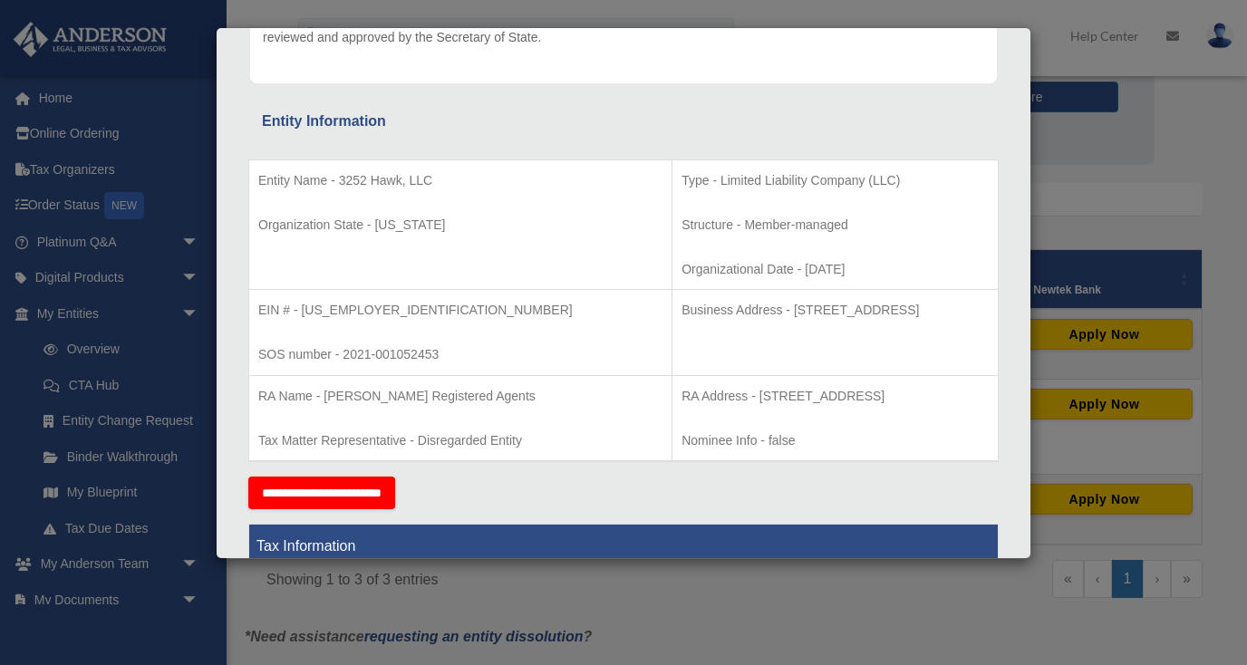
scroll to position [0, 0]
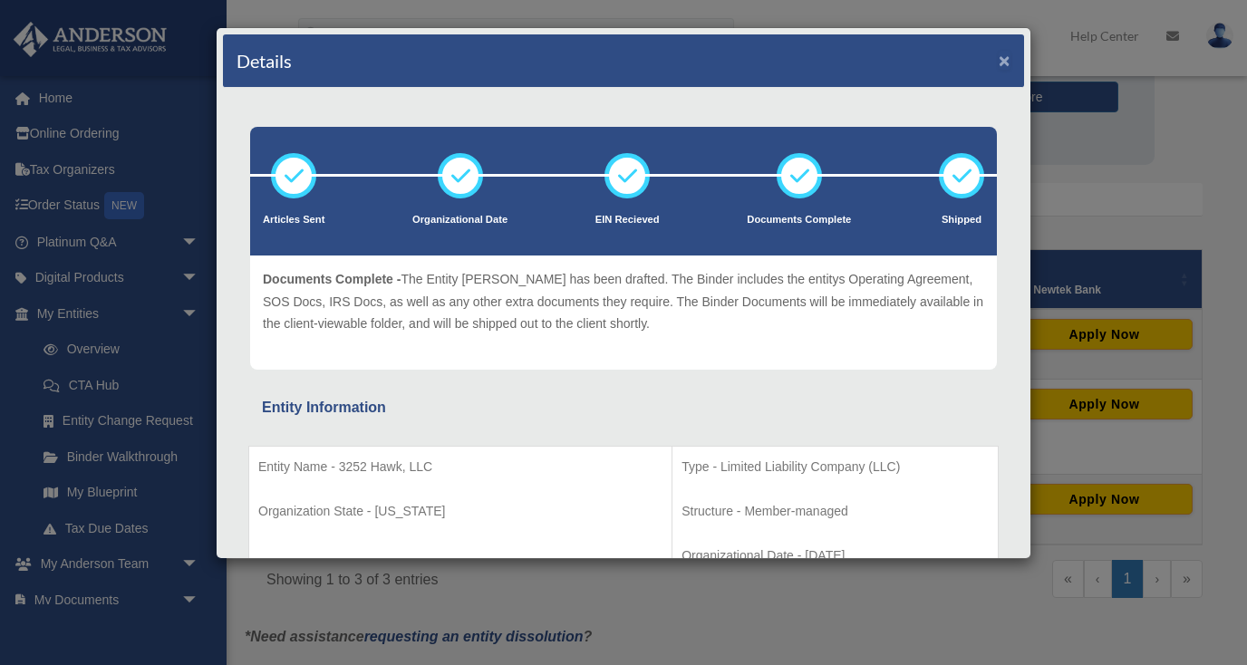
click at [1005, 63] on button "×" at bounding box center [1005, 60] width 12 height 19
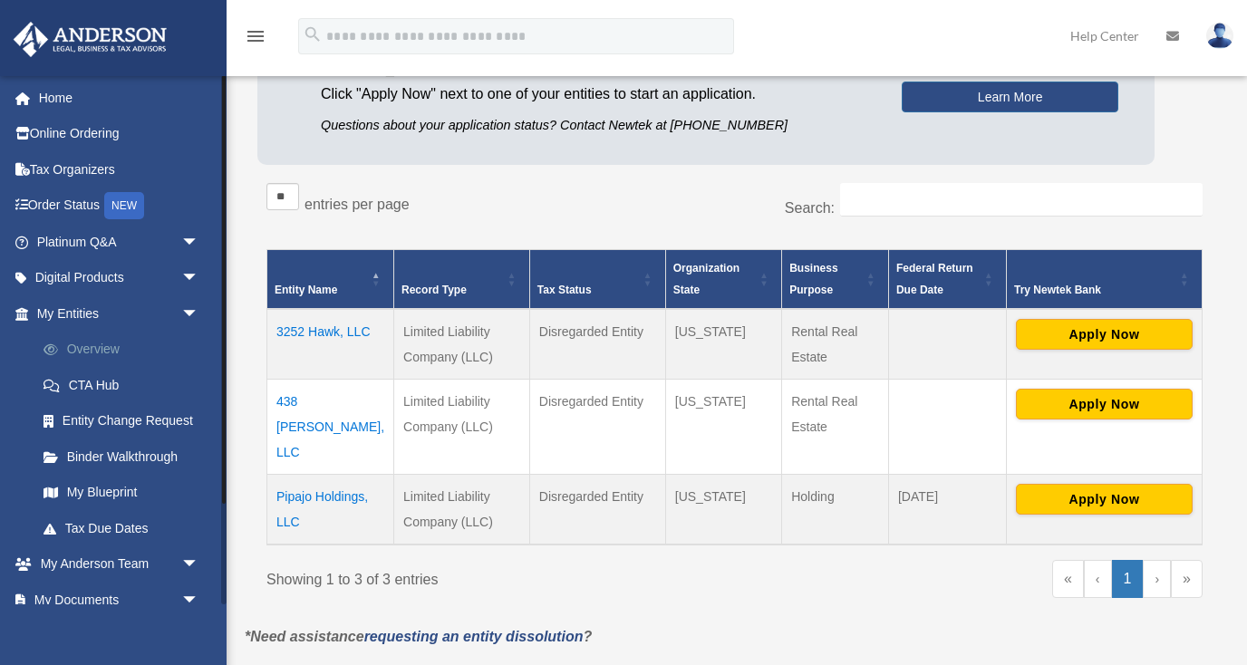
click at [132, 340] on link "Overview" at bounding box center [125, 350] width 201 height 36
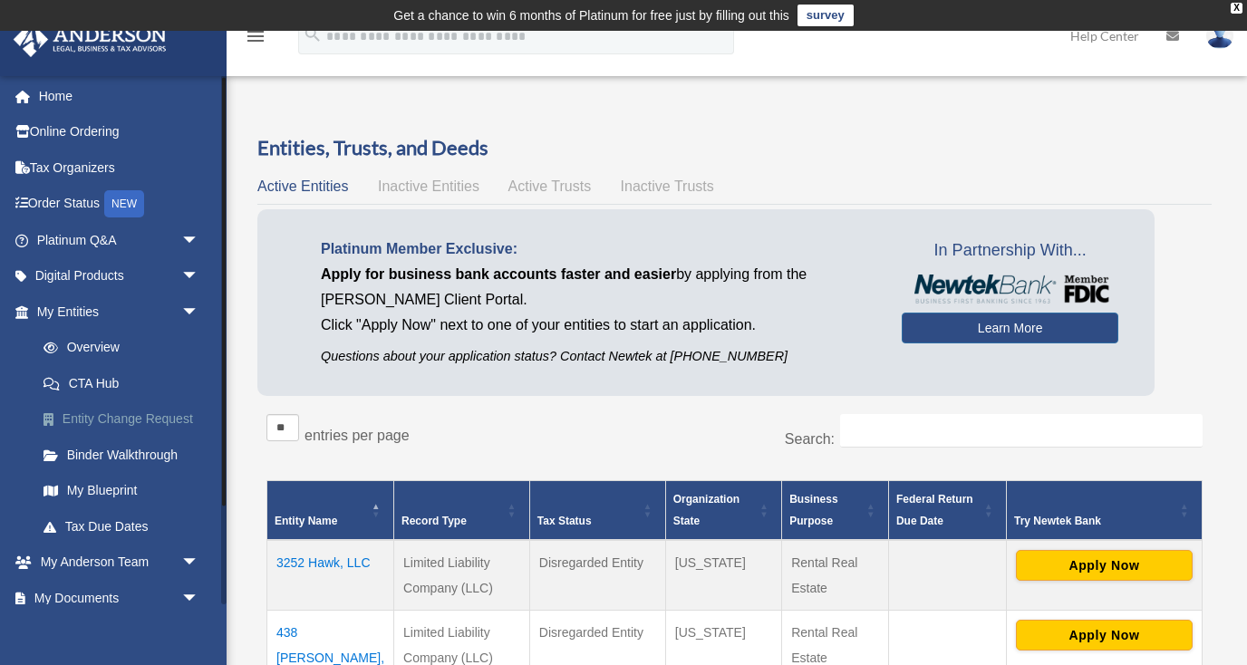
scroll to position [5, 0]
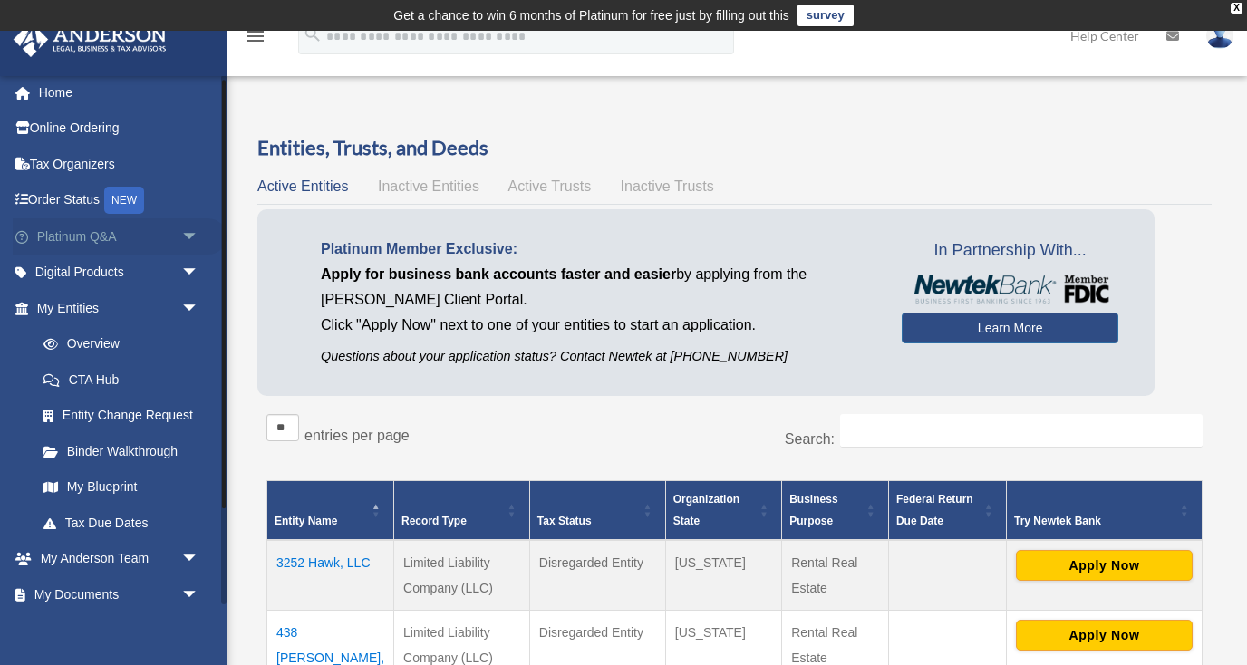
click at [125, 232] on link "Platinum Q&A arrow_drop_down" at bounding box center [120, 236] width 214 height 36
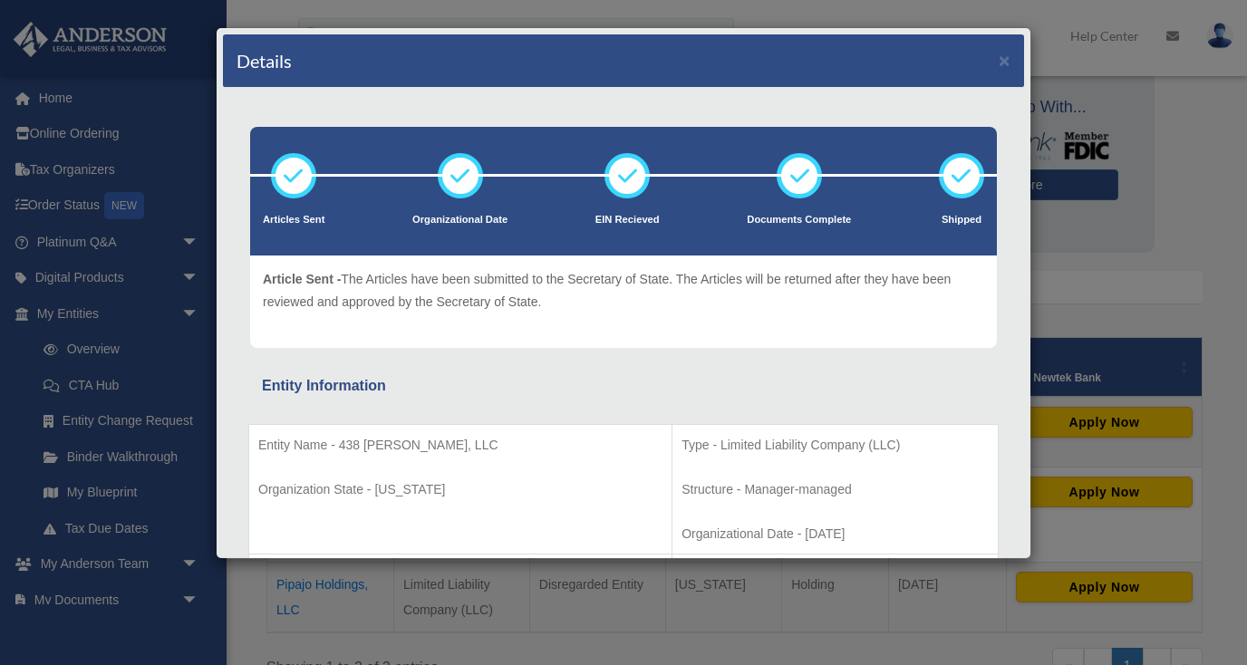
scroll to position [341, 0]
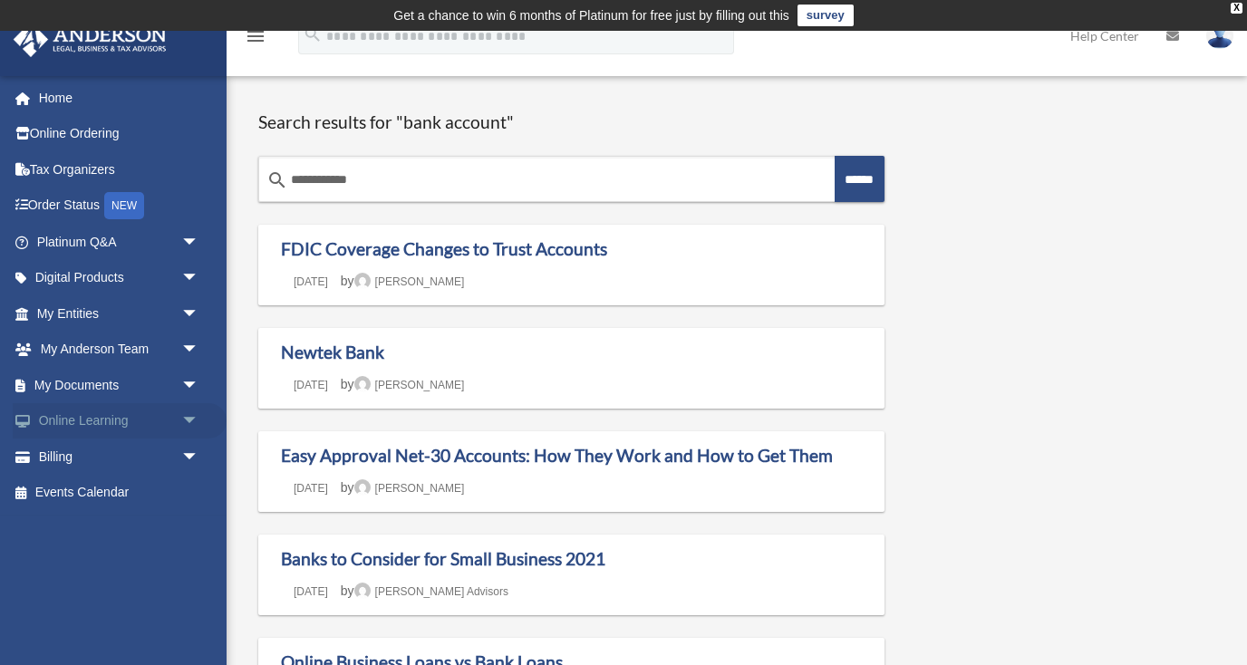
click at [192, 425] on span "arrow_drop_down" at bounding box center [199, 421] width 36 height 37
click at [101, 524] on link "Resources" at bounding box center [125, 528] width 201 height 36
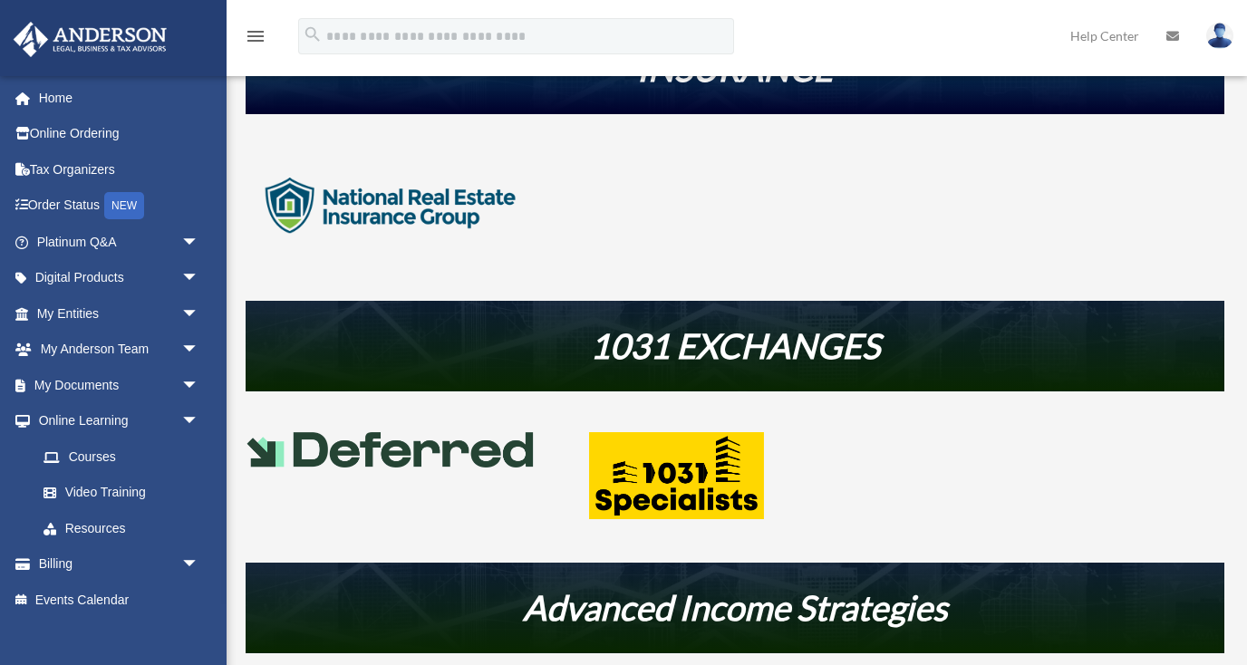
scroll to position [626, 0]
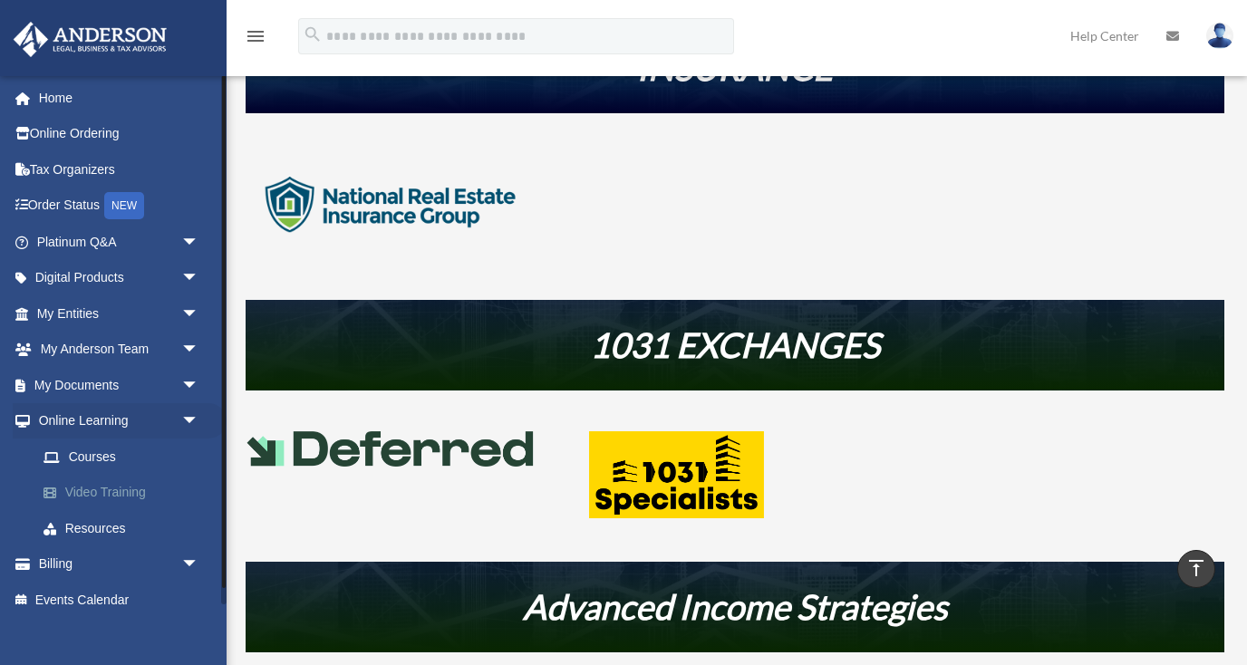
click at [112, 490] on link "Video Training" at bounding box center [125, 493] width 201 height 36
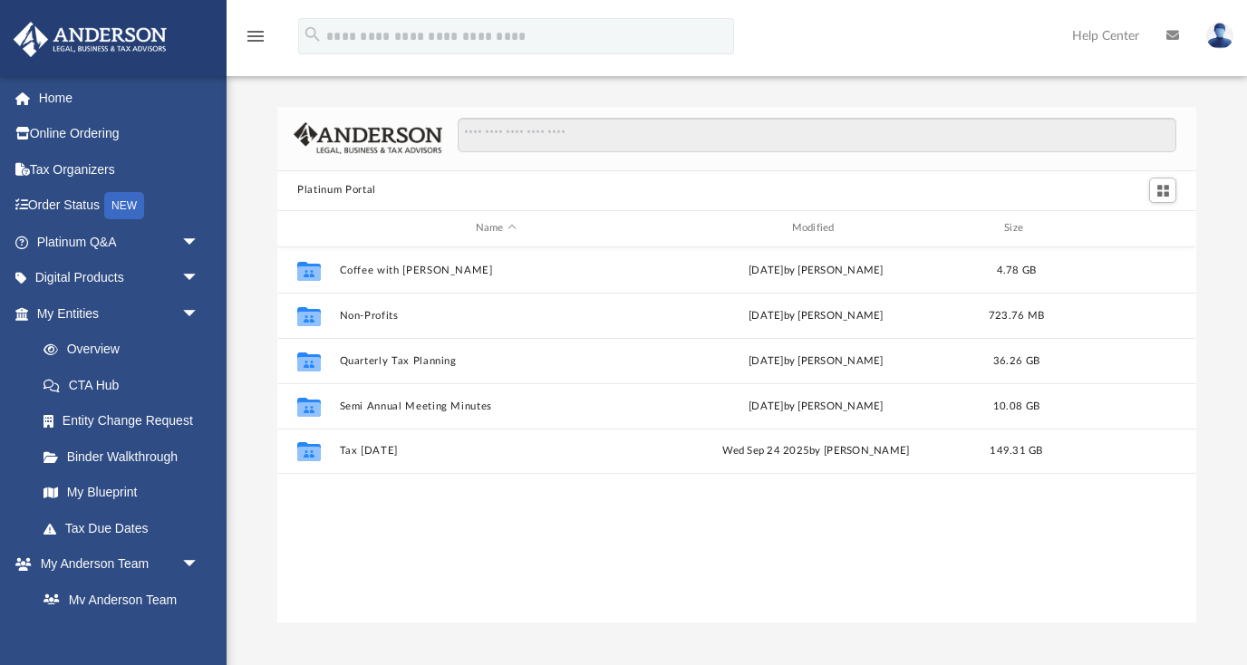
scroll to position [412, 918]
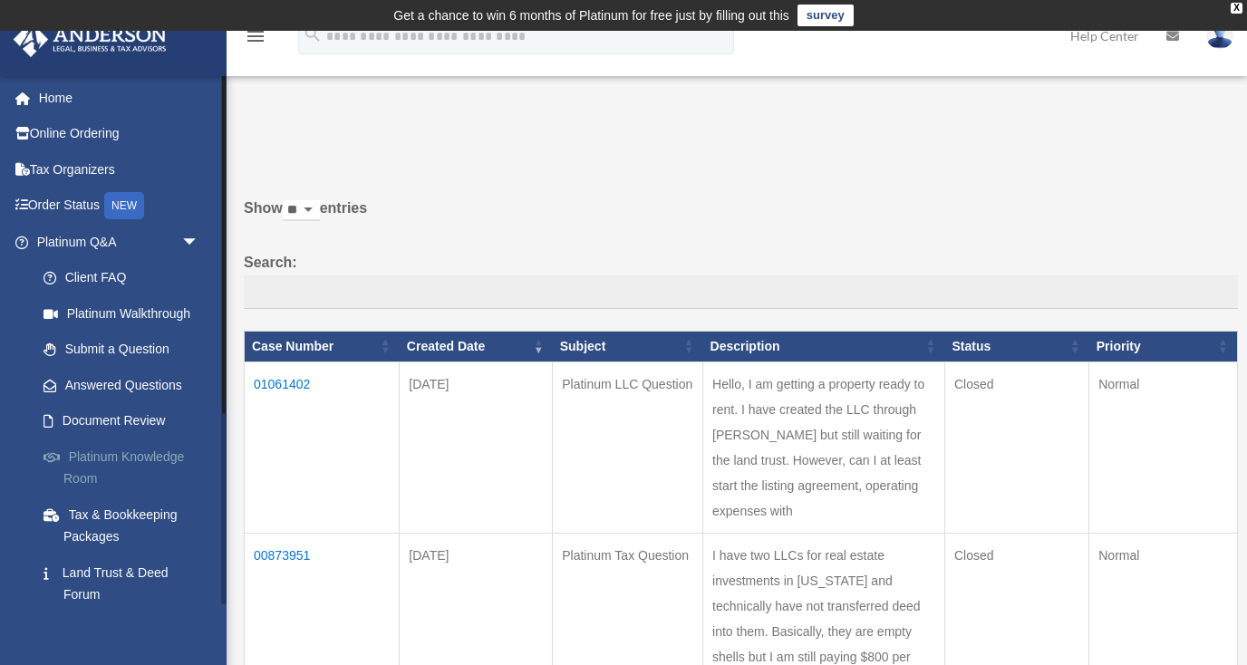
click at [93, 465] on link "Platinum Knowledge Room" at bounding box center [125, 468] width 201 height 58
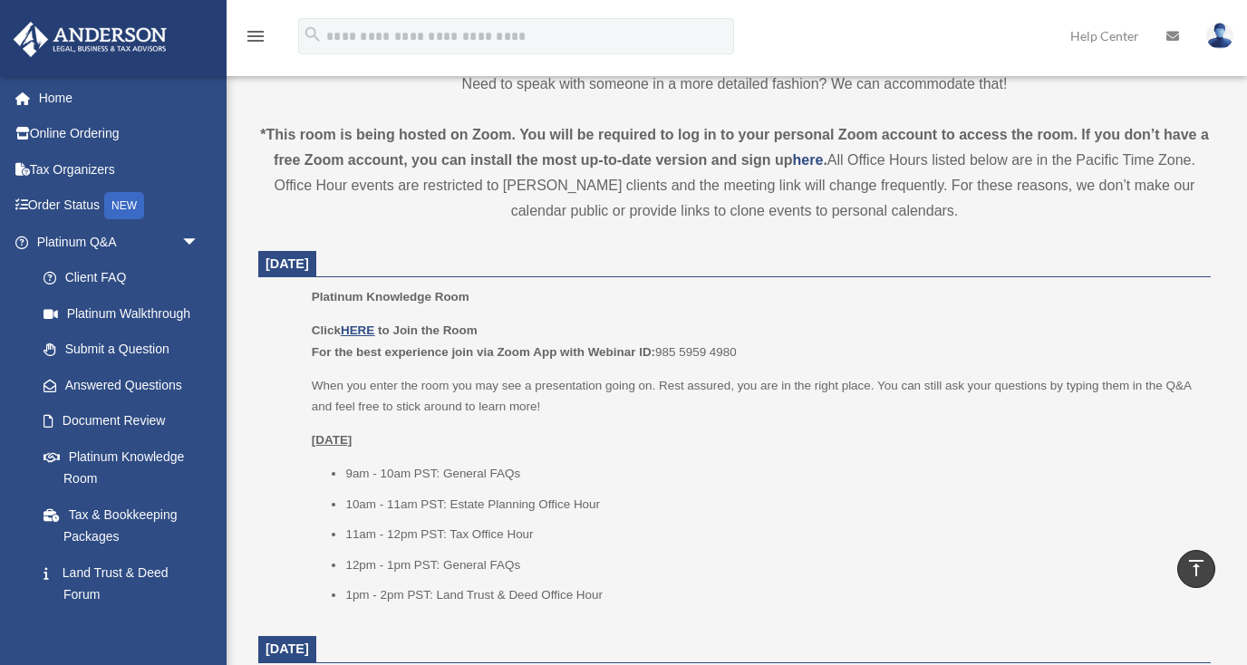
scroll to position [645, 0]
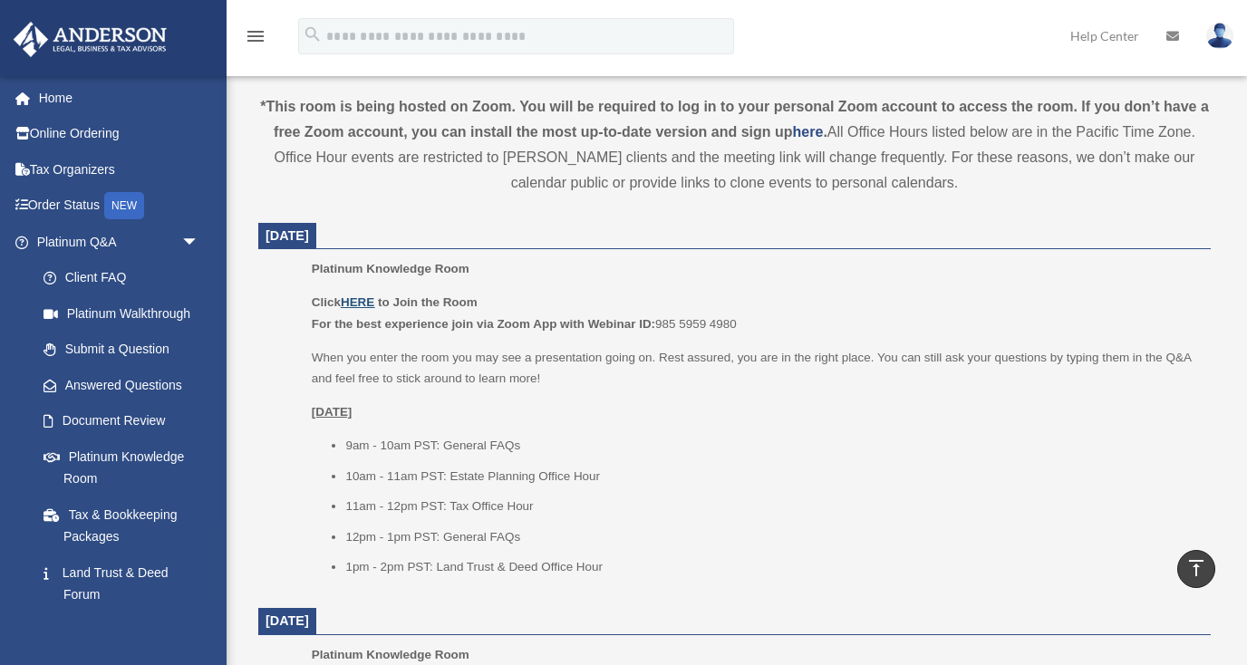
click at [371, 298] on u "HERE" at bounding box center [358, 303] width 34 height 14
